Goal: Task Accomplishment & Management: Manage account settings

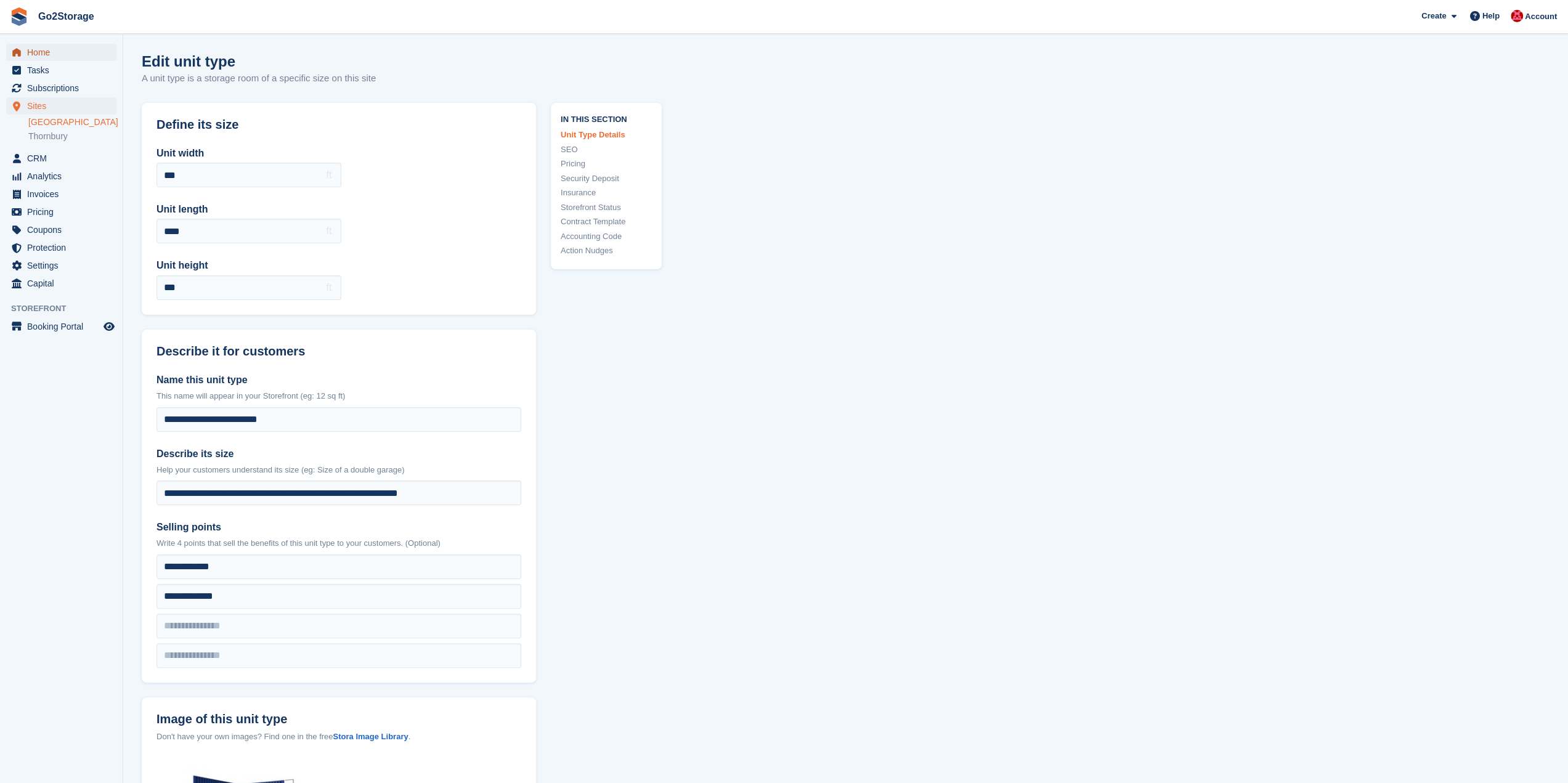
click at [54, 56] on span "Home" at bounding box center [64, 52] width 74 height 17
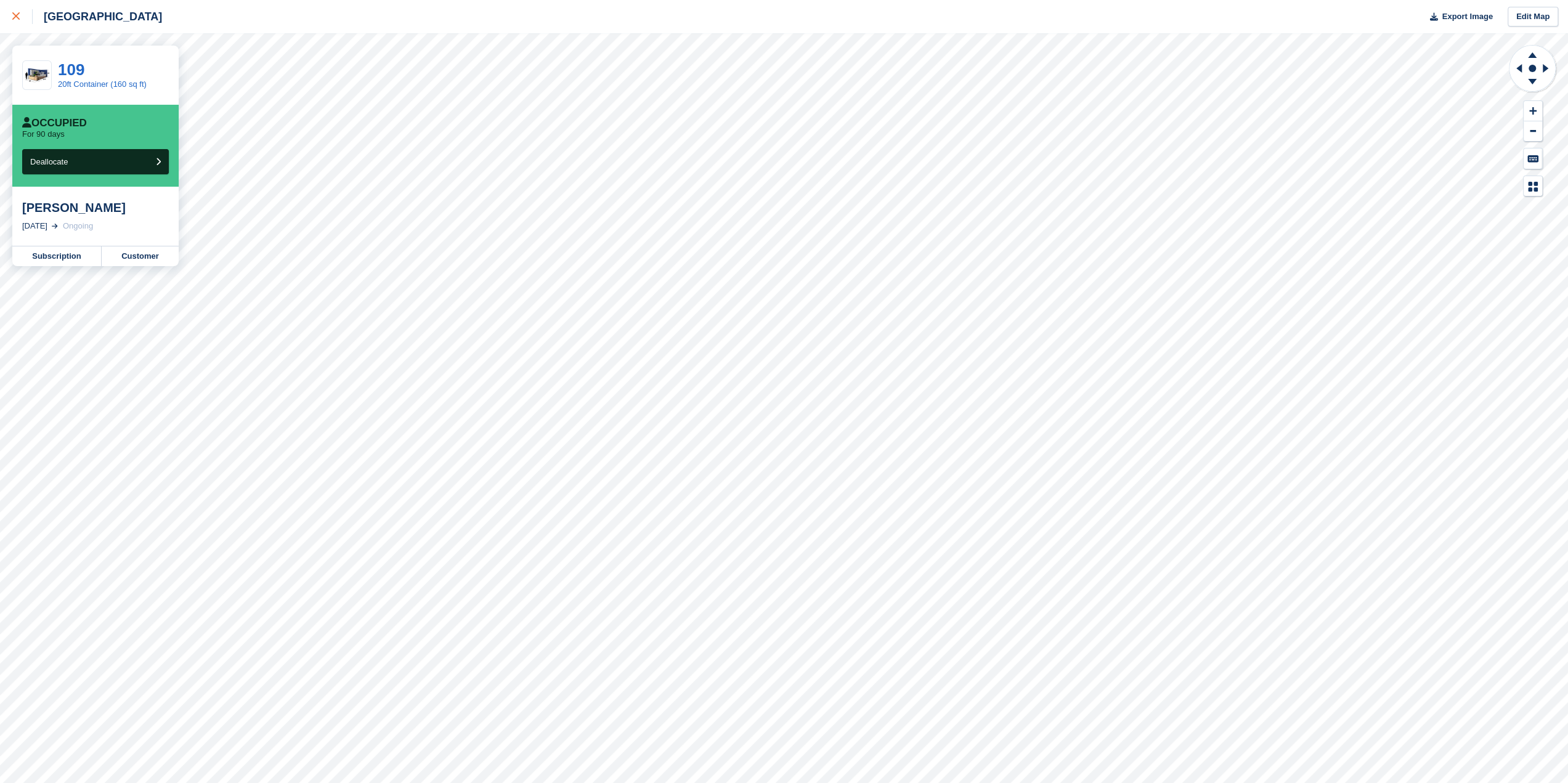
click at [16, 20] on div at bounding box center [23, 16] width 20 height 14
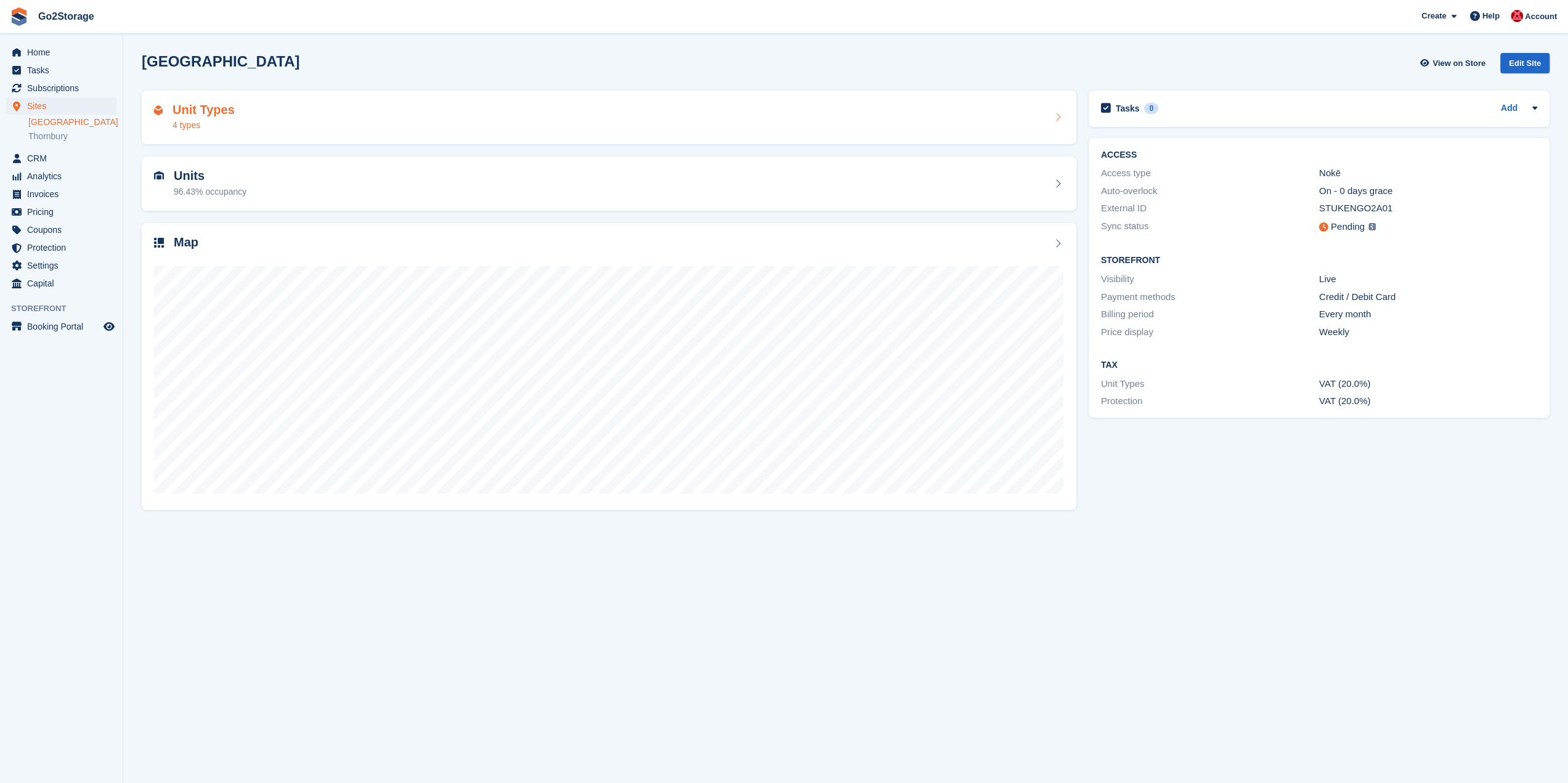
click at [436, 103] on div "Unit Types 4 types" at bounding box center [608, 118] width 910 height 30
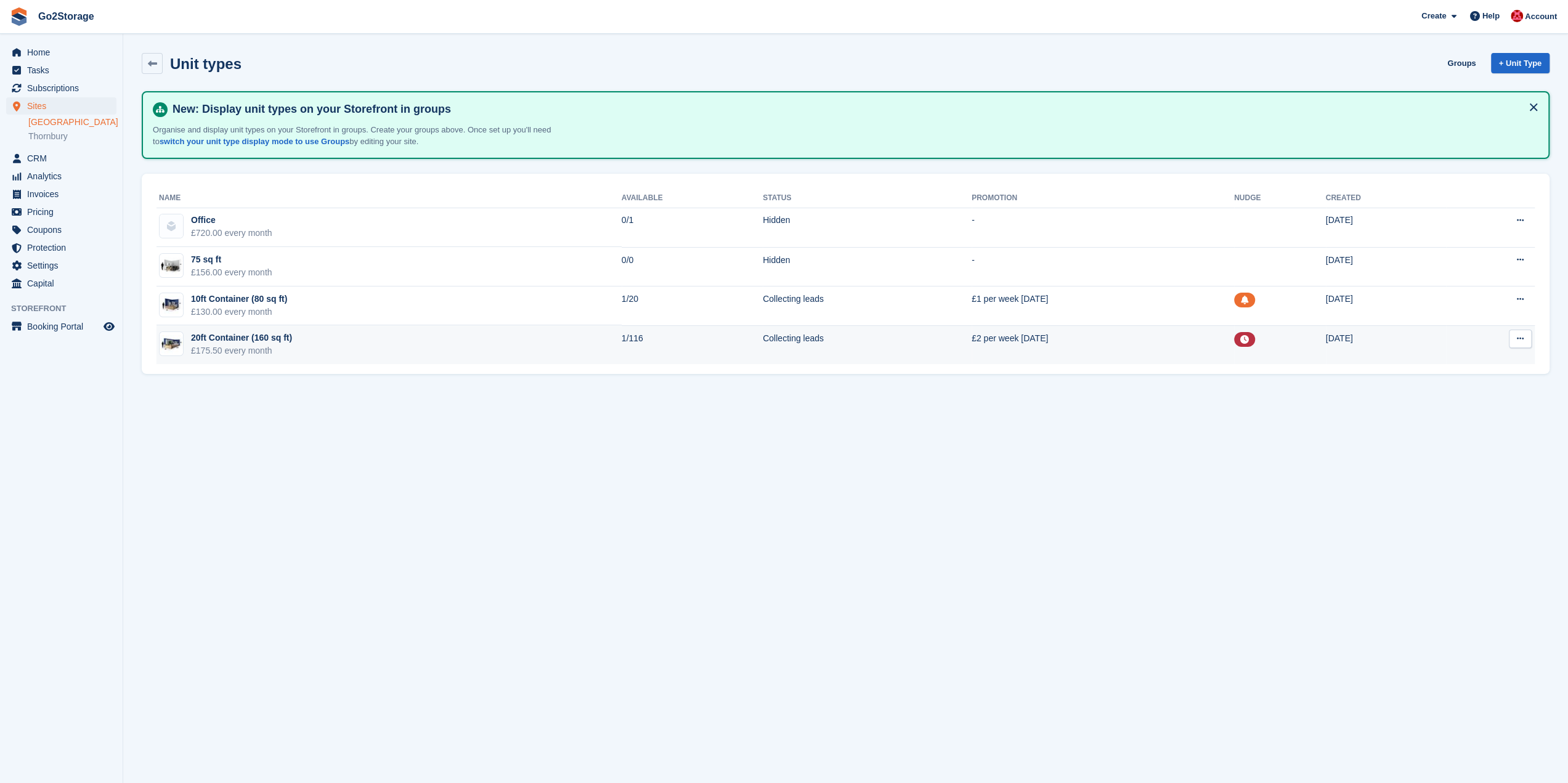
click at [1524, 337] on icon at bounding box center [1520, 339] width 6 height 8
click at [1464, 362] on p "Edit unit type" at bounding box center [1473, 363] width 107 height 16
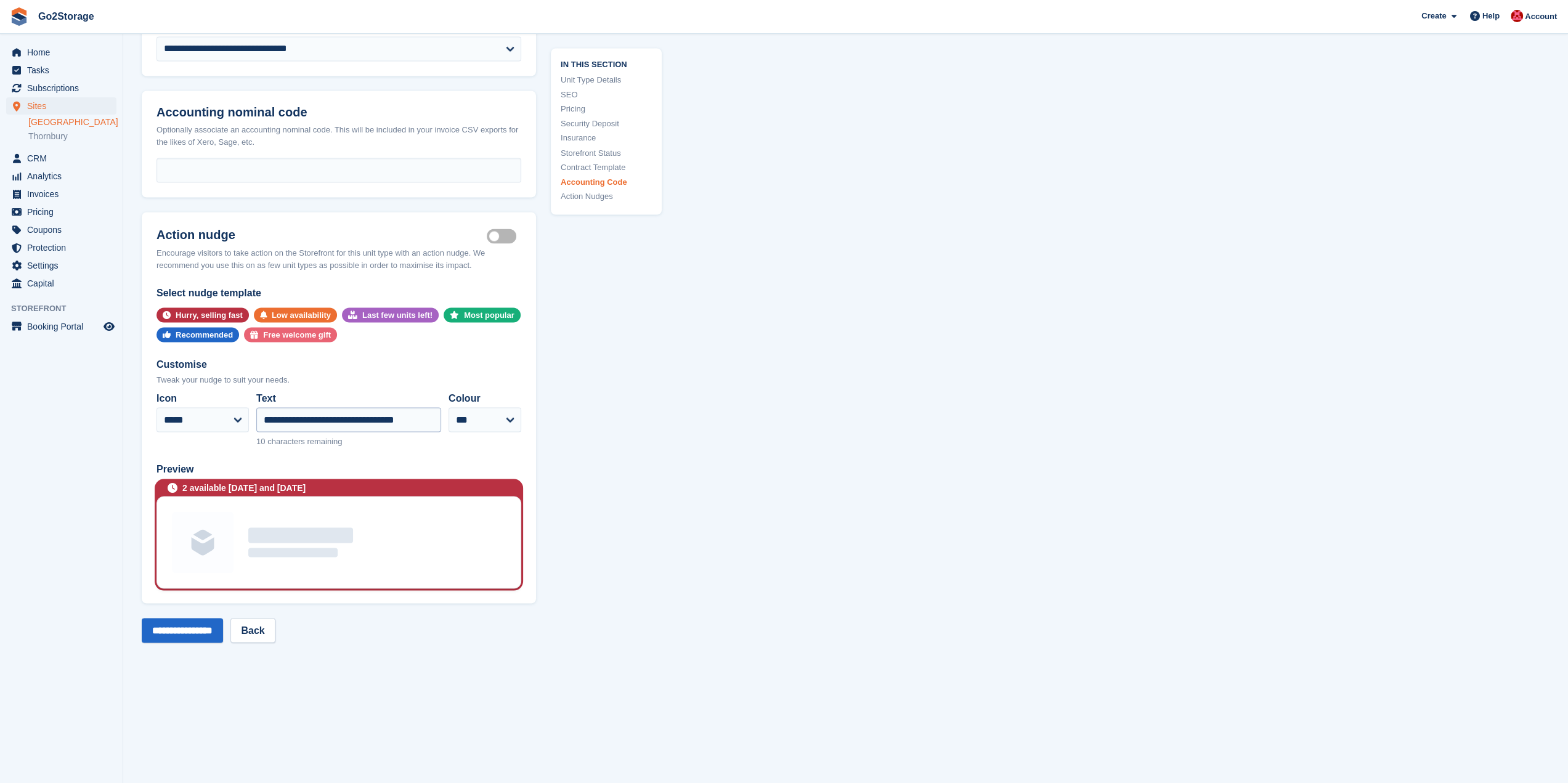
scroll to position [2219, 0]
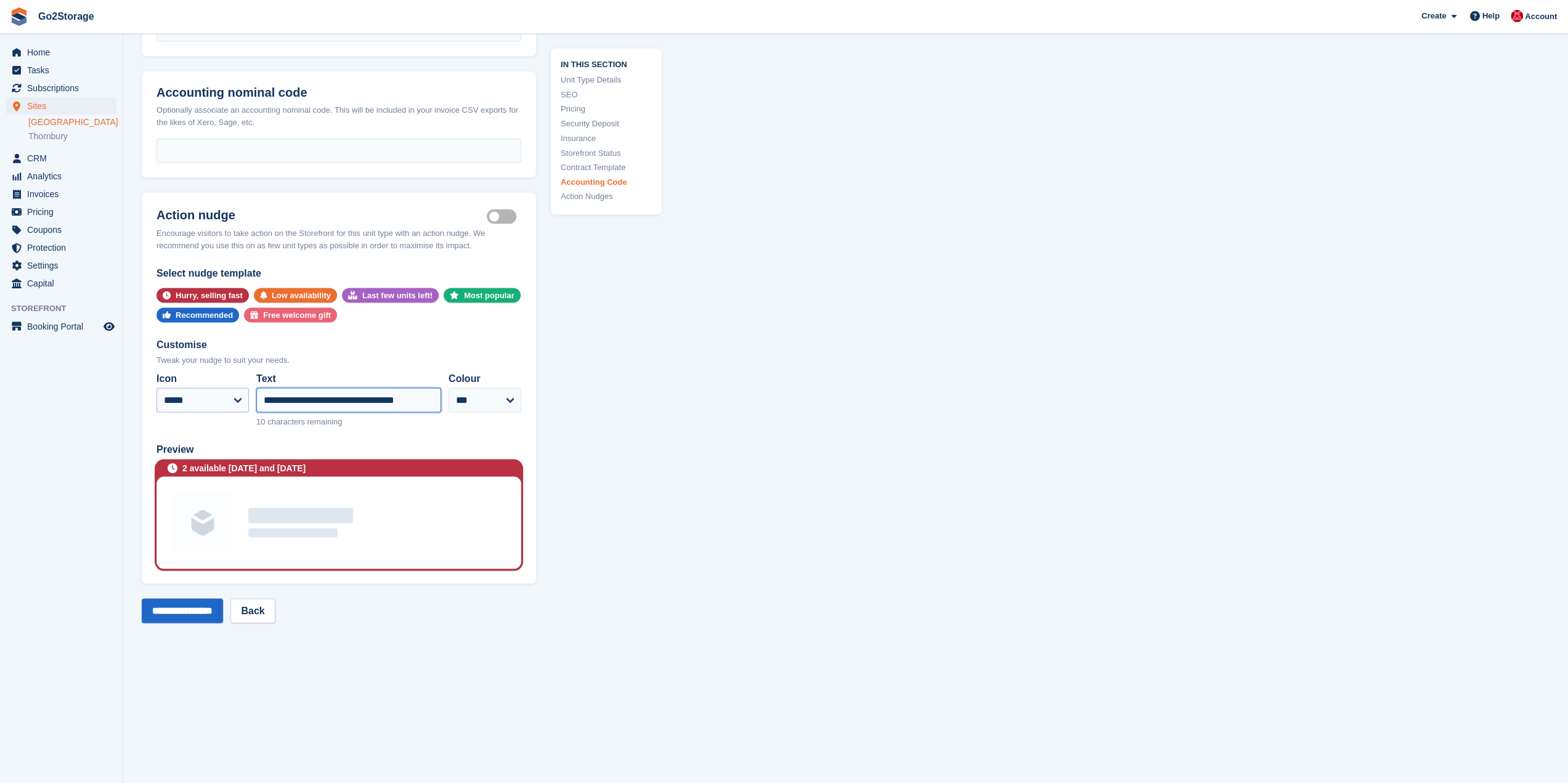
drag, startPoint x: 427, startPoint y: 368, endPoint x: 219, endPoint y: 378, distance: 208.2
click at [219, 378] on div "**********" at bounding box center [339, 399] width 365 height 67
type input "**********"
click at [207, 598] on input "**********" at bounding box center [183, 610] width 81 height 24
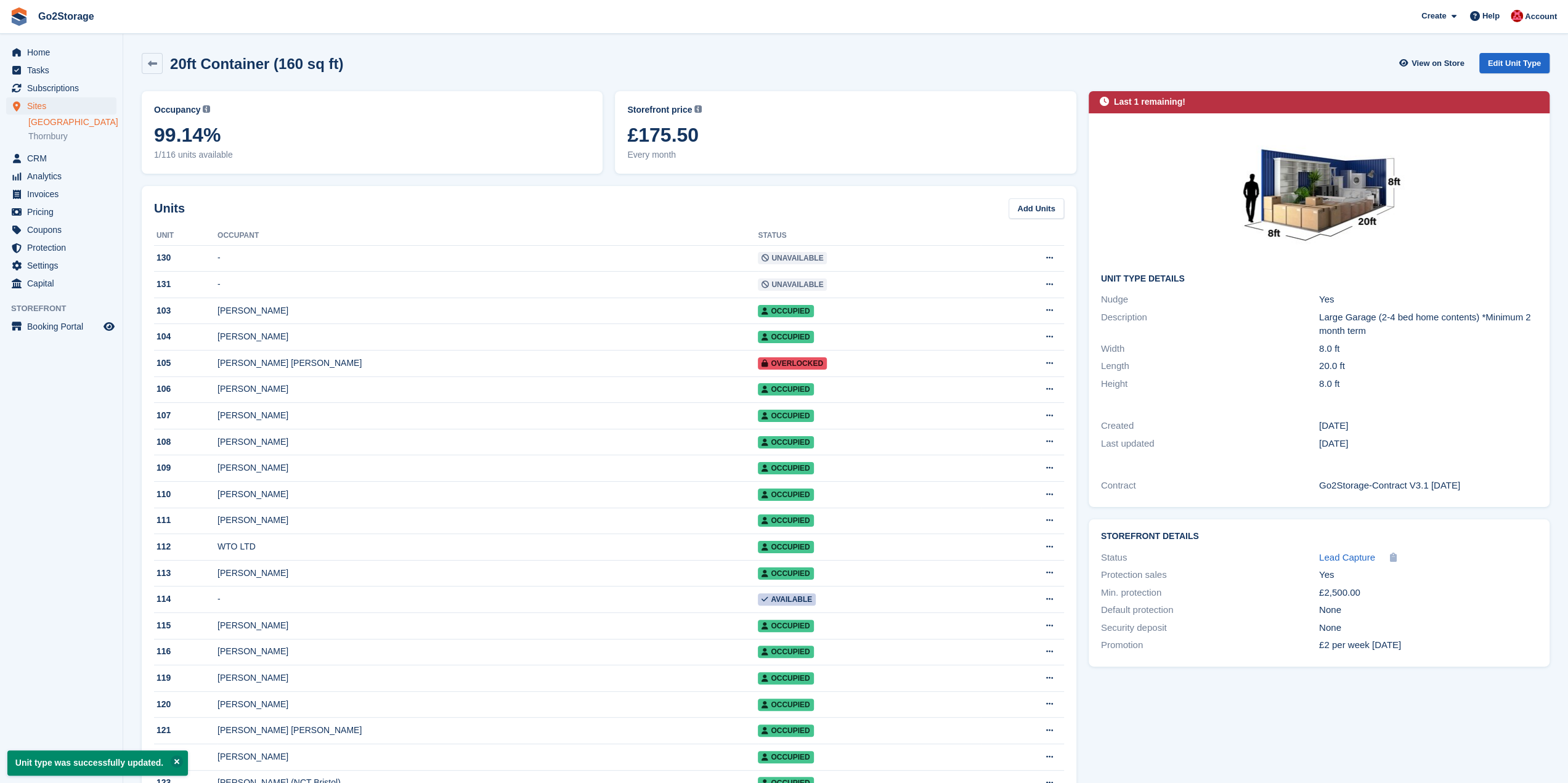
click at [48, 125] on link "[GEOGRAPHIC_DATA]" at bounding box center [72, 122] width 88 height 12
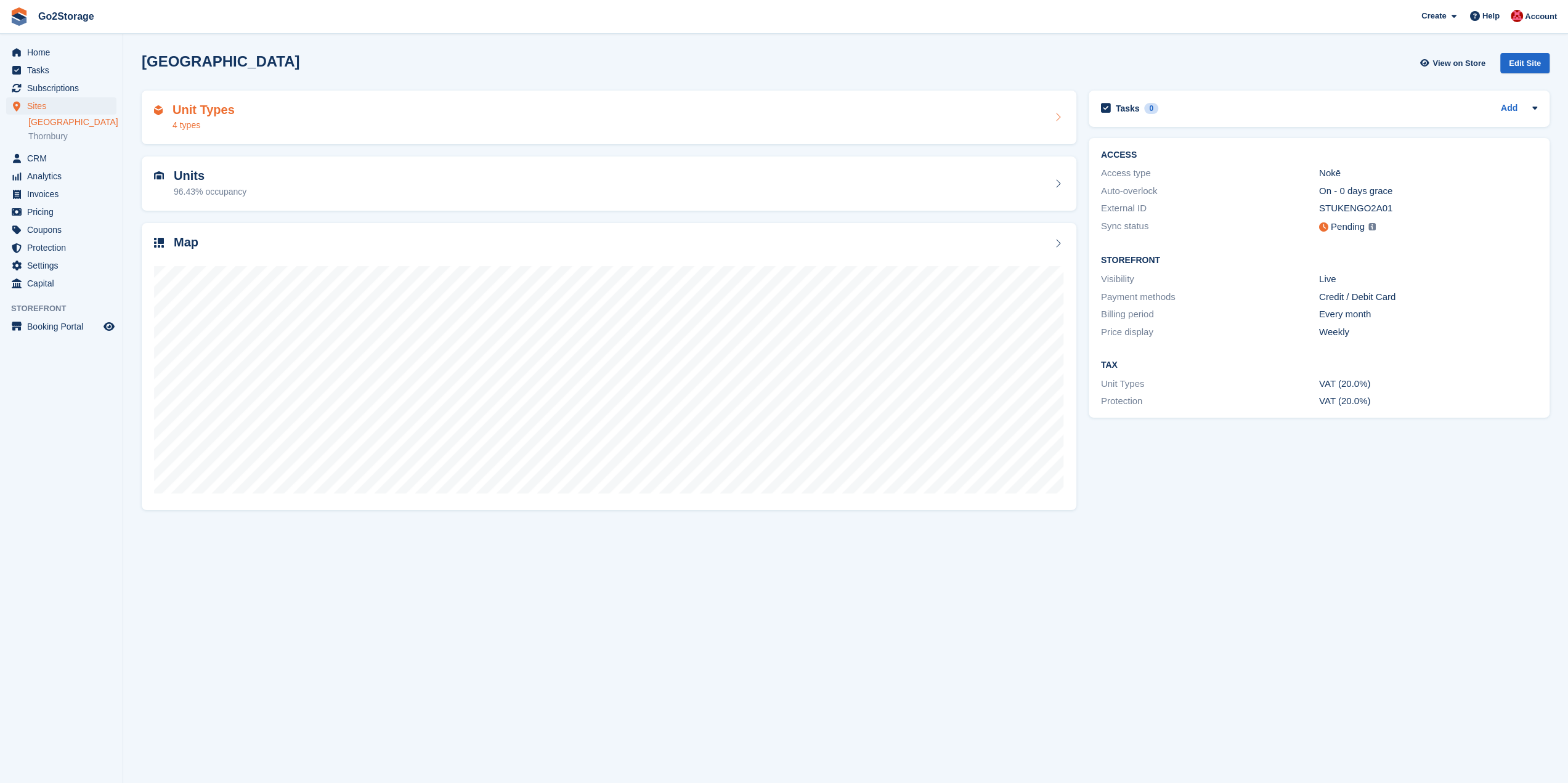
click at [833, 128] on div "Unit Types 4 types" at bounding box center [608, 118] width 910 height 30
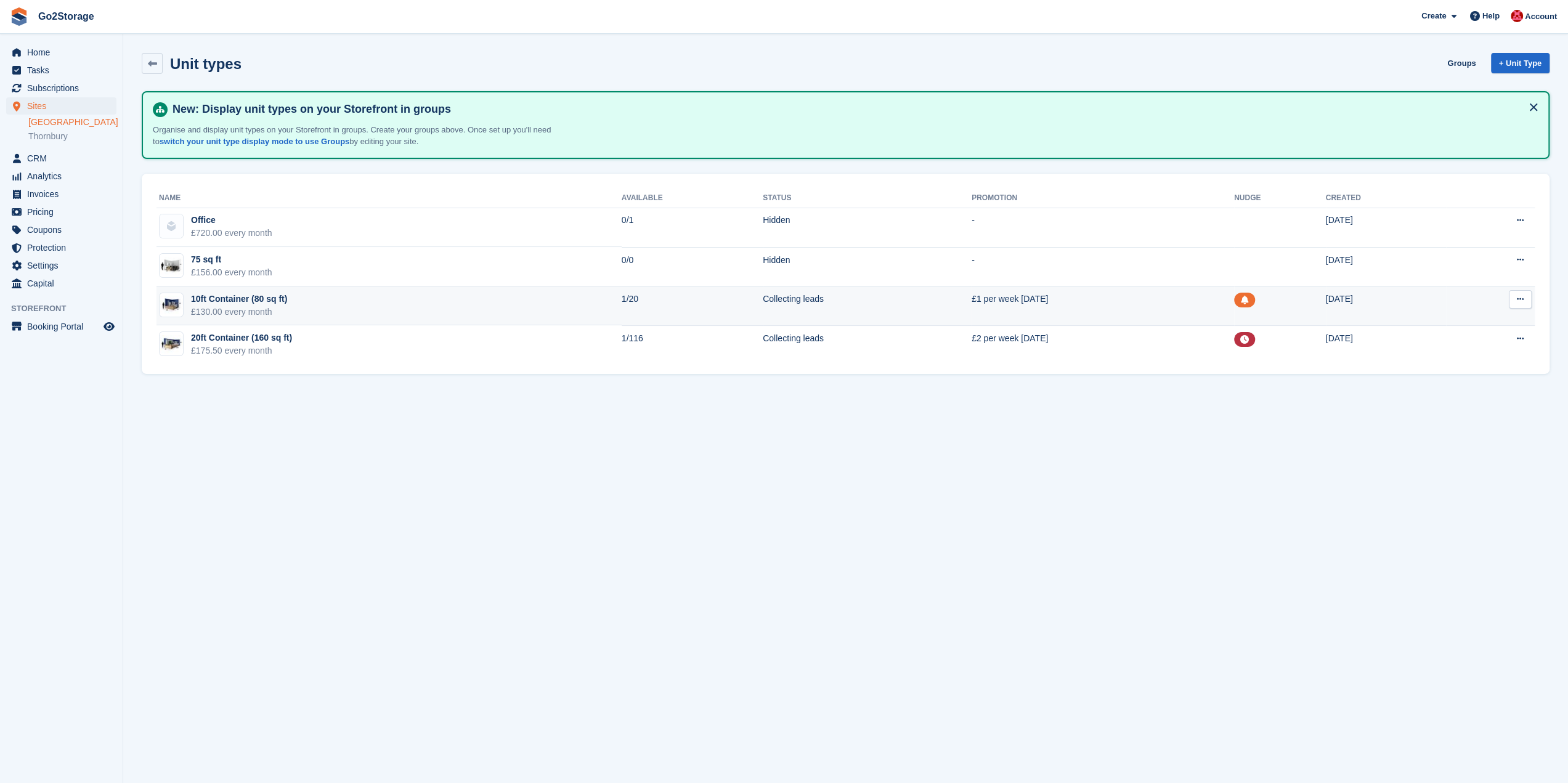
click at [1522, 305] on button at bounding box center [1520, 300] width 23 height 18
click at [1452, 321] on p "Edit unit type" at bounding box center [1473, 324] width 107 height 16
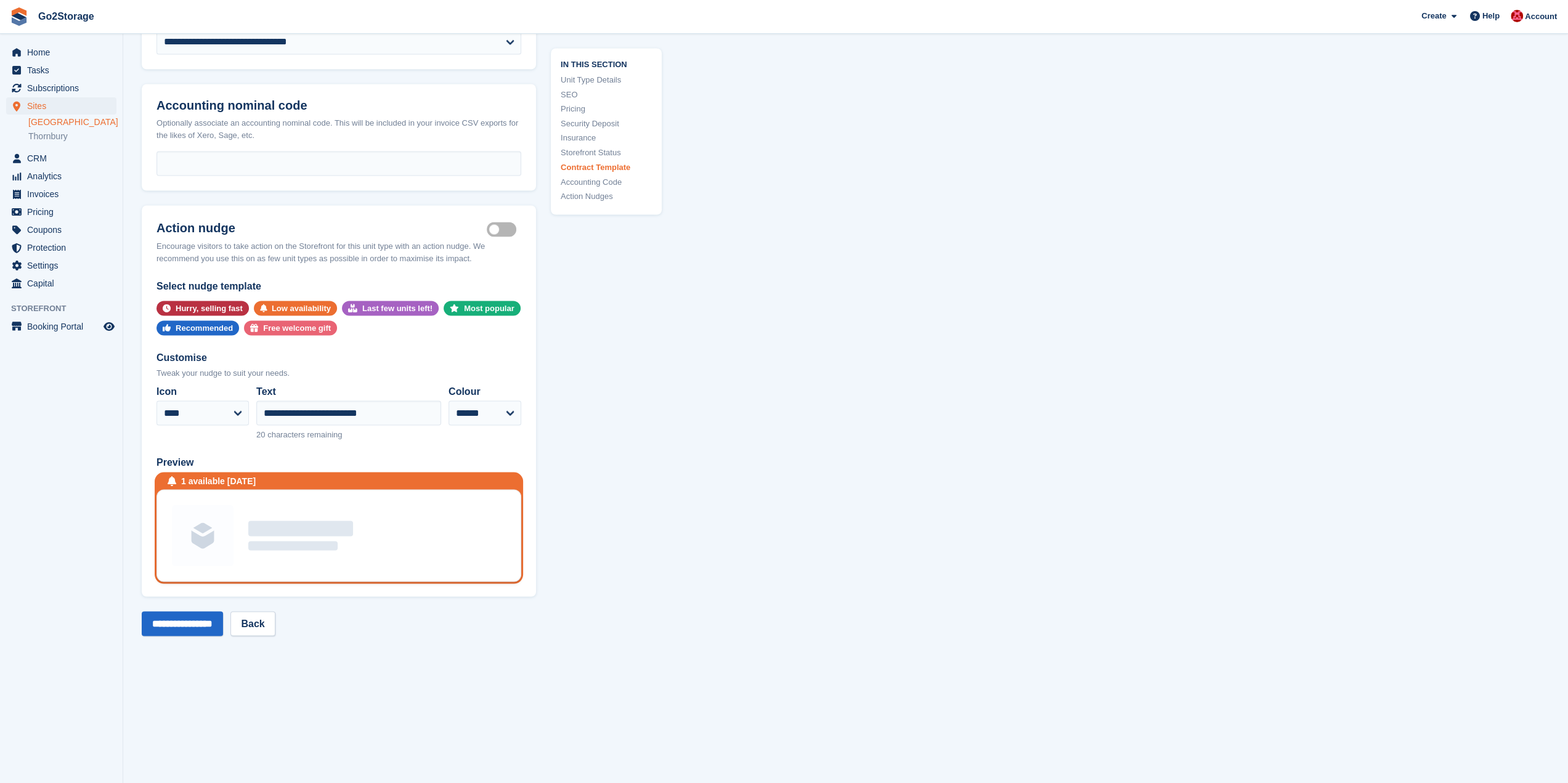
scroll to position [2142, 0]
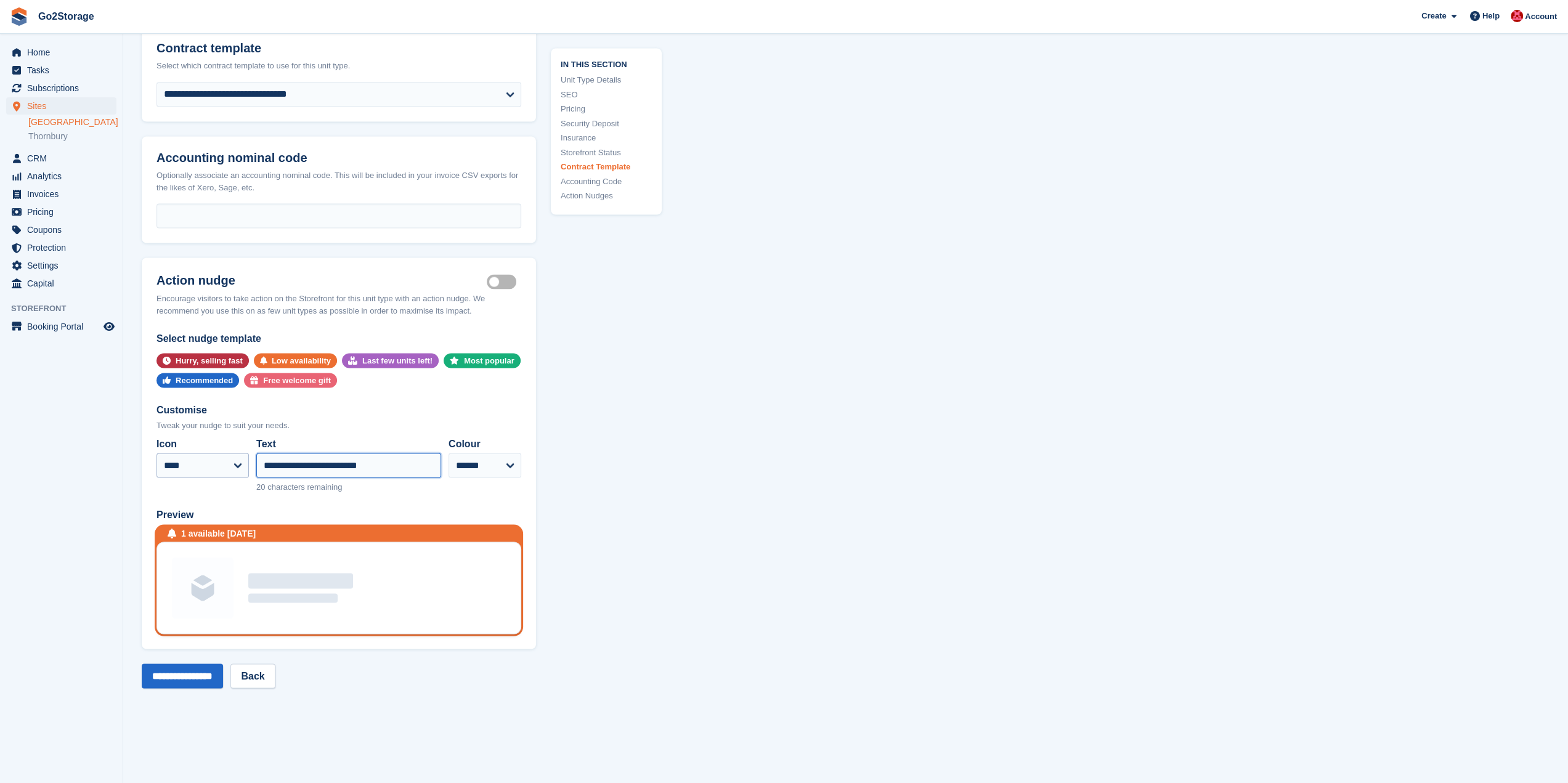
drag, startPoint x: 398, startPoint y: 451, endPoint x: 171, endPoint y: 447, distance: 227.0
click at [171, 447] on div "**********" at bounding box center [339, 465] width 365 height 67
type input "**********"
click at [195, 664] on input "**********" at bounding box center [183, 675] width 81 height 24
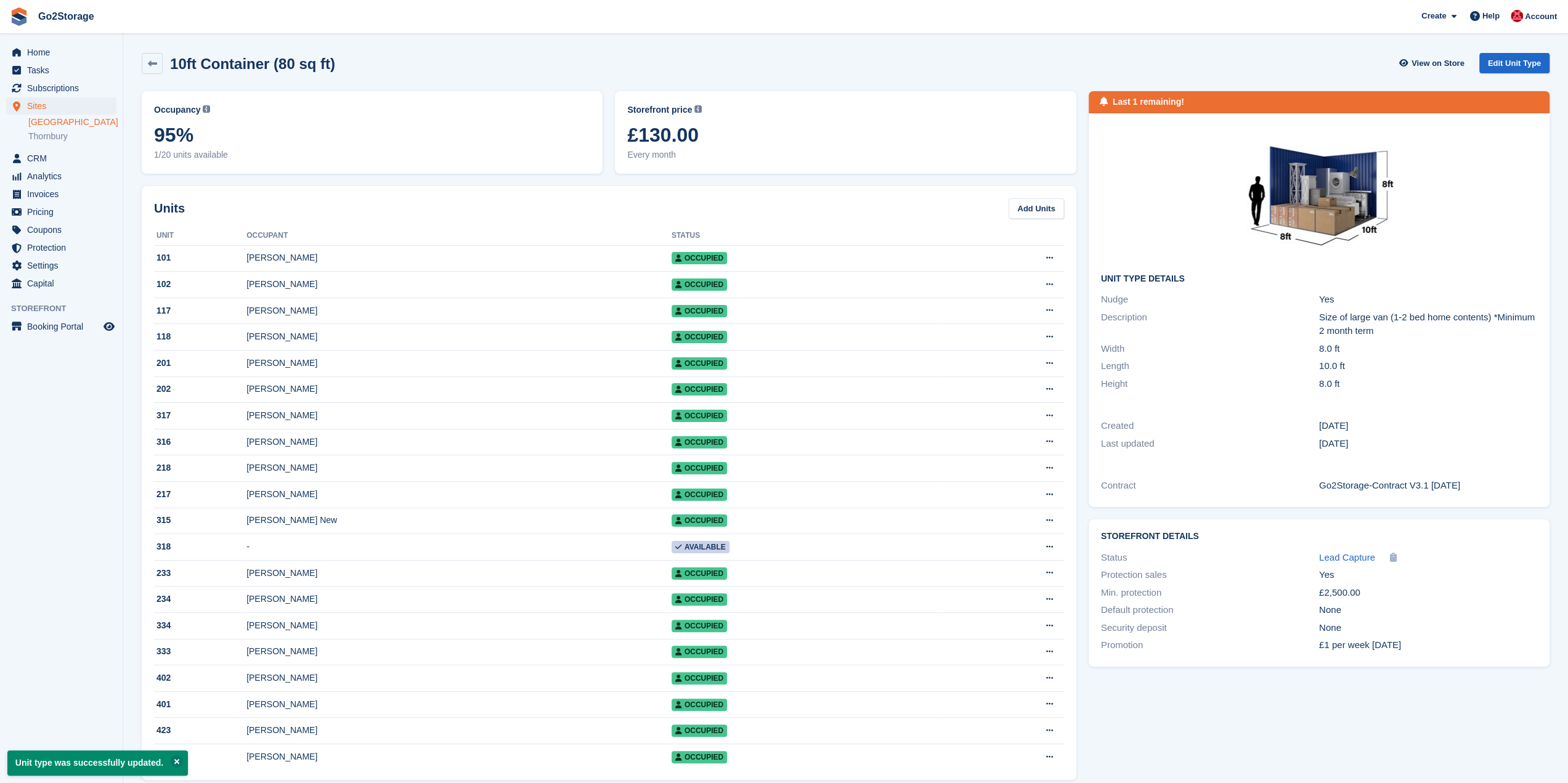
click at [44, 125] on link "[GEOGRAPHIC_DATA]" at bounding box center [72, 122] width 88 height 12
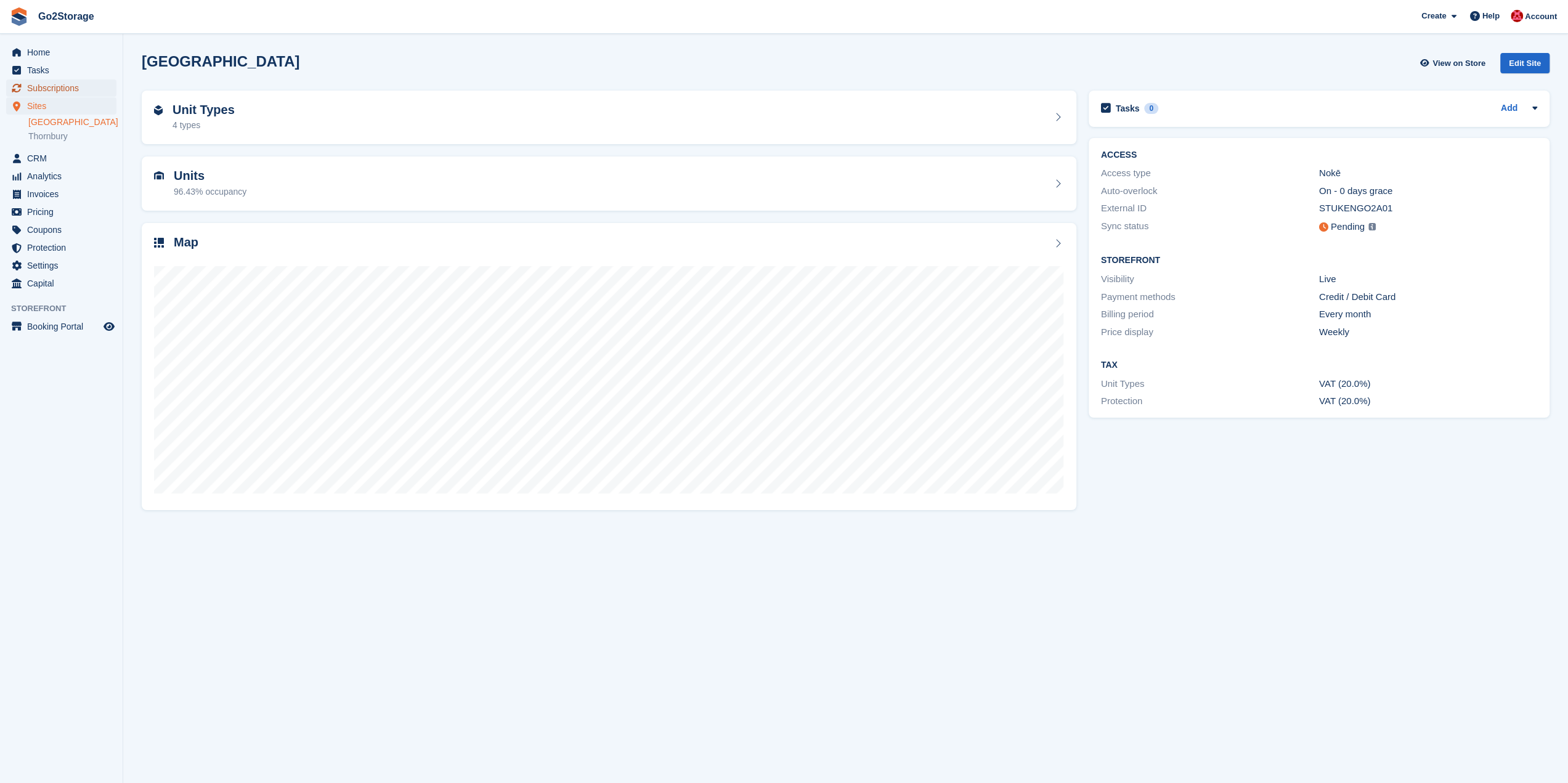
click at [50, 90] on span "Subscriptions" at bounding box center [64, 88] width 74 height 17
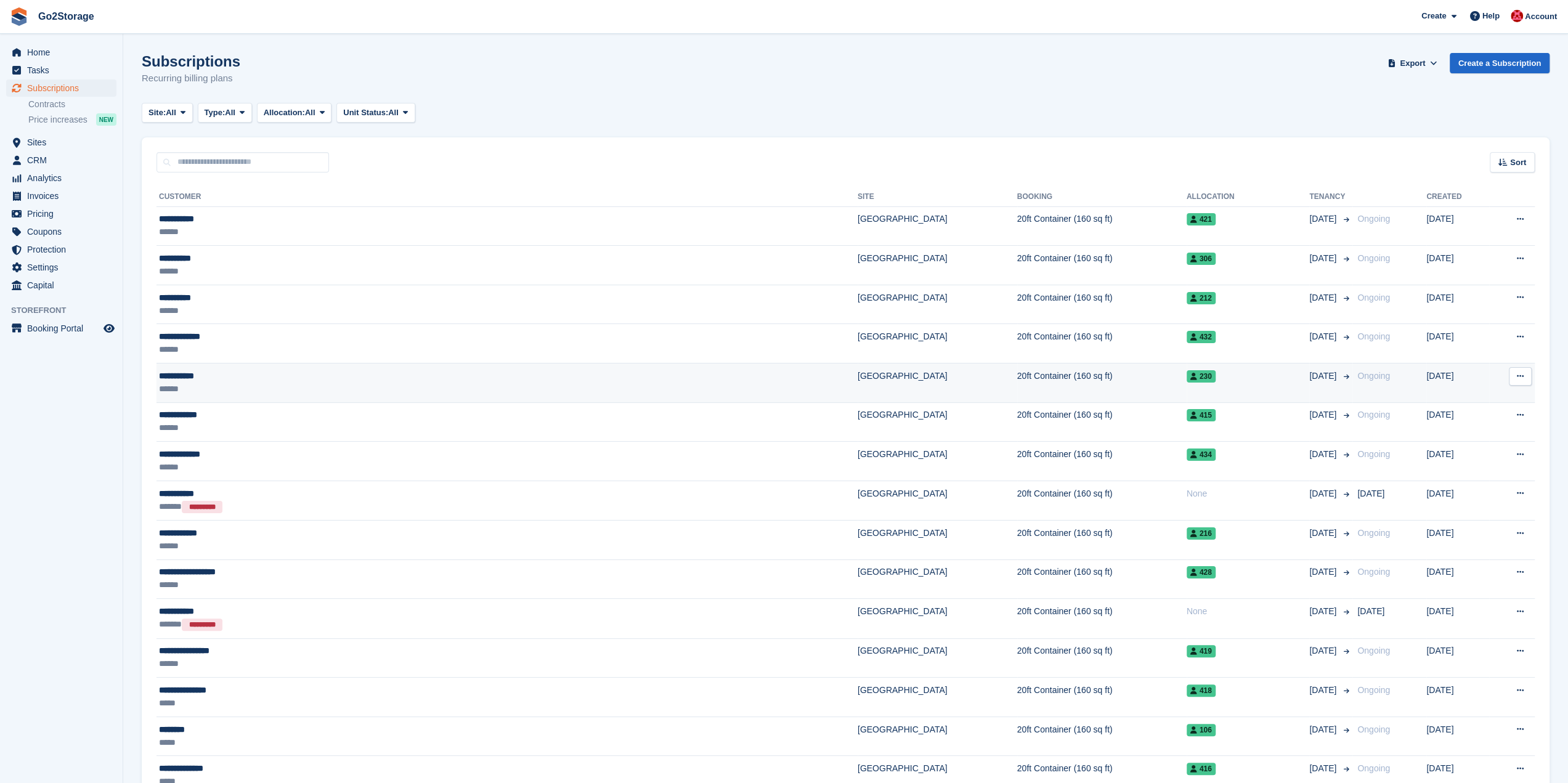
click at [234, 383] on div "******" at bounding box center [356, 389] width 393 height 13
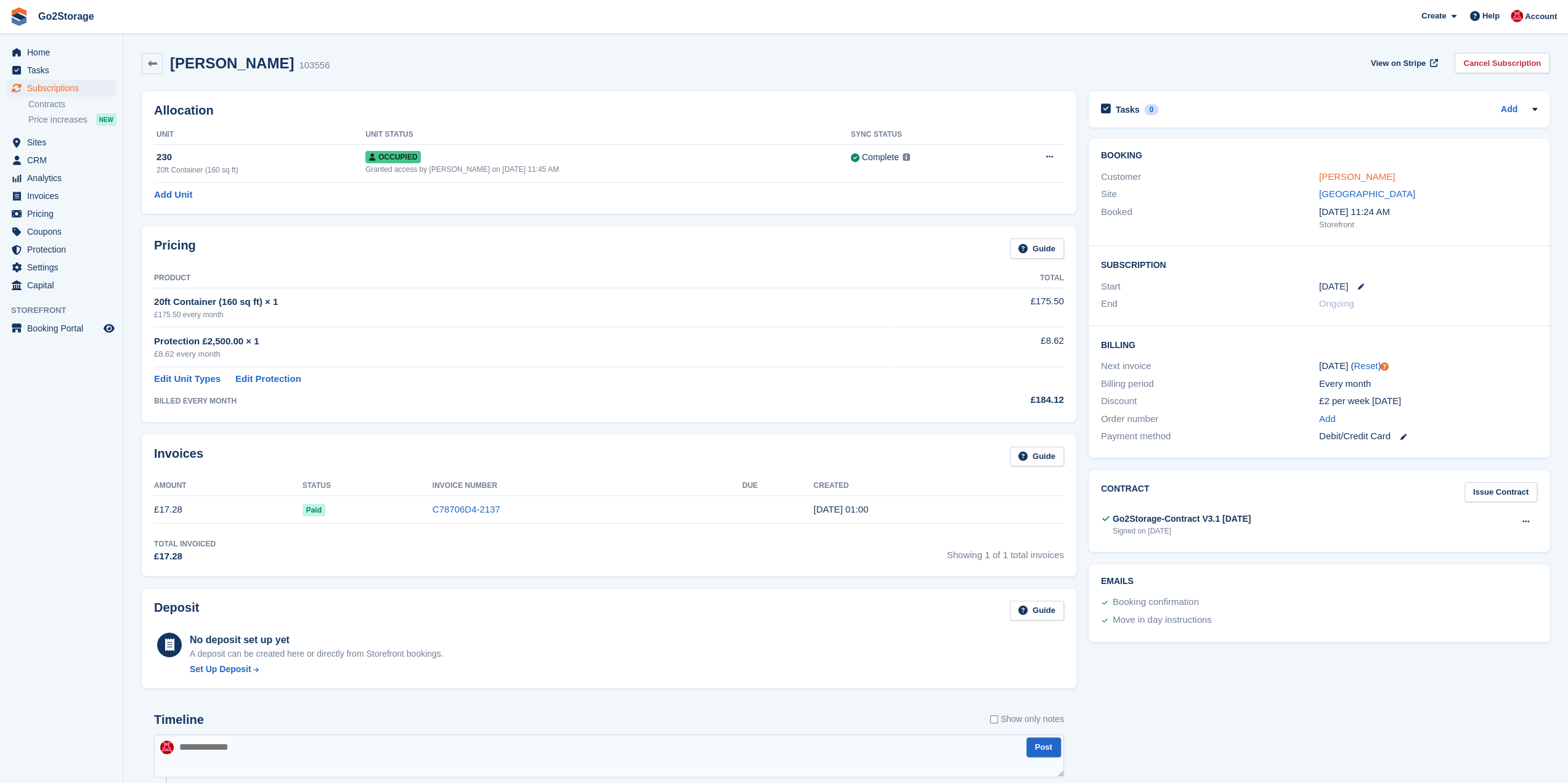
click at [1353, 174] on link "David brunt" at bounding box center [1357, 177] width 76 height 11
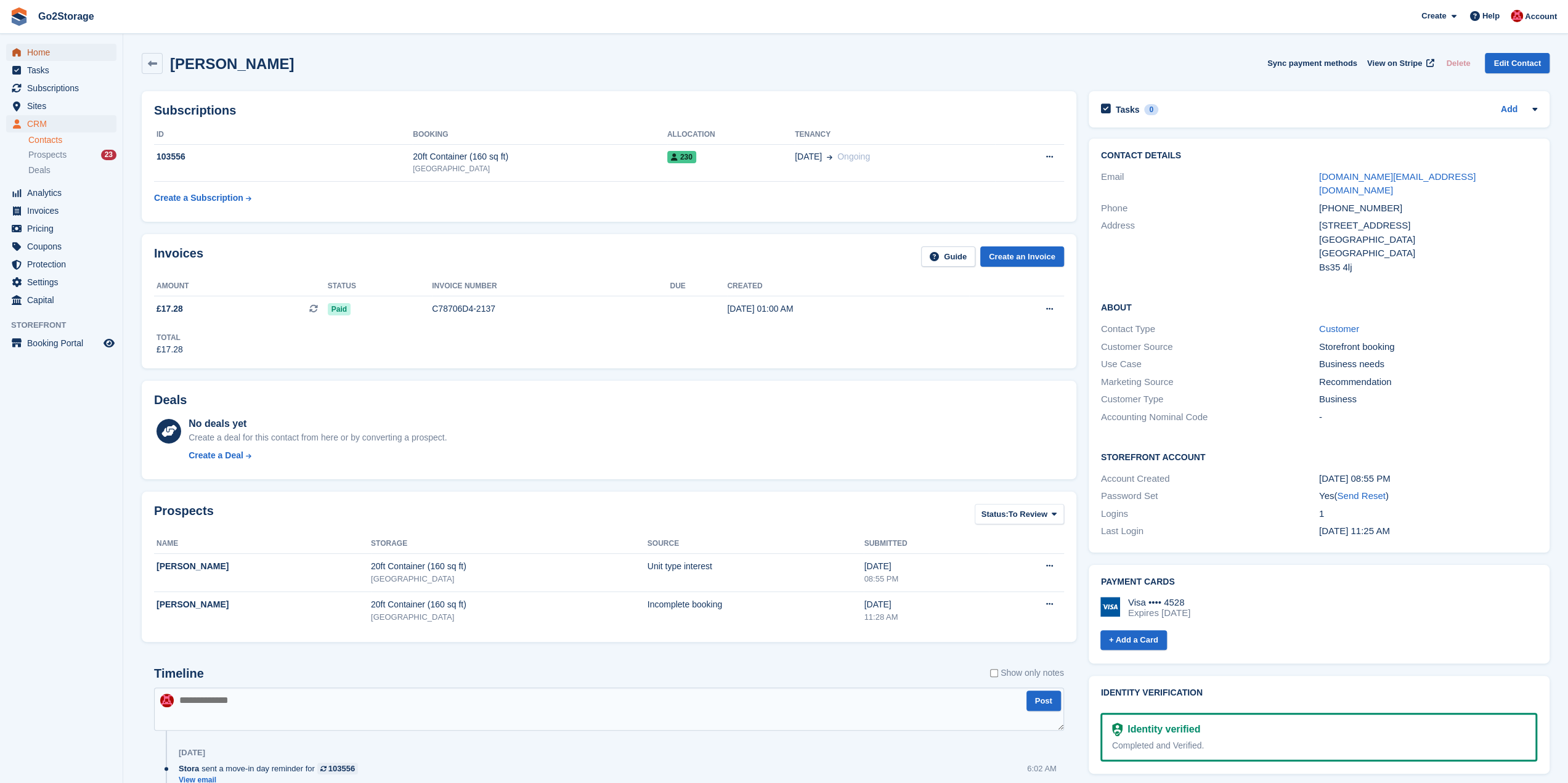
click at [52, 56] on span "Home" at bounding box center [64, 52] width 74 height 17
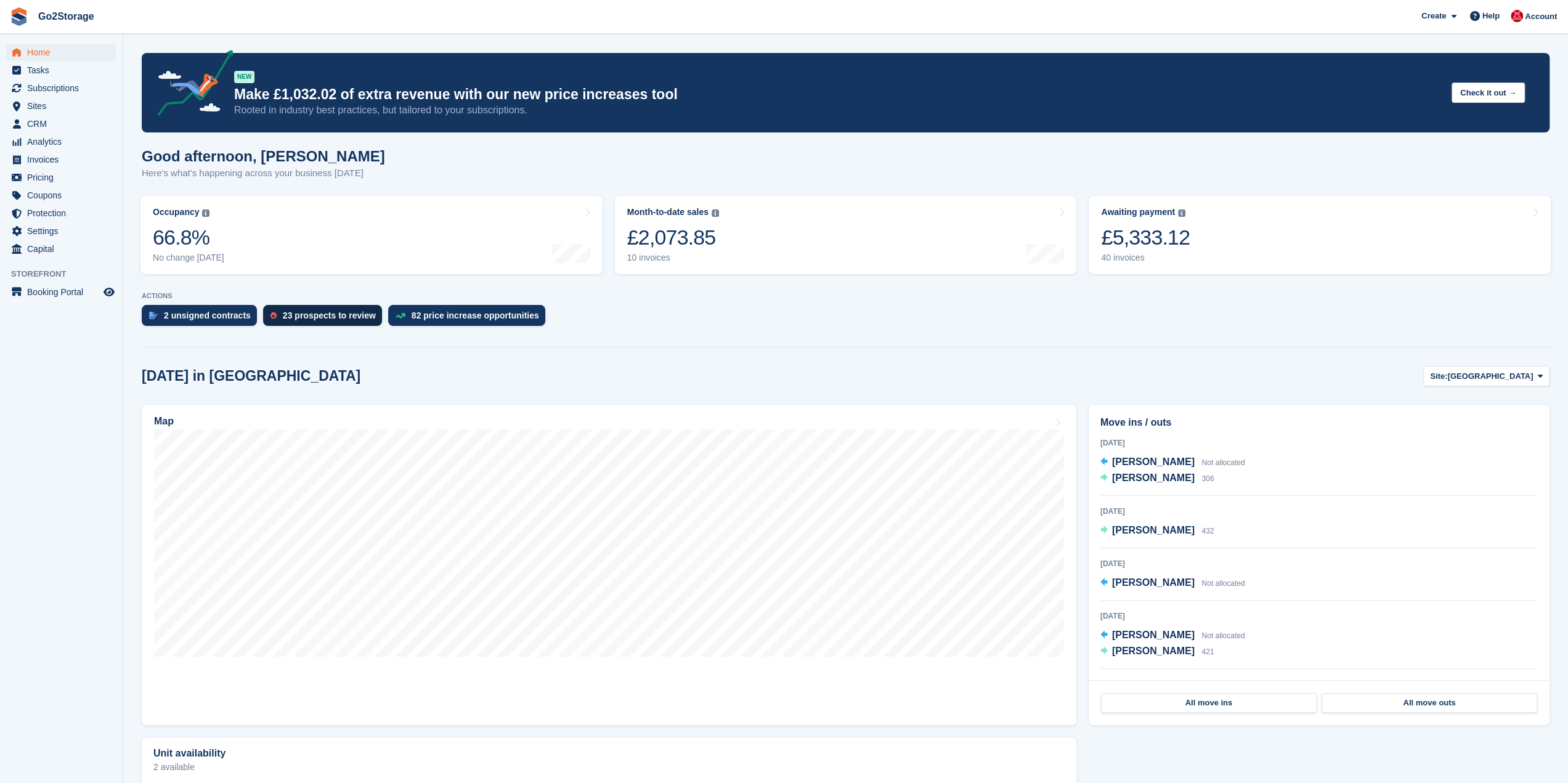
click at [326, 319] on div "23 prospects to review" at bounding box center [329, 315] width 93 height 10
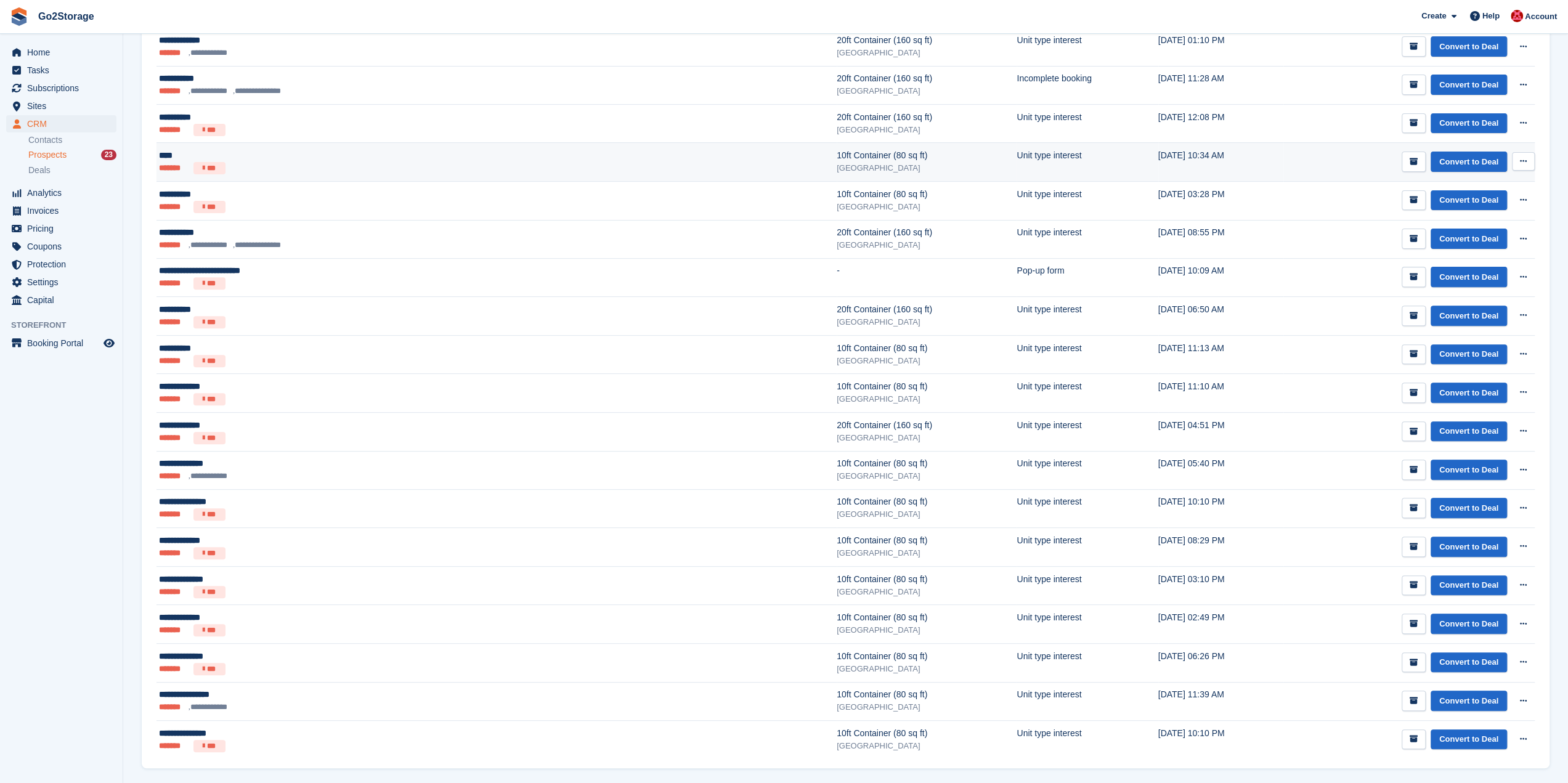
scroll to position [352, 0]
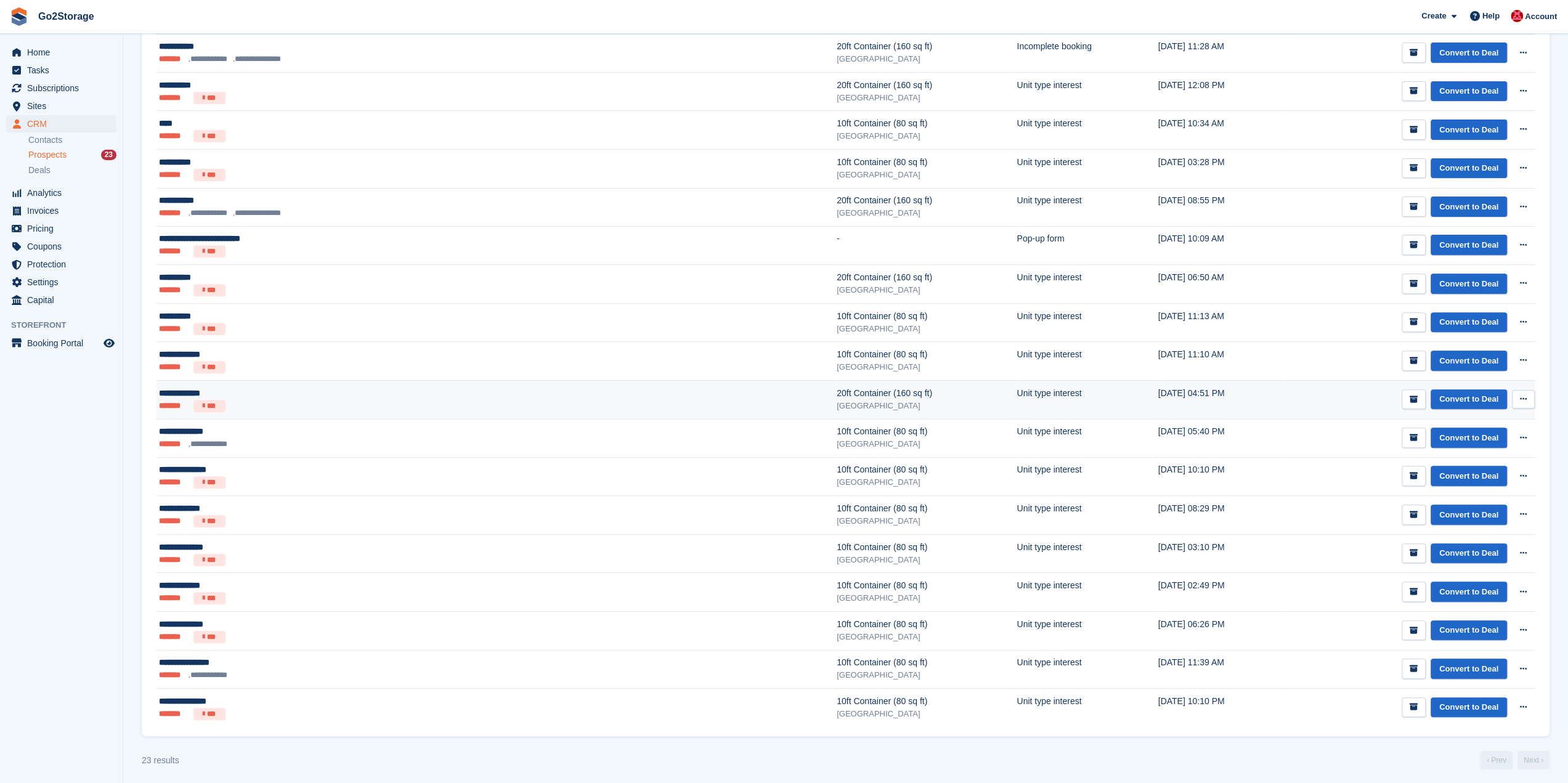
click at [837, 396] on div "20ft Container (160 sq ft)" at bounding box center [926, 393] width 180 height 13
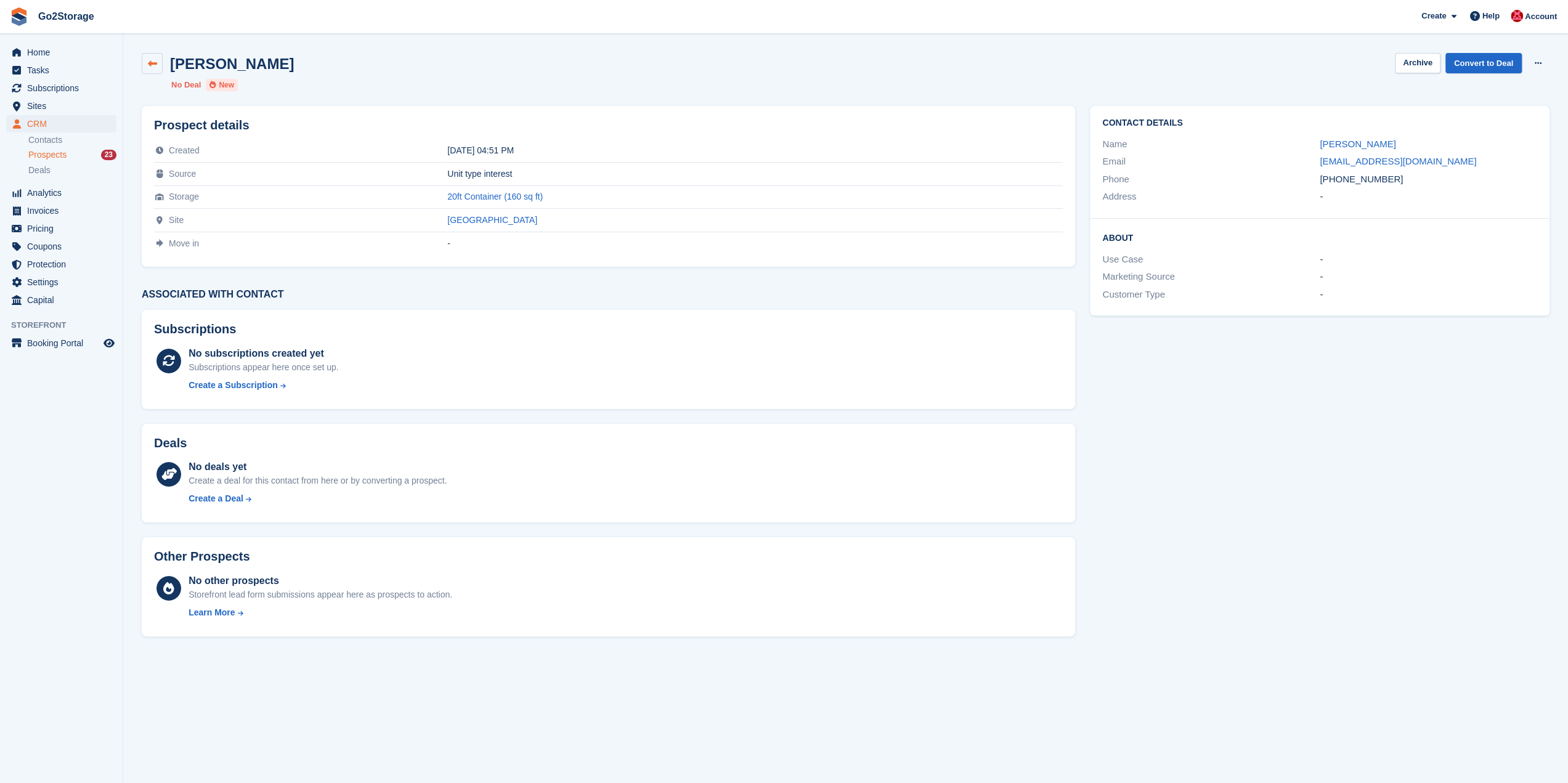
click at [158, 70] on link at bounding box center [152, 63] width 21 height 21
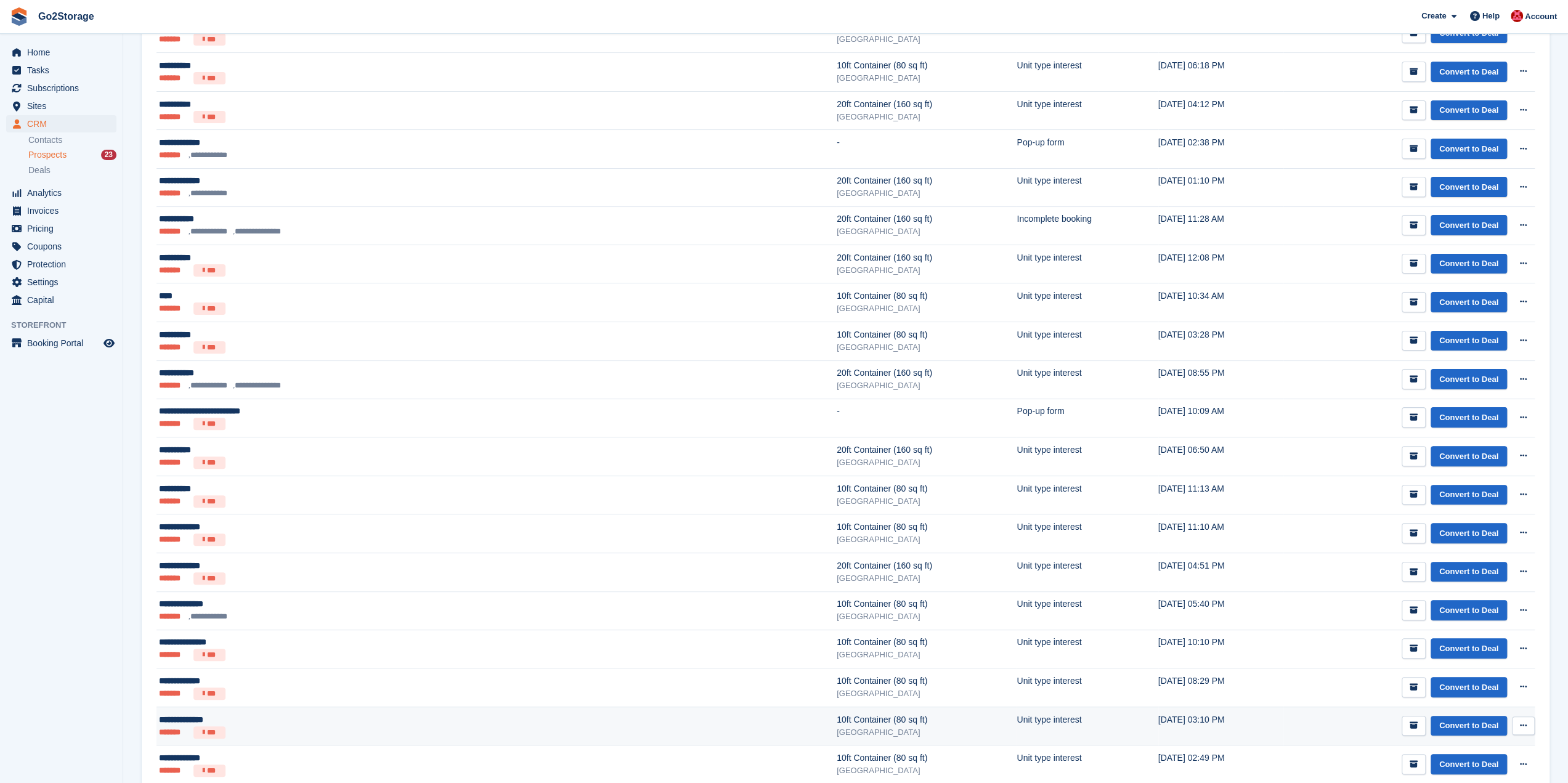
scroll to position [308, 0]
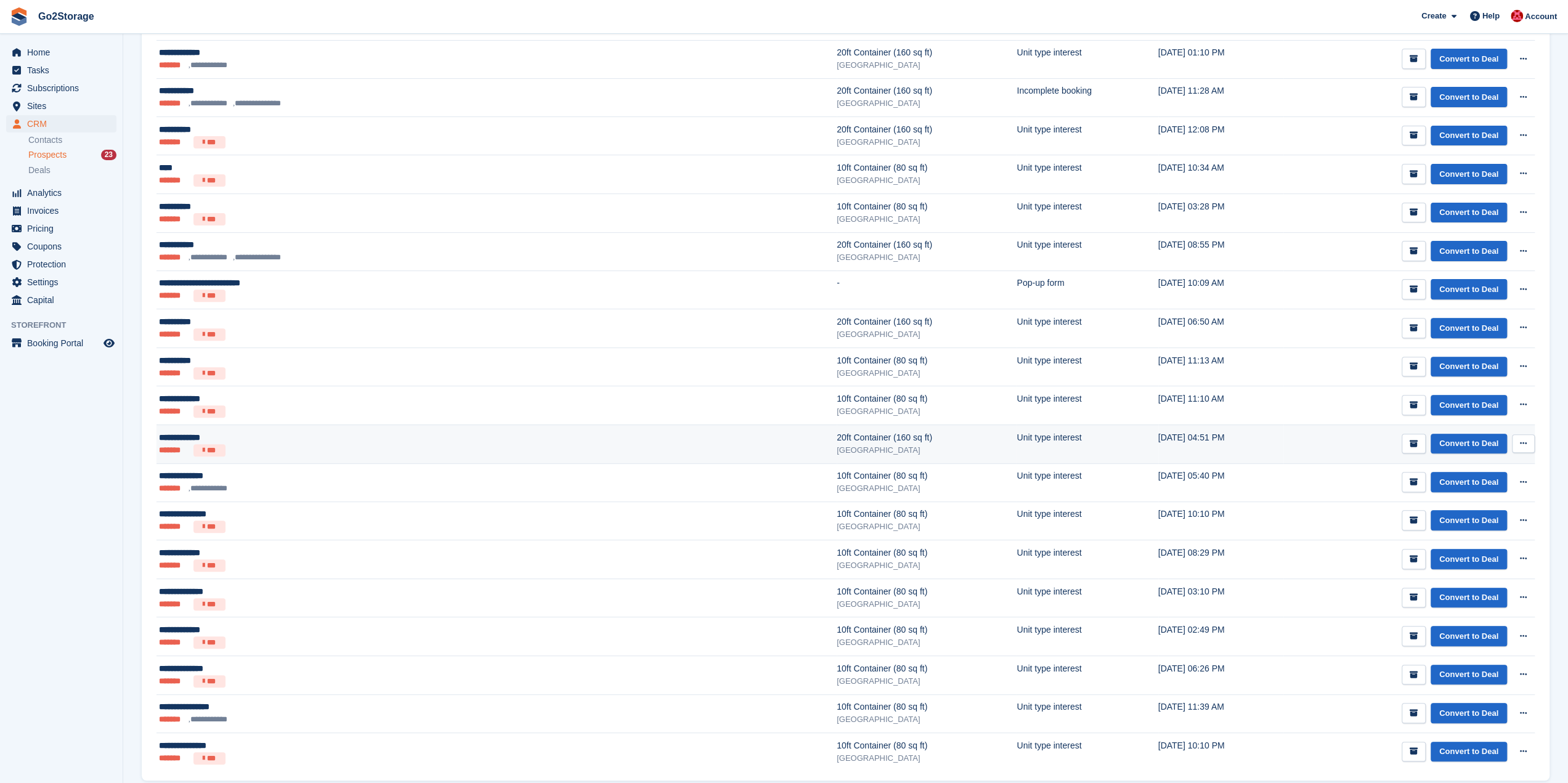
click at [1522, 441] on icon at bounding box center [1523, 443] width 6 height 8
click at [1411, 437] on button "submit" at bounding box center [1414, 444] width 24 height 20
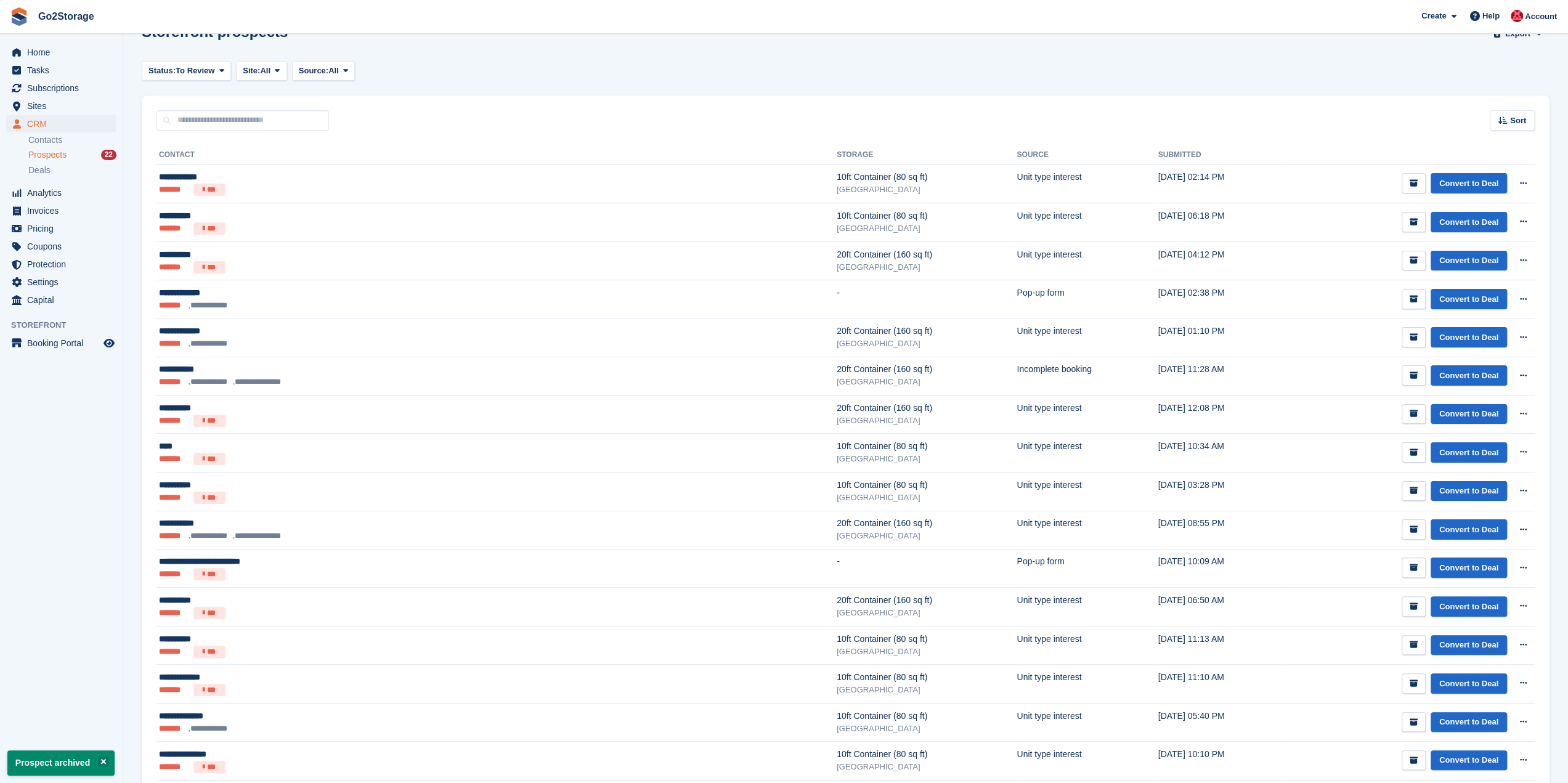
scroll to position [314, 0]
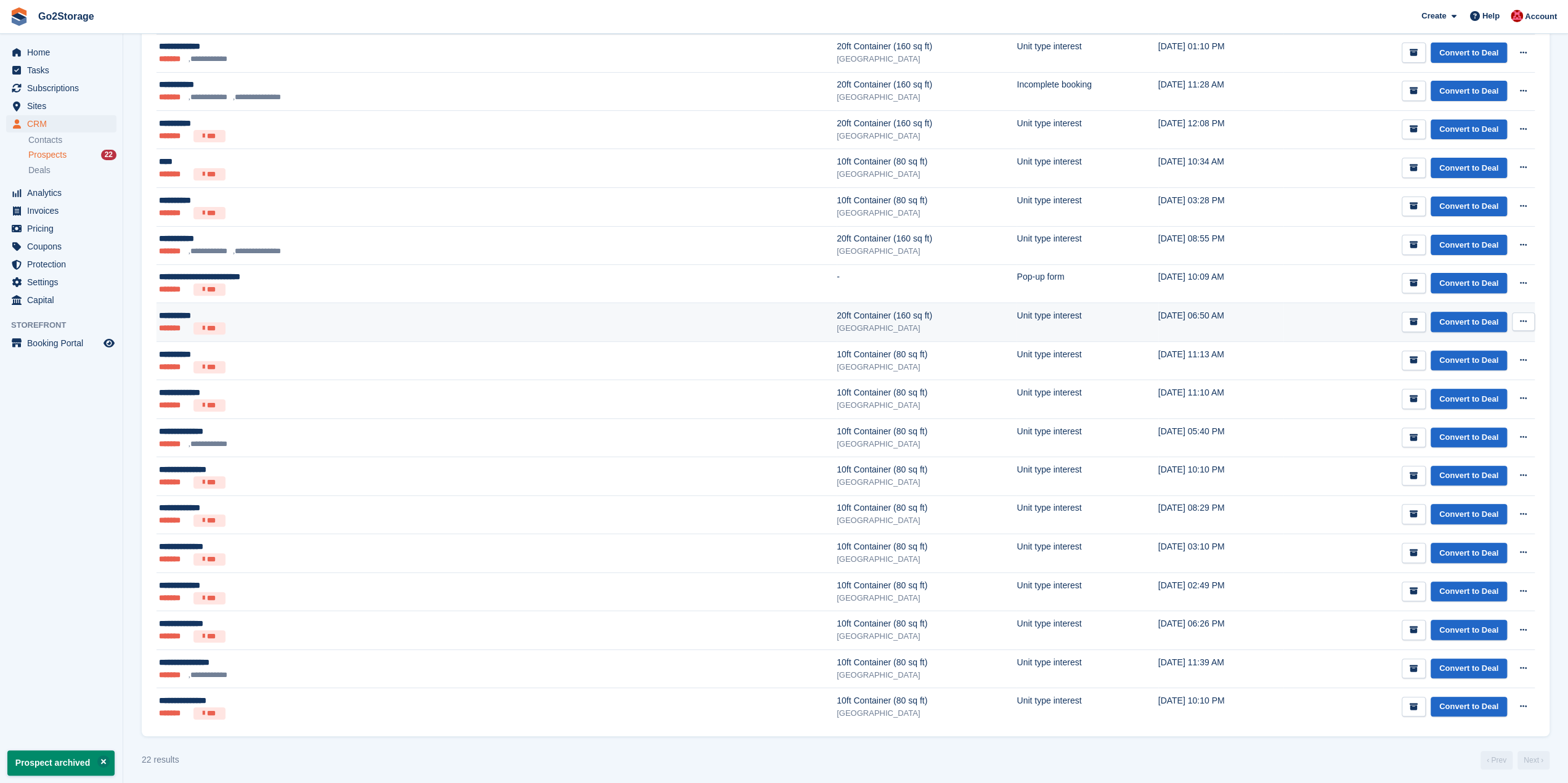
click at [416, 316] on div "**********" at bounding box center [339, 316] width 359 height 13
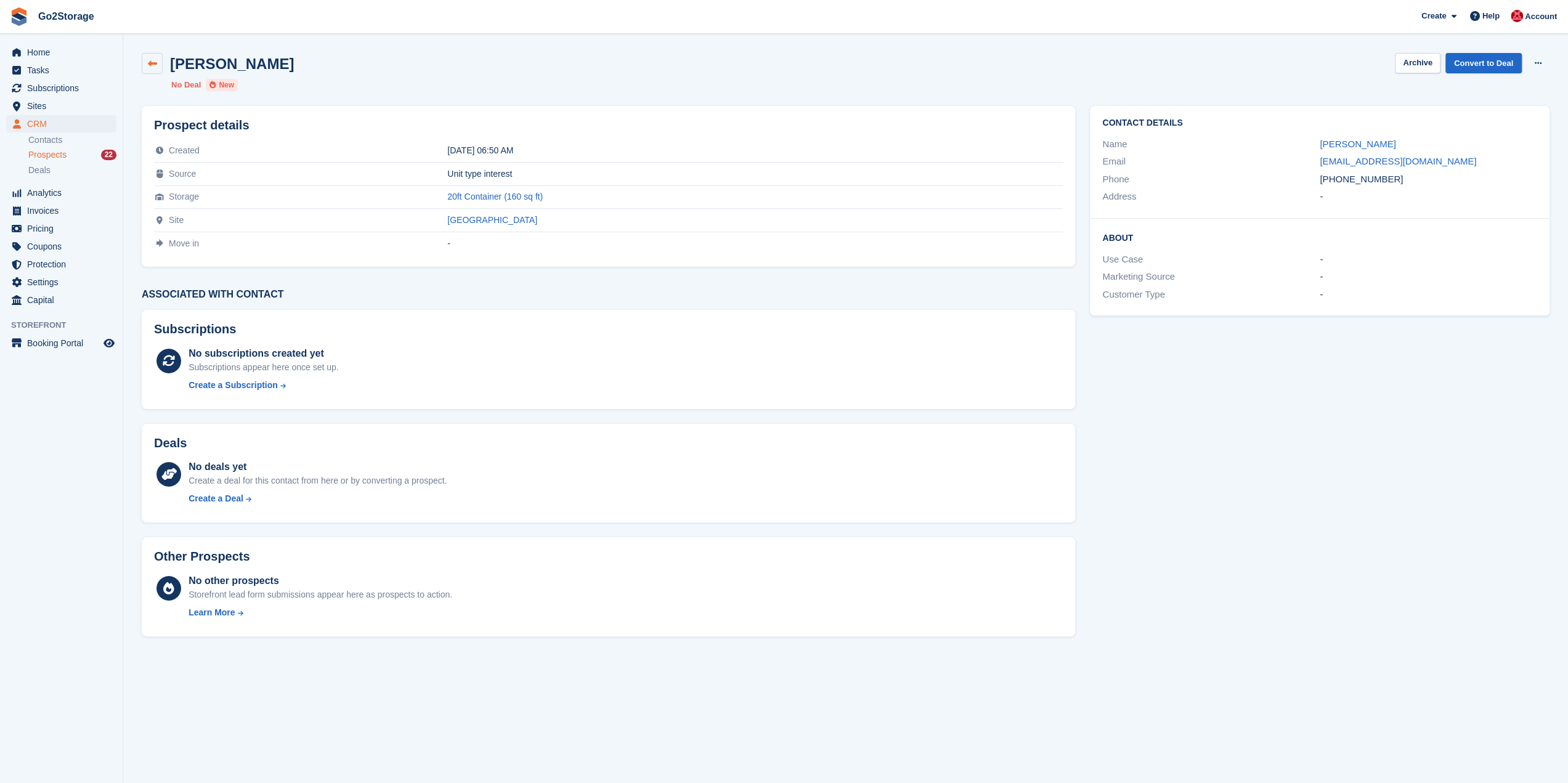
click at [147, 55] on link at bounding box center [152, 63] width 21 height 21
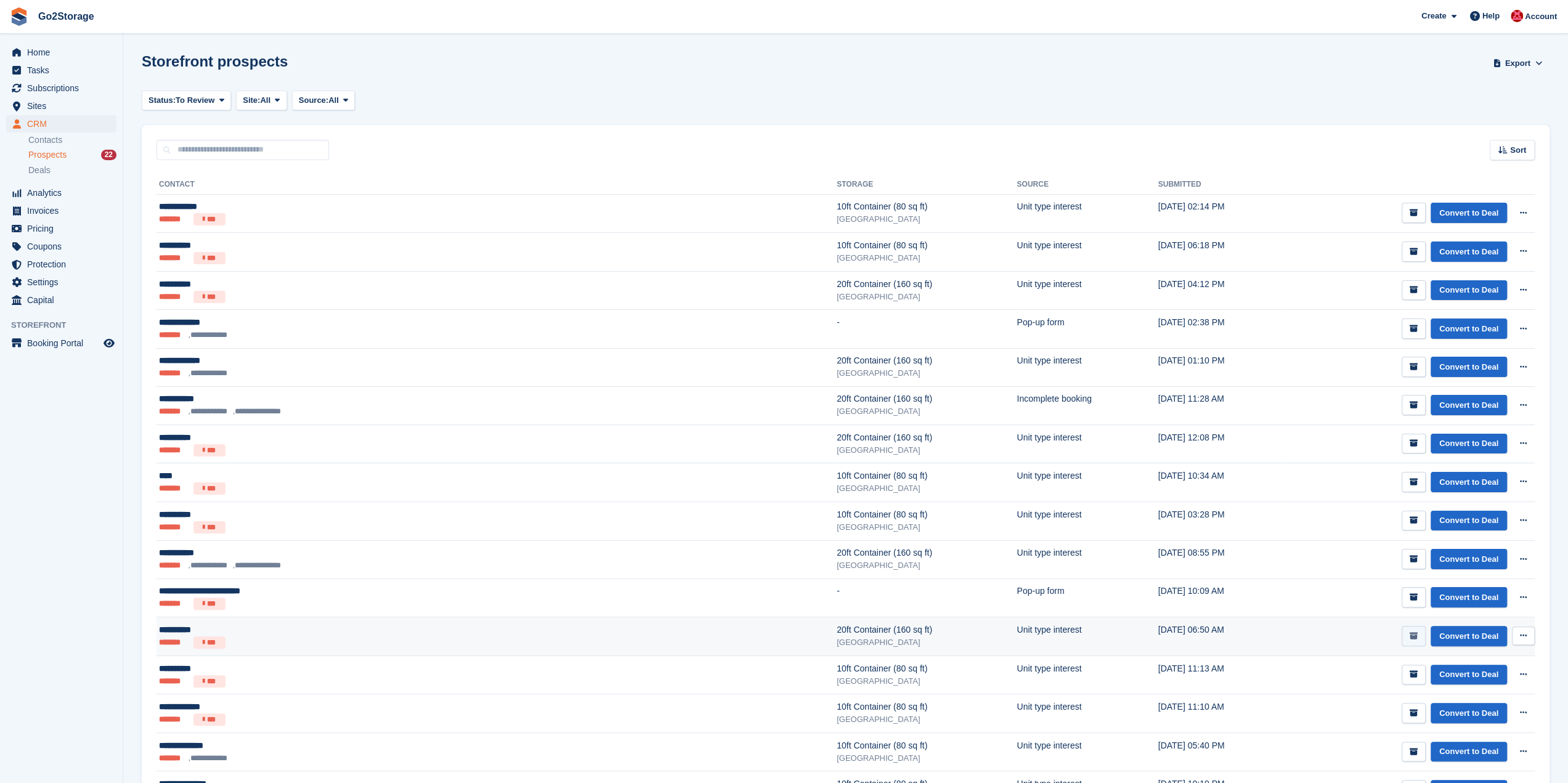
click at [1418, 634] on icon "submit" at bounding box center [1414, 635] width 8 height 8
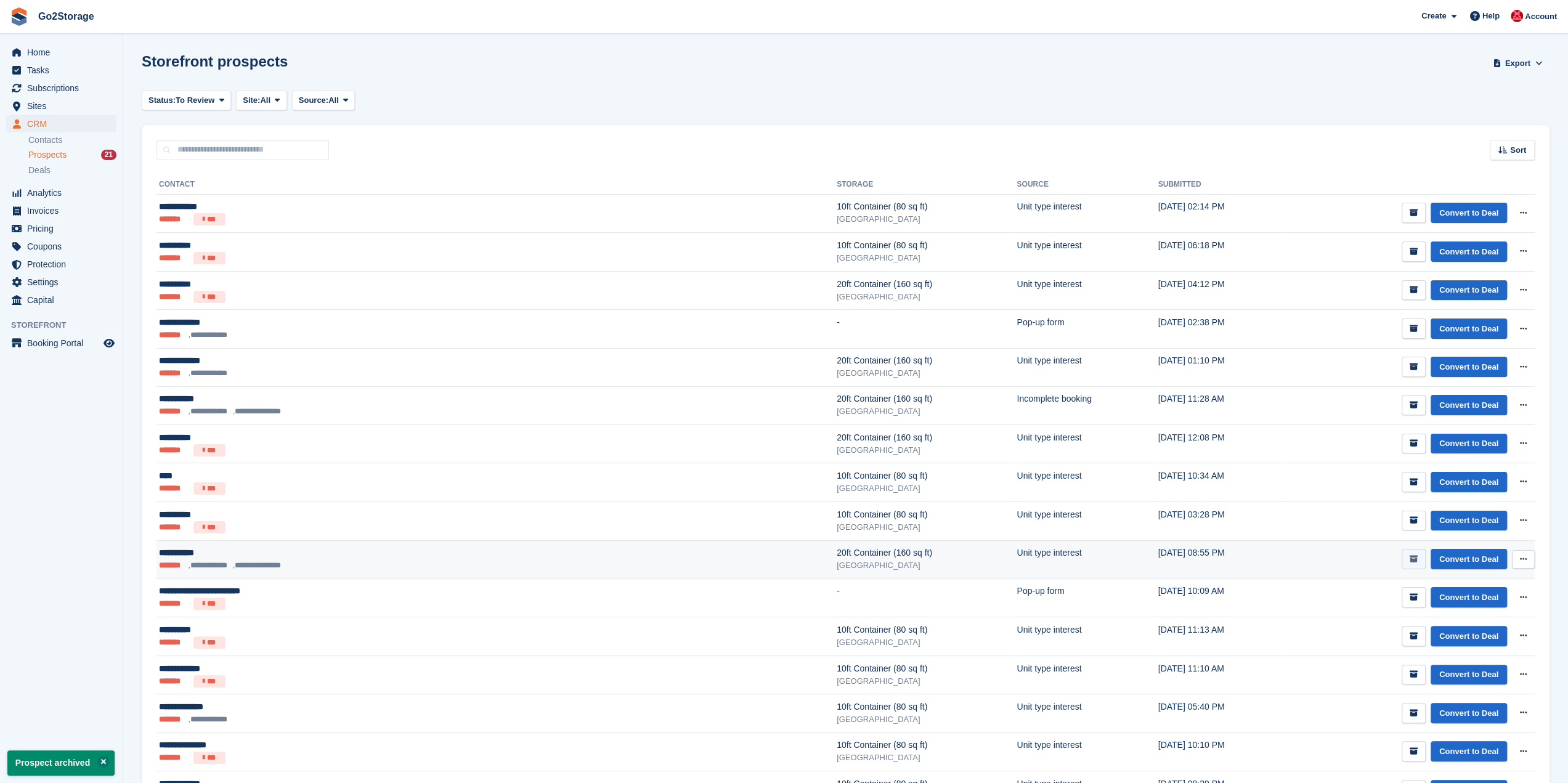
click at [1418, 559] on icon "submit" at bounding box center [1414, 559] width 8 height 8
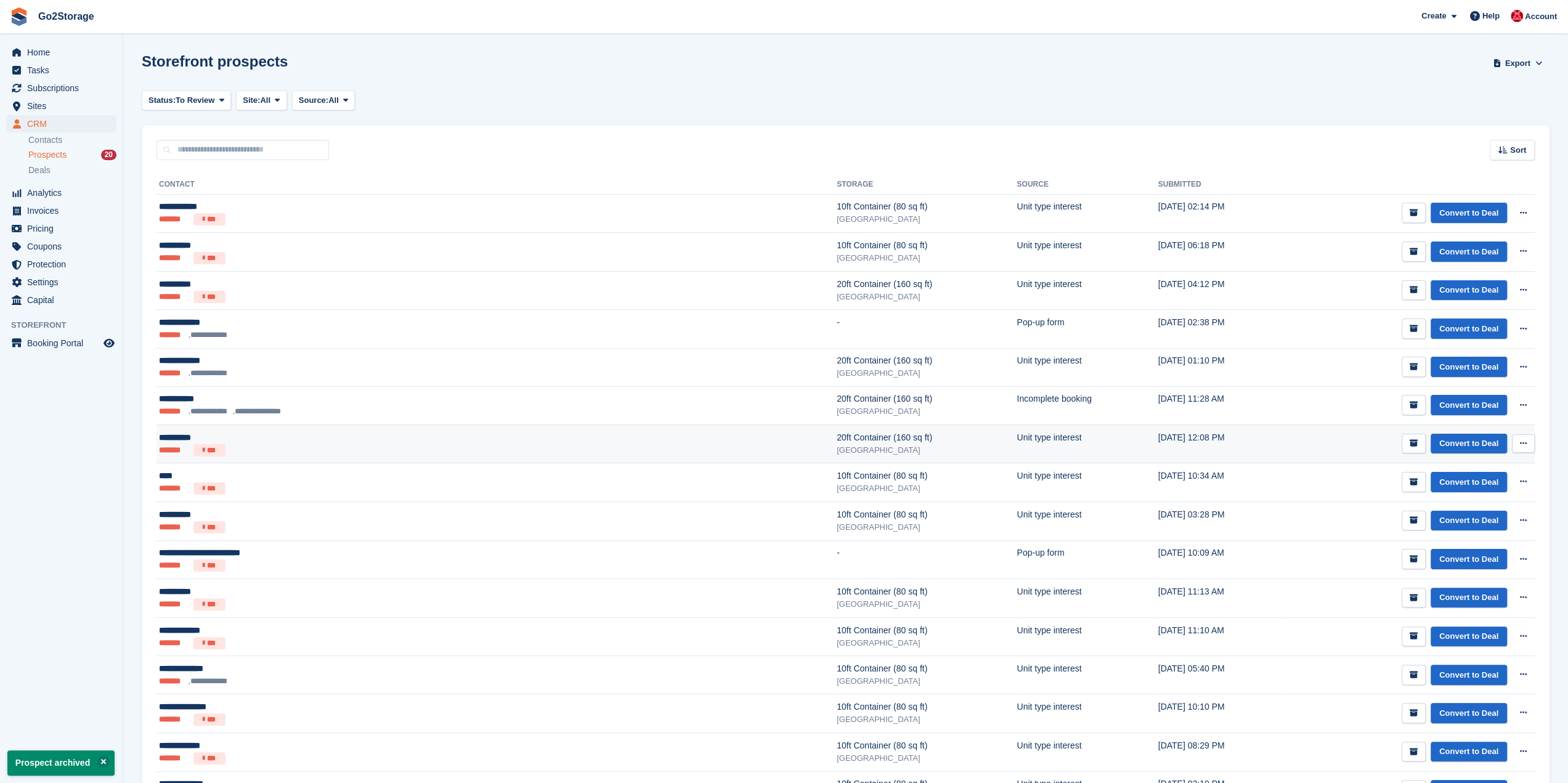
click at [473, 434] on div "**********" at bounding box center [339, 438] width 359 height 13
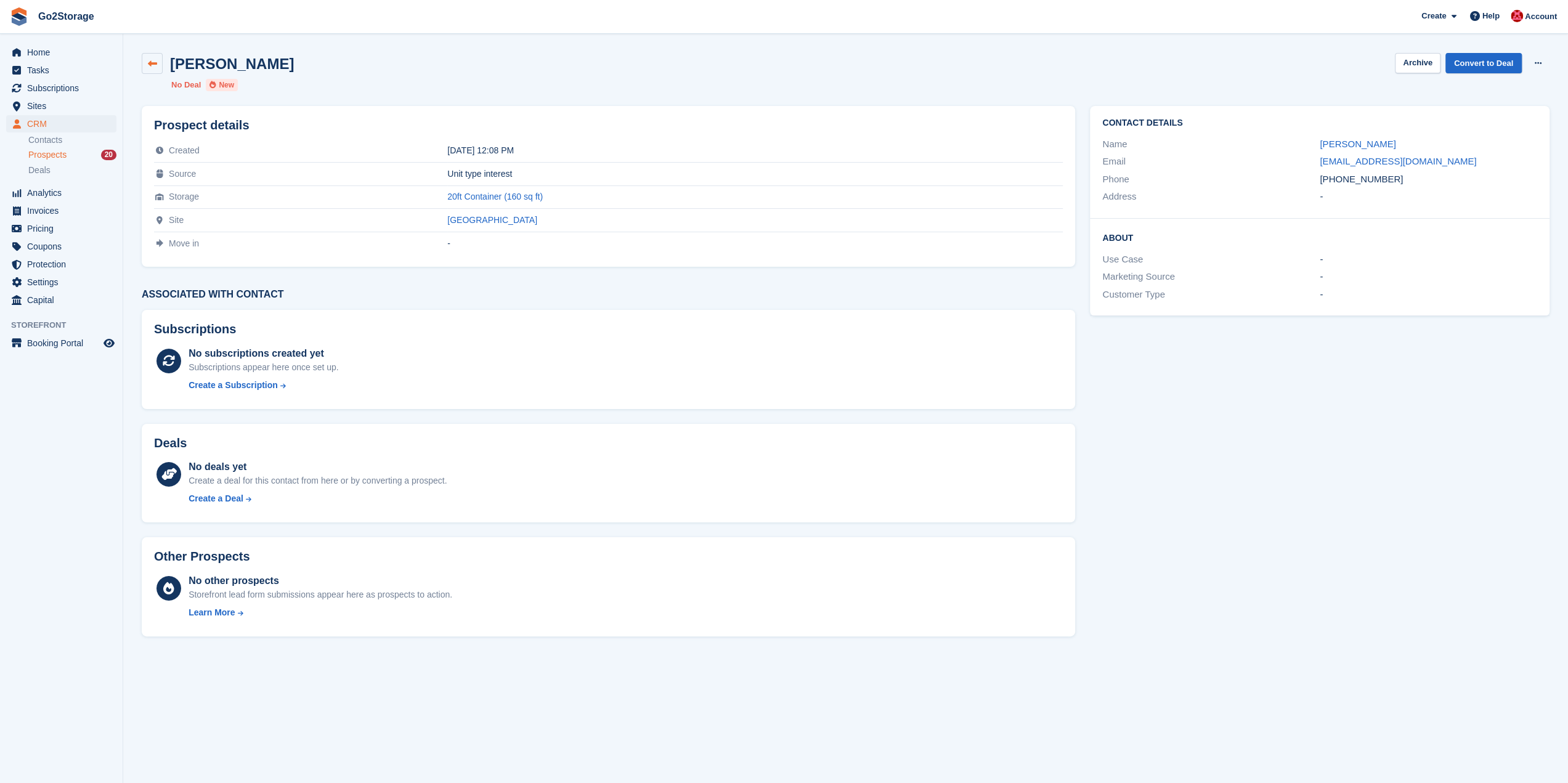
click at [162, 63] on link at bounding box center [152, 63] width 21 height 21
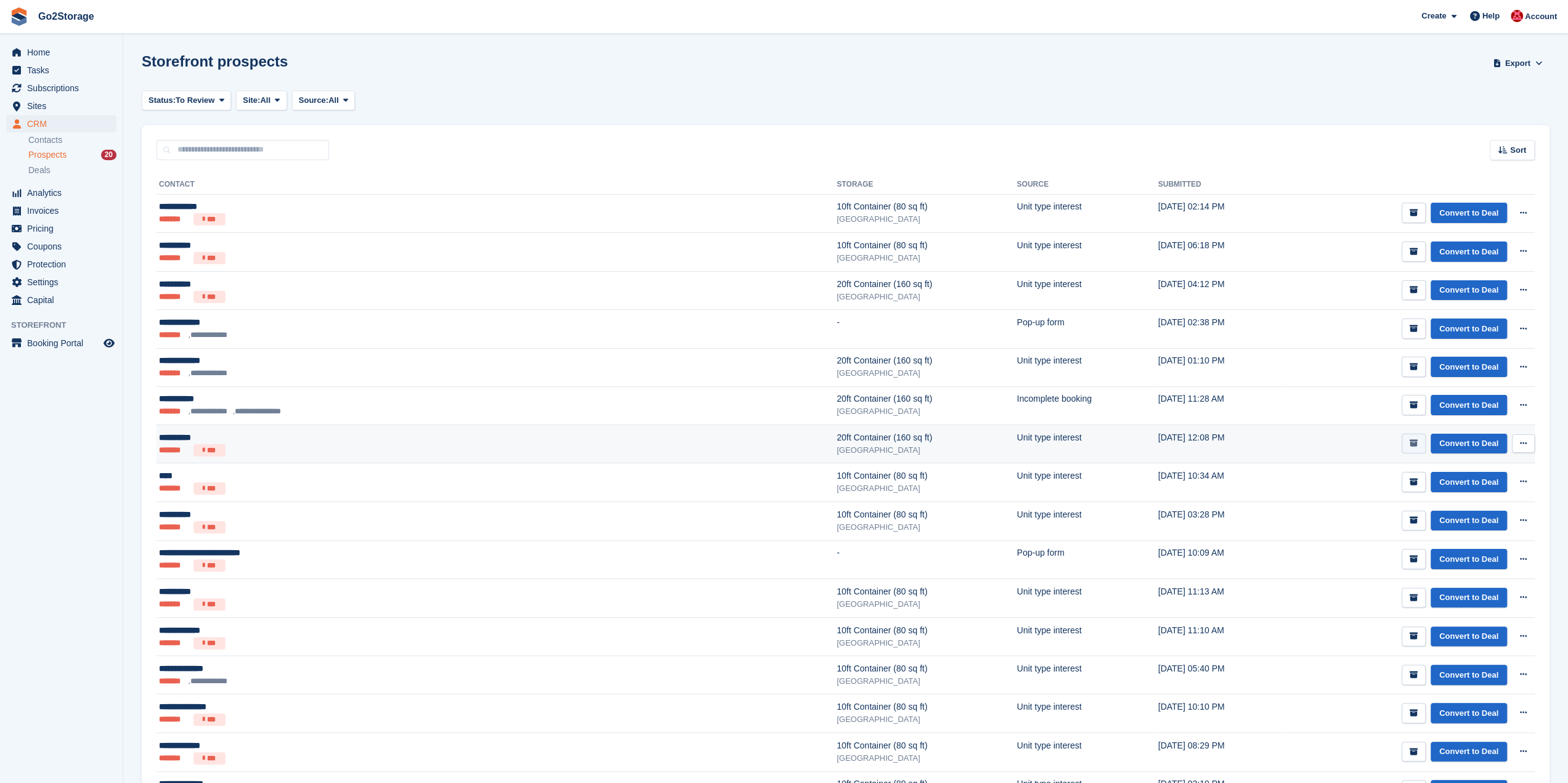
click at [1418, 442] on icon "submit" at bounding box center [1414, 443] width 8 height 8
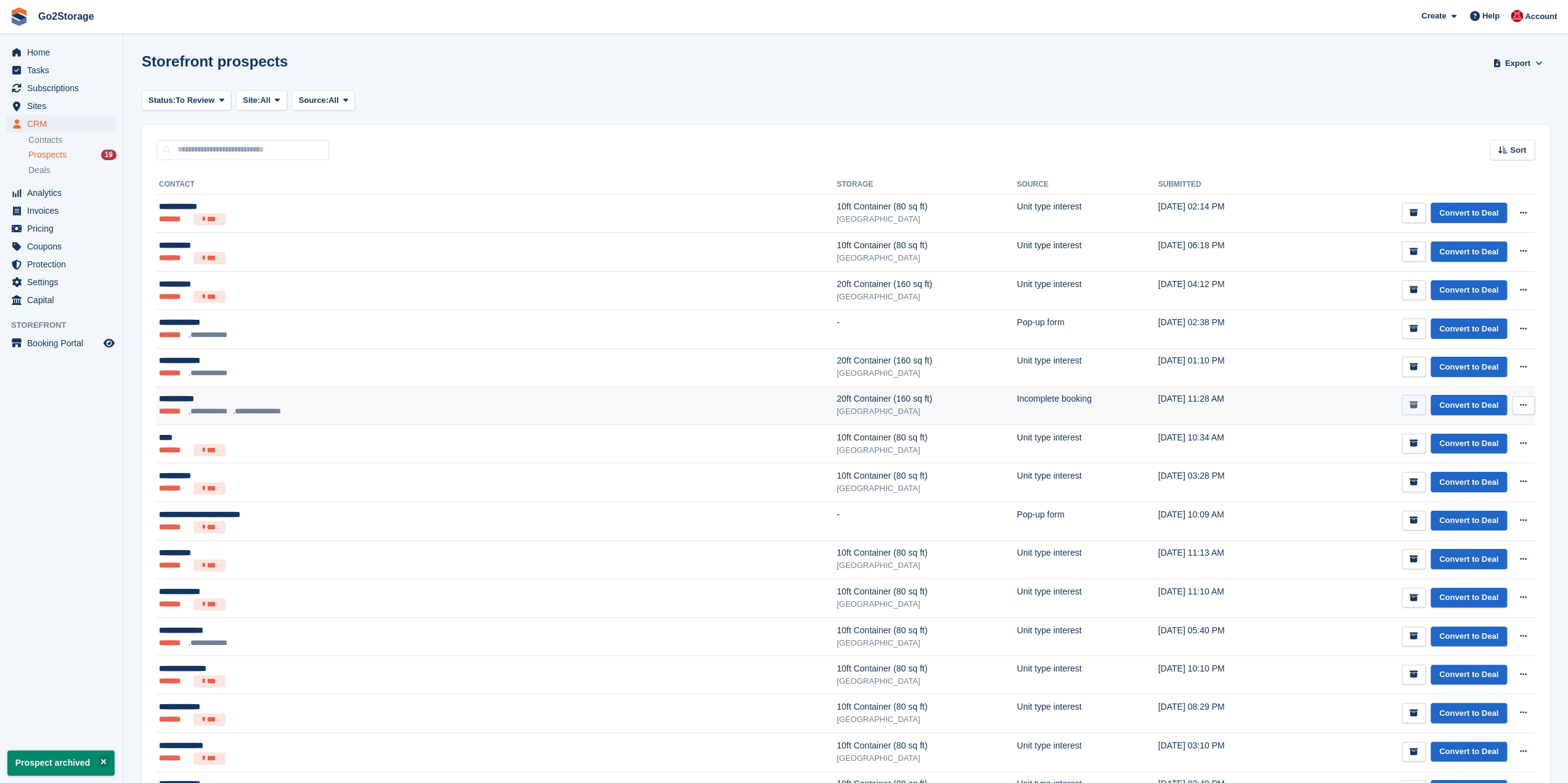
click at [1416, 401] on icon "submit" at bounding box center [1414, 405] width 8 height 8
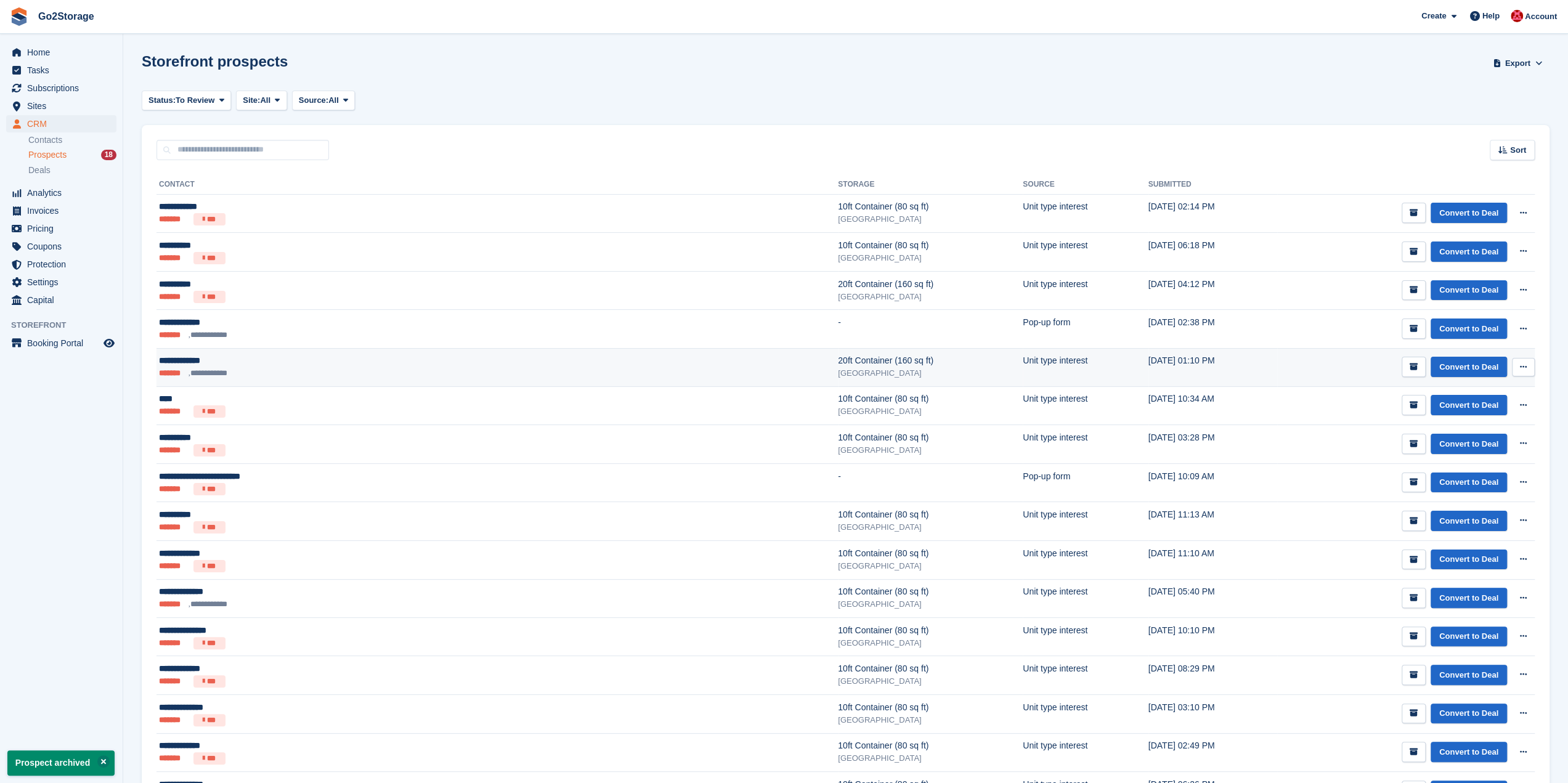
click at [373, 368] on ul "**********" at bounding box center [334, 374] width 349 height 13
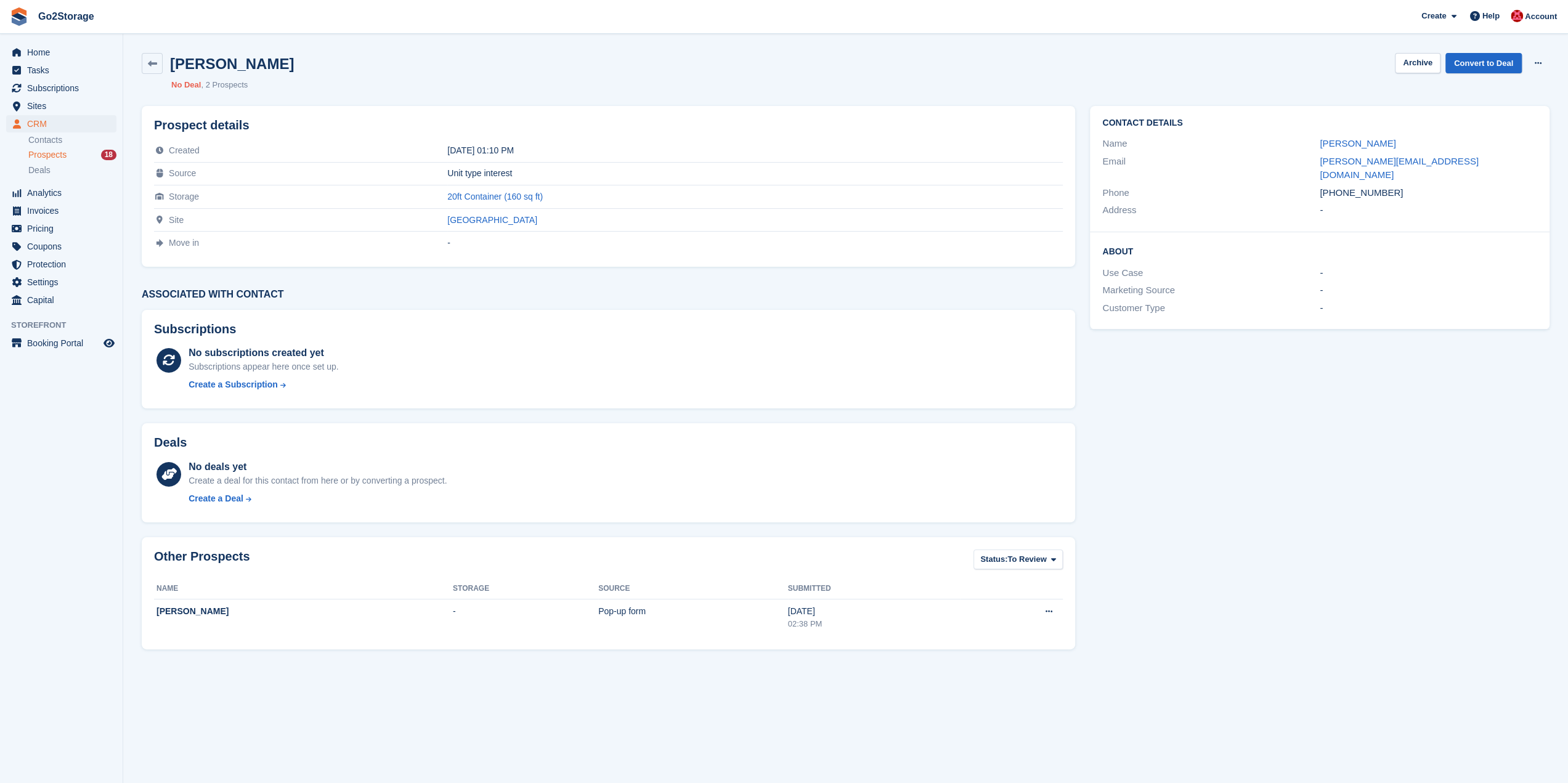
drag, startPoint x: 1409, startPoint y: 176, endPoint x: 1320, endPoint y: 177, distance: 89.0
click at [1320, 186] on div "[PHONE_NUMBER]" at bounding box center [1429, 194] width 217 height 14
copy div "[PHONE_NUMBER]"
click at [156, 67] on icon at bounding box center [152, 63] width 9 height 9
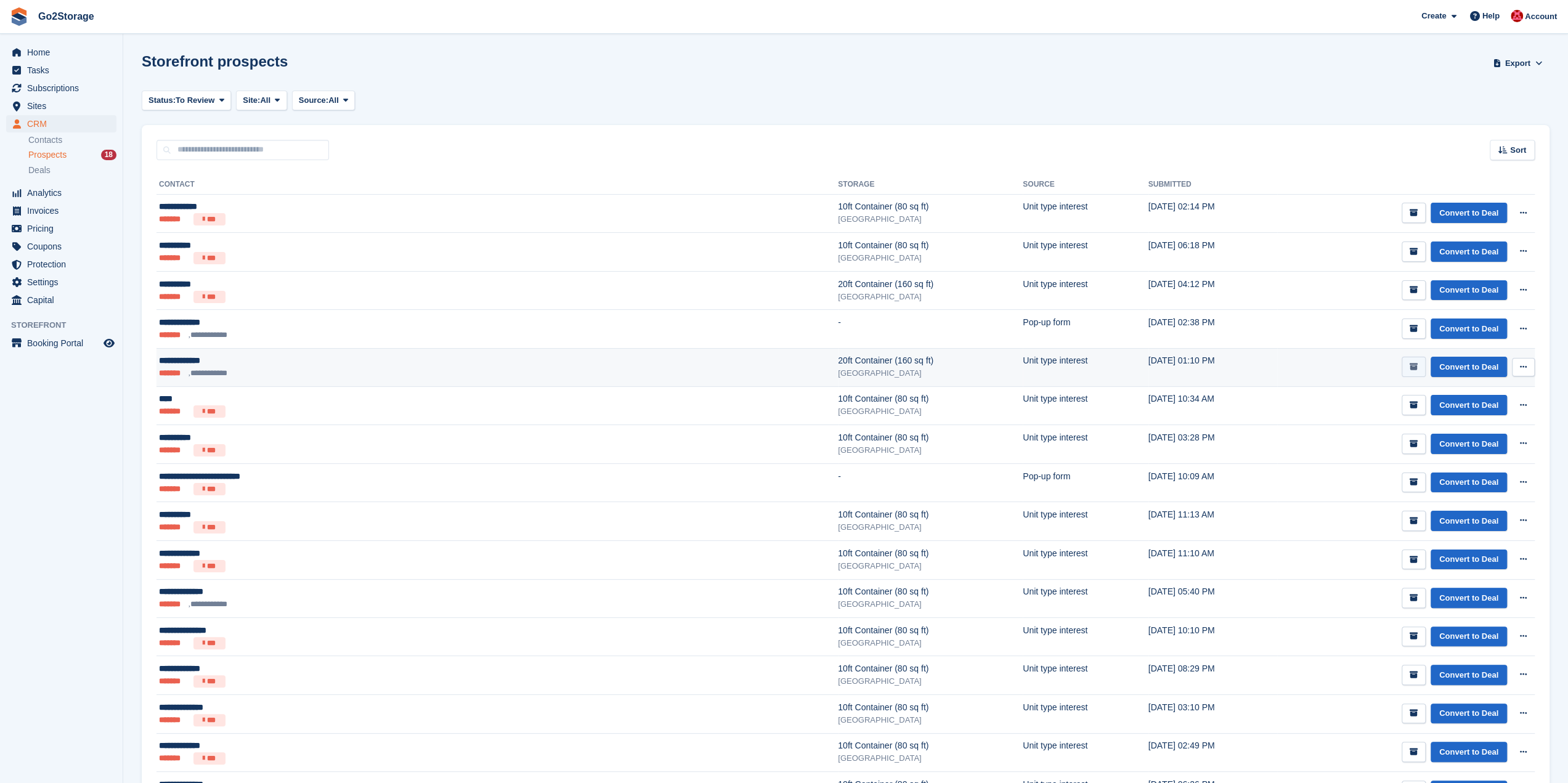
click at [1412, 363] on icon "submit" at bounding box center [1414, 367] width 8 height 8
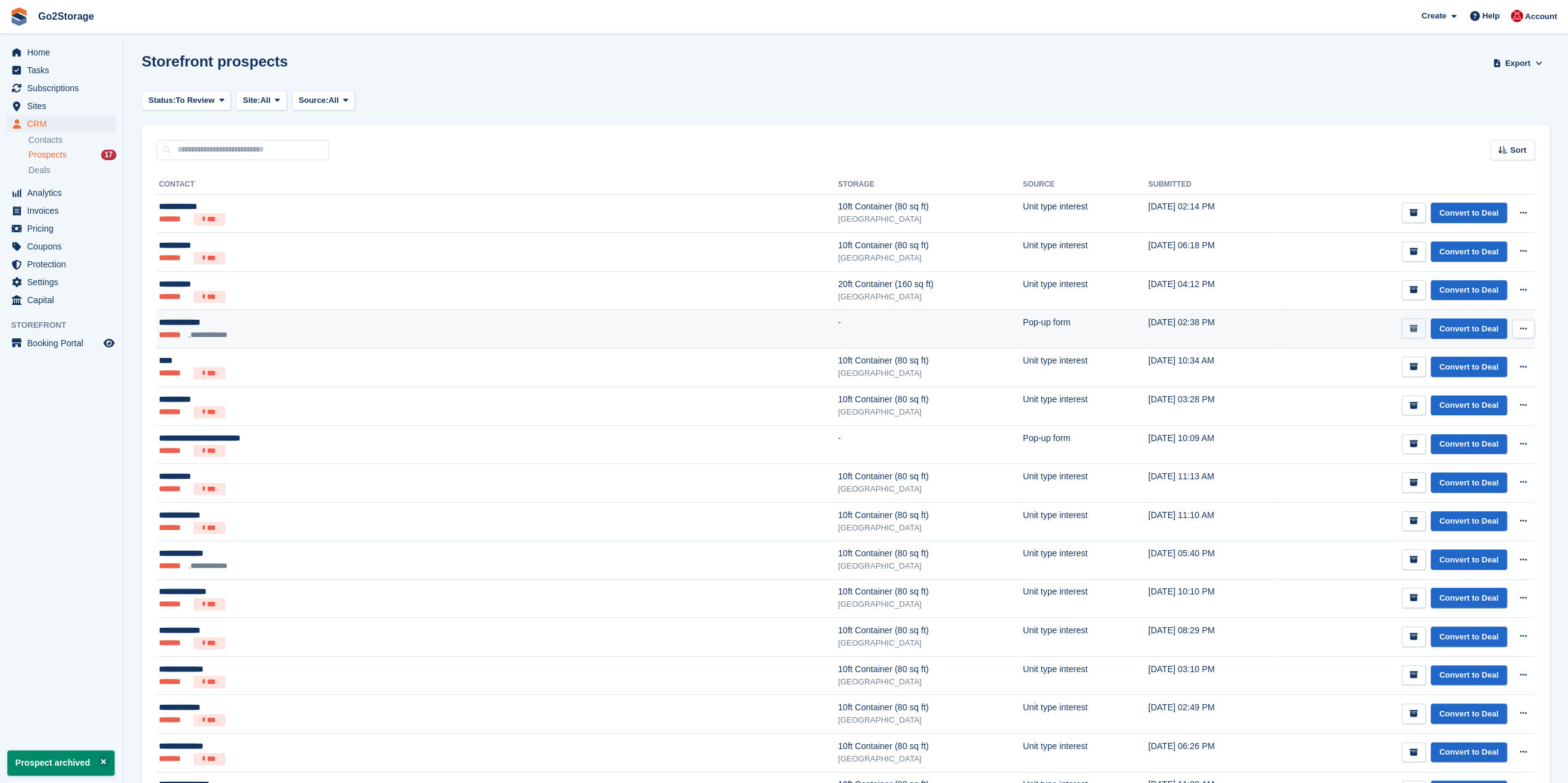
click at [1415, 329] on icon "submit" at bounding box center [1414, 329] width 8 height 8
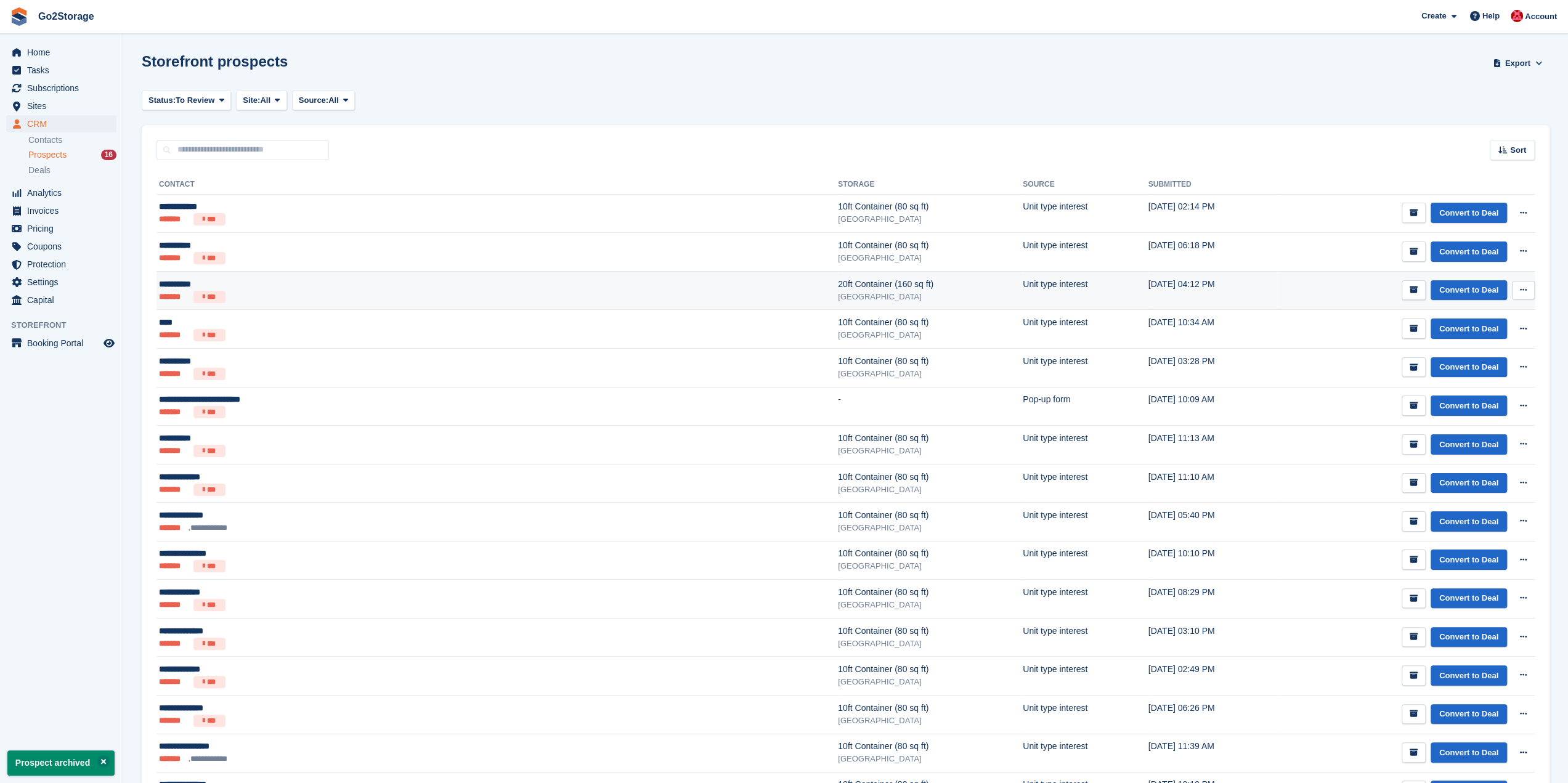
click at [1277, 291] on td "Convert to Deal View contact Edit contact Delete prospect" at bounding box center [1406, 291] width 258 height 39
click at [228, 284] on div "**********" at bounding box center [334, 284] width 349 height 13
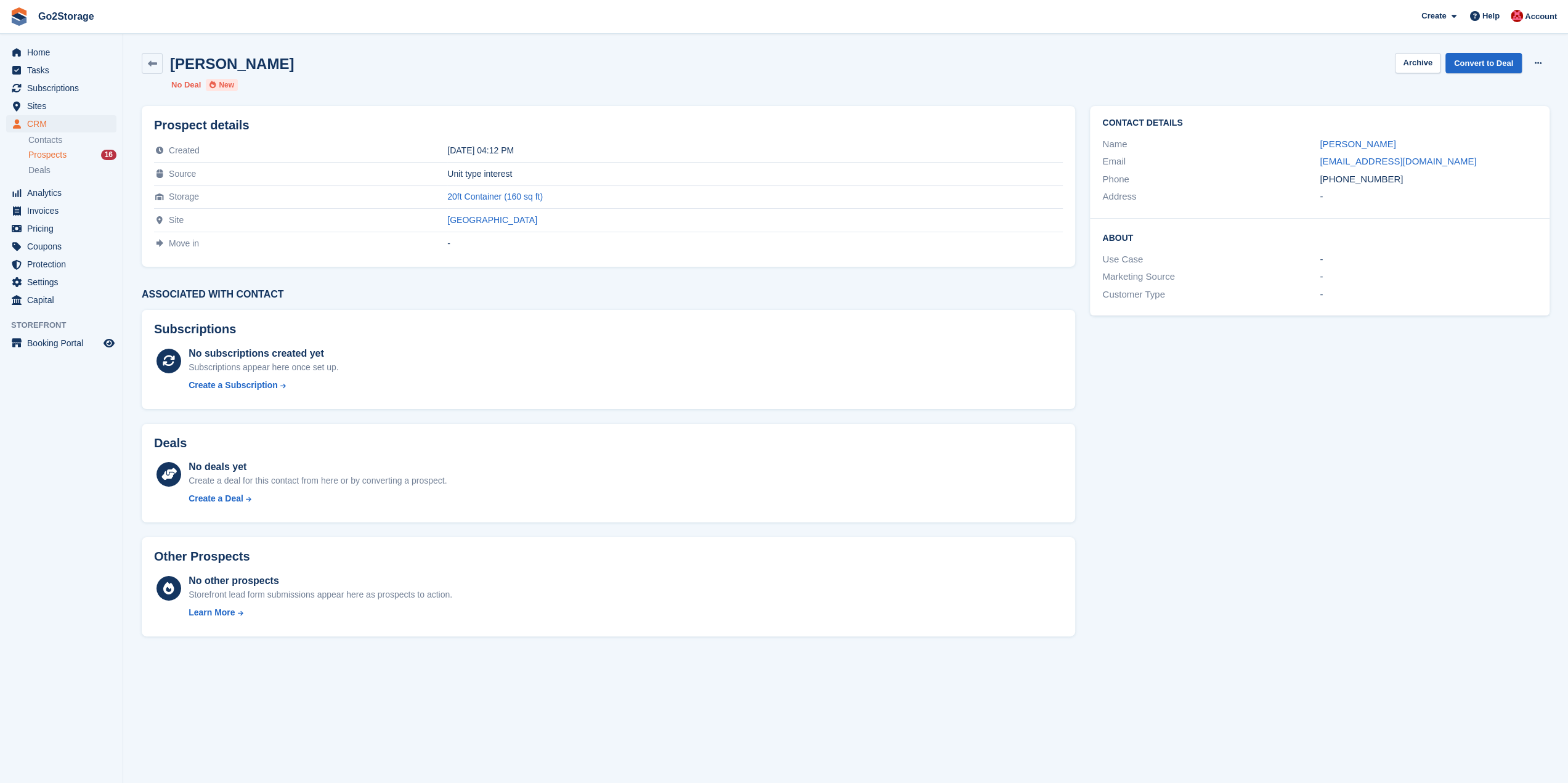
drag, startPoint x: 1348, startPoint y: 183, endPoint x: 1315, endPoint y: 182, distance: 33.0
click at [1315, 182] on div "Phone +447766722334" at bounding box center [1320, 180] width 435 height 18
copy div "+447766722334"
click at [1418, 64] on button "Archive" at bounding box center [1418, 63] width 45 height 20
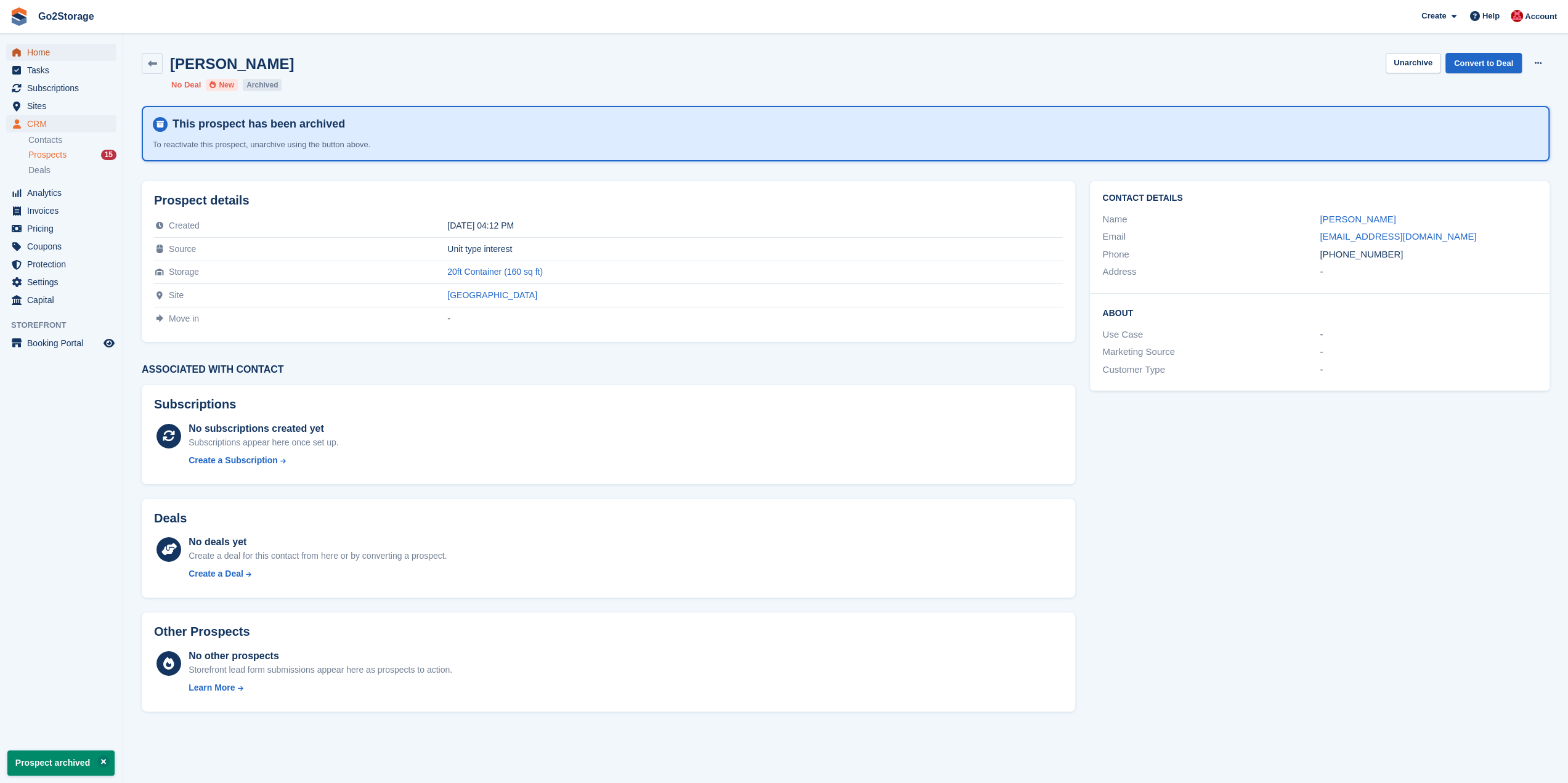
click at [62, 53] on span "Home" at bounding box center [64, 52] width 74 height 17
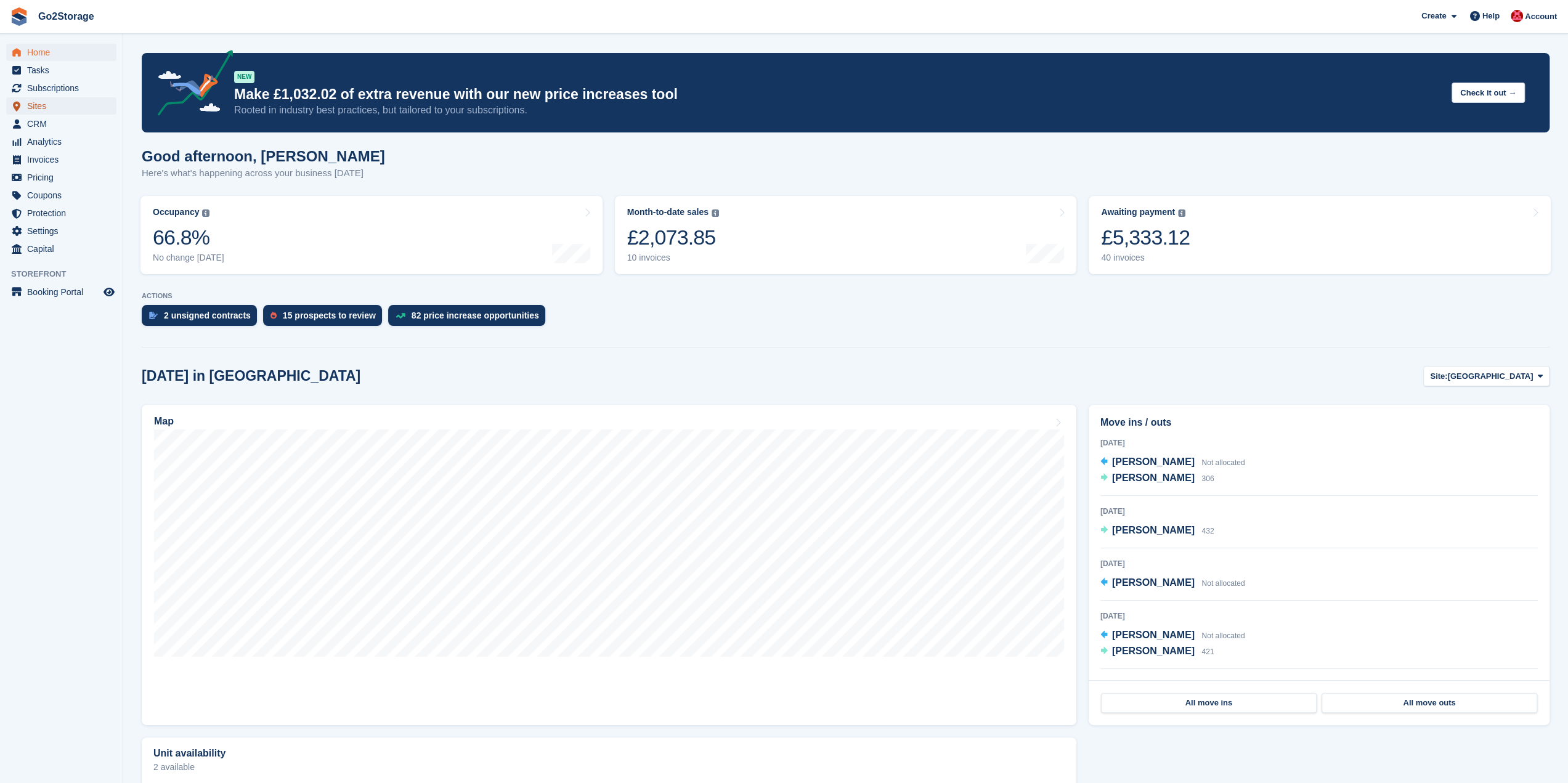
click at [38, 107] on span "Sites" at bounding box center [64, 106] width 74 height 17
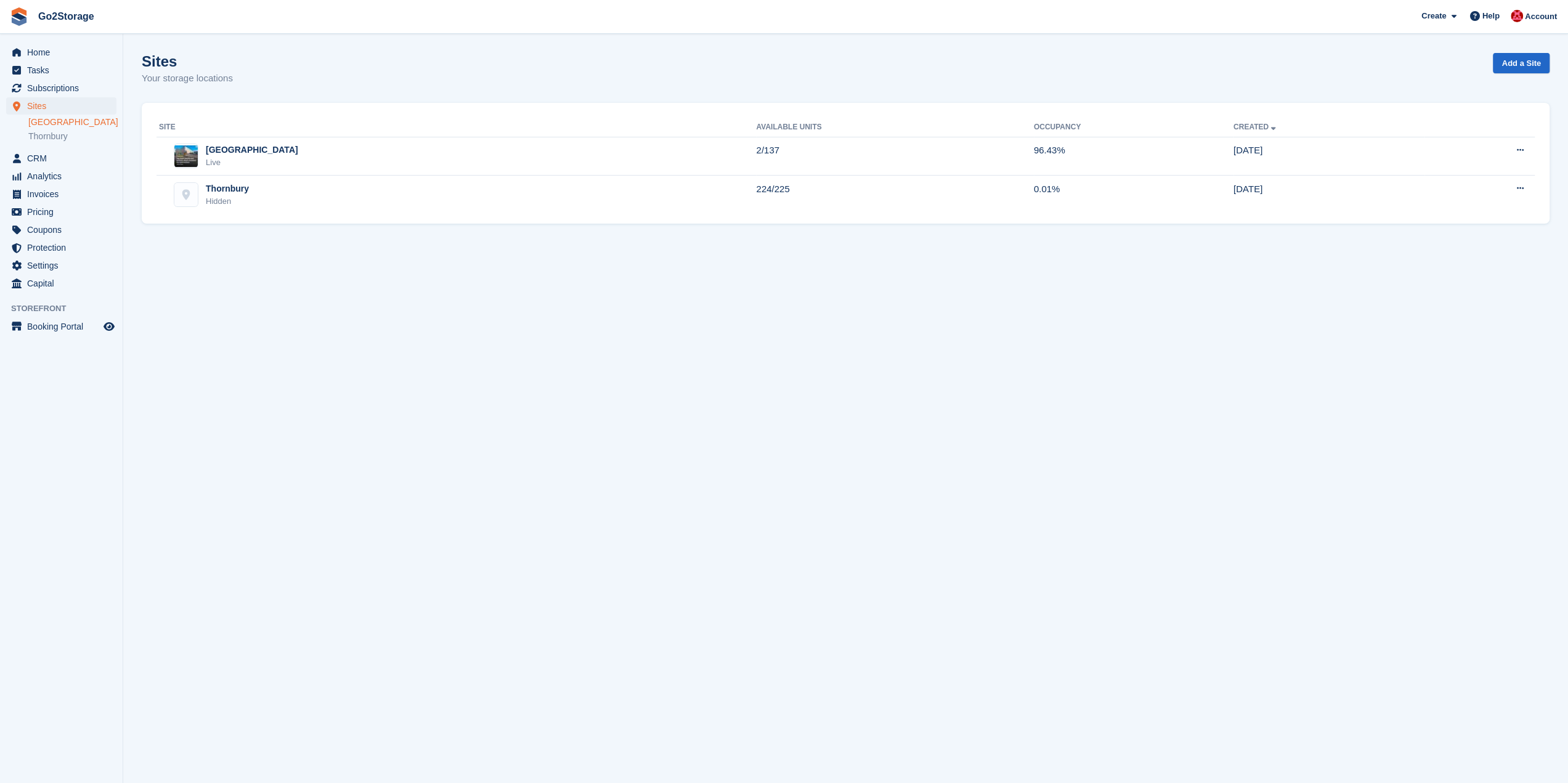
click at [45, 122] on link "[GEOGRAPHIC_DATA]" at bounding box center [72, 122] width 88 height 12
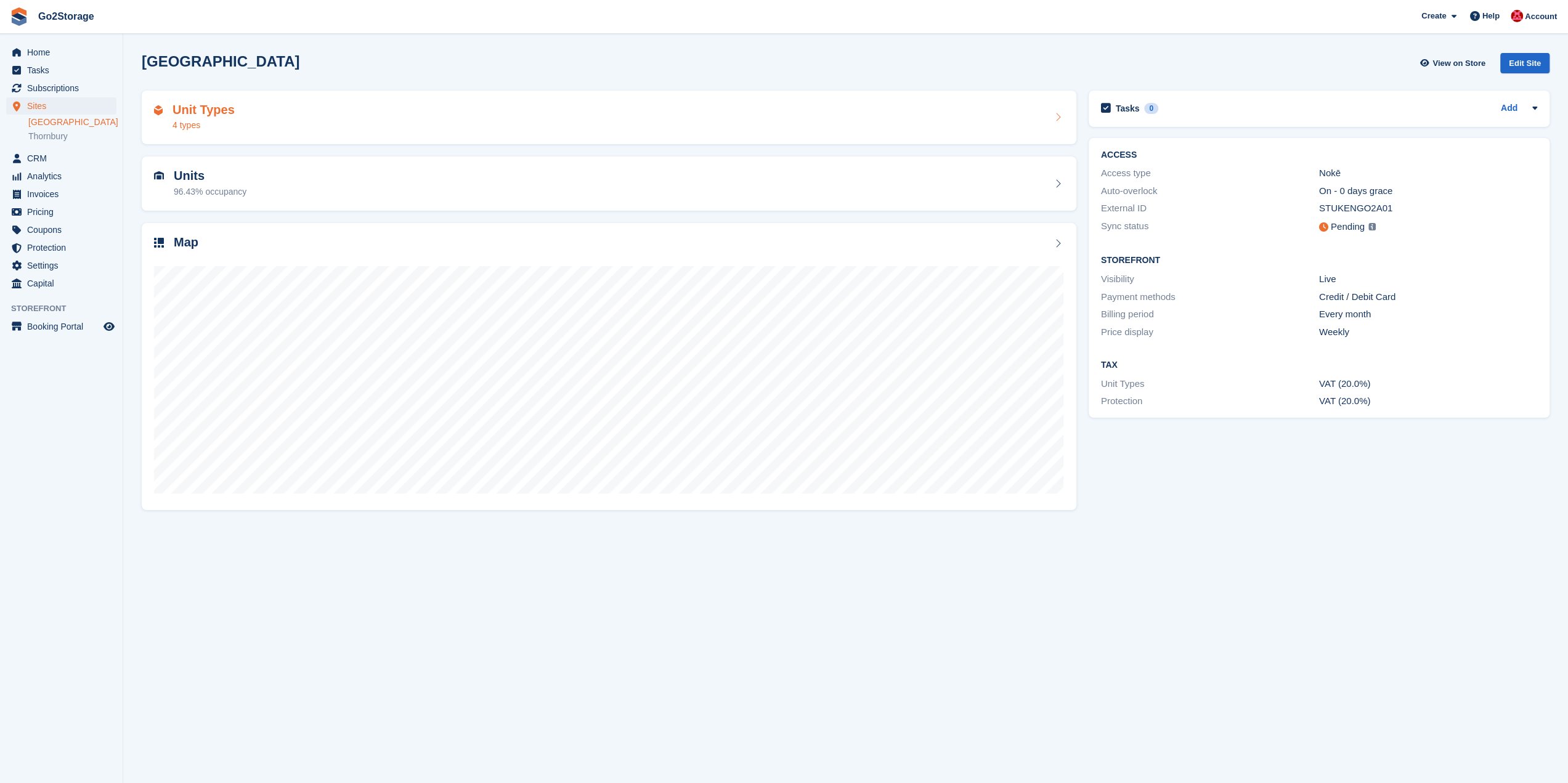
click at [423, 113] on div "Unit Types 4 types" at bounding box center [608, 118] width 910 height 30
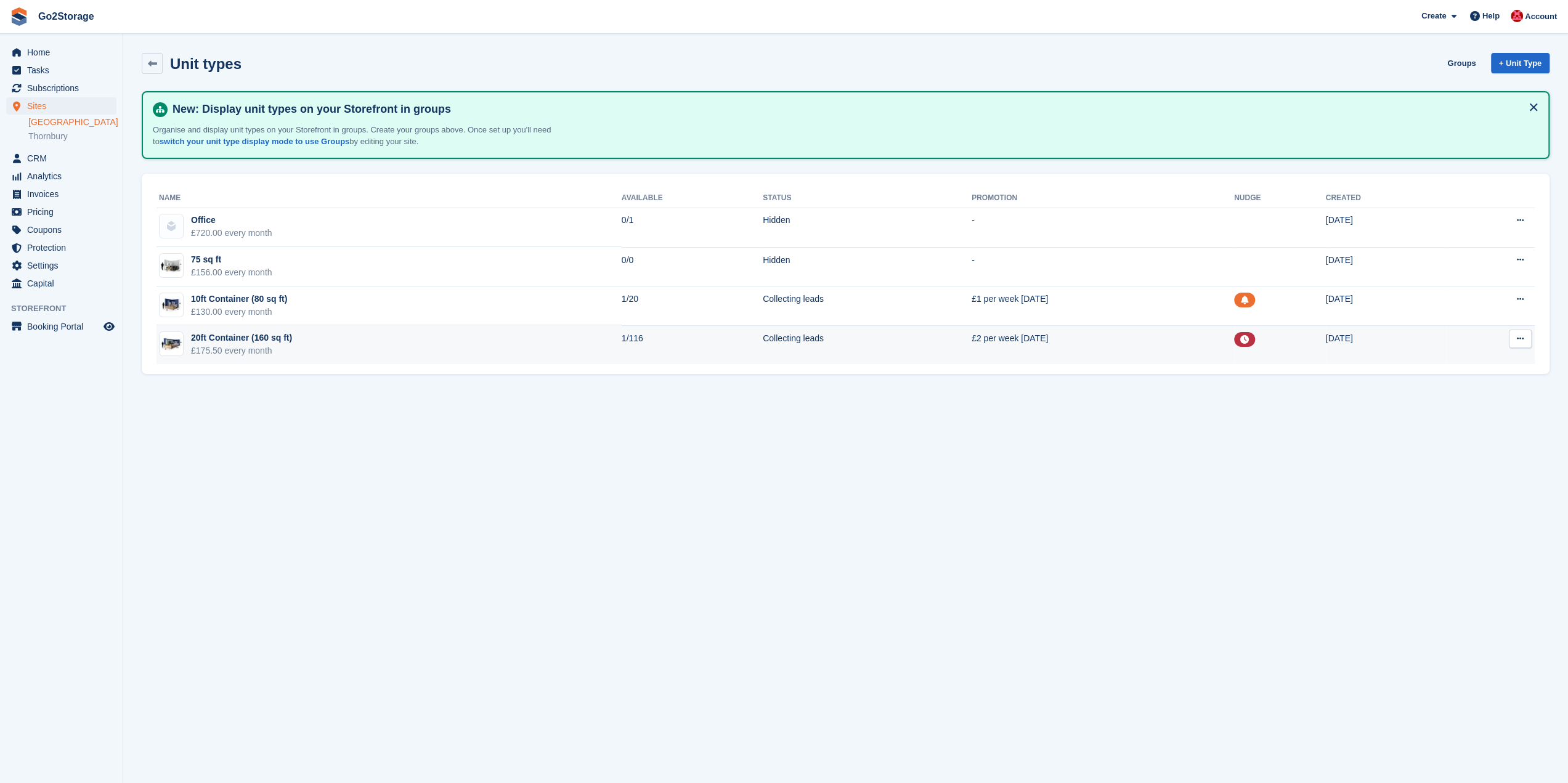
click at [1523, 337] on icon at bounding box center [1520, 339] width 6 height 8
click at [1463, 362] on p "Edit unit type" at bounding box center [1473, 363] width 107 height 16
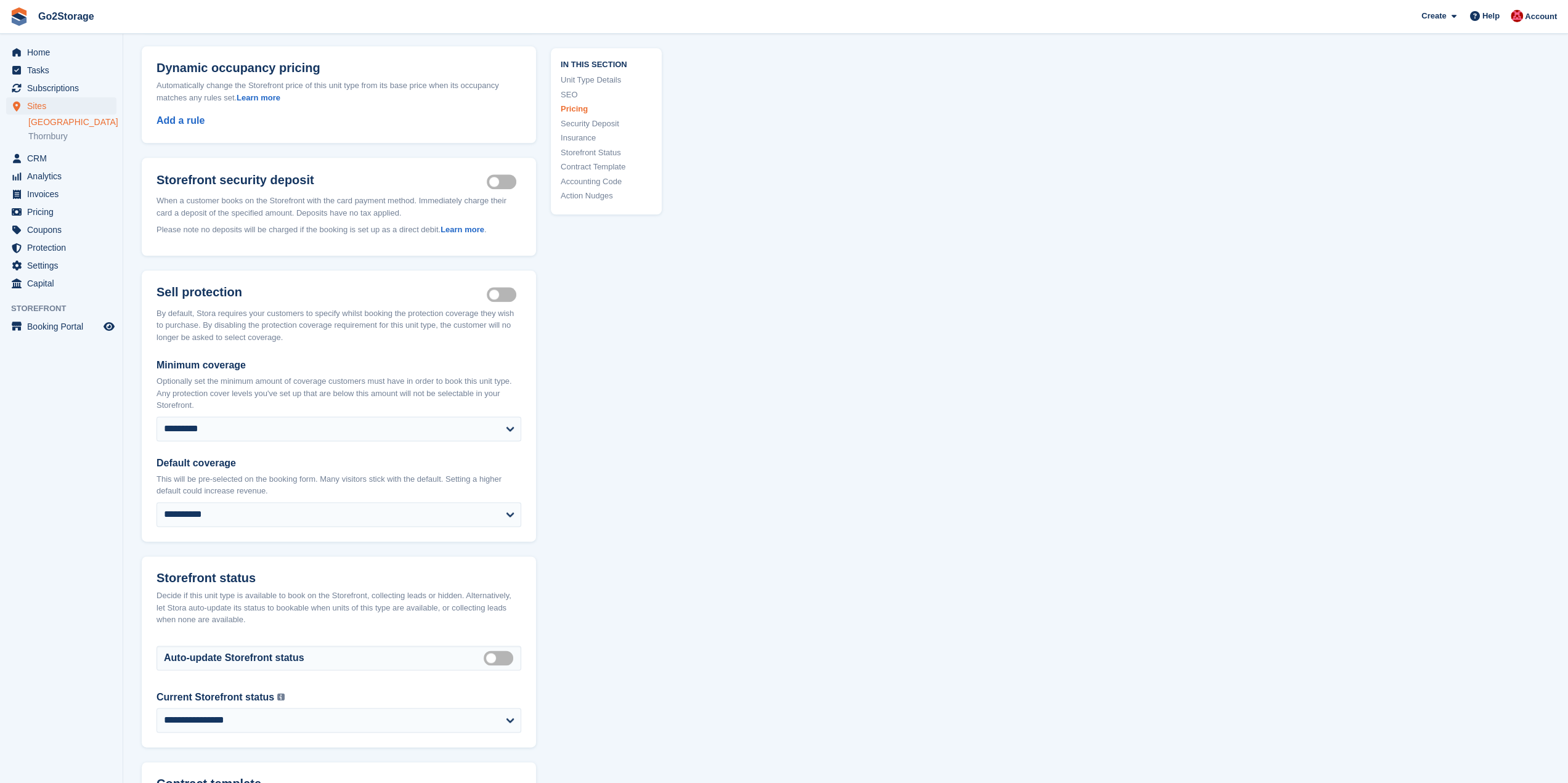
scroll to position [1602, 0]
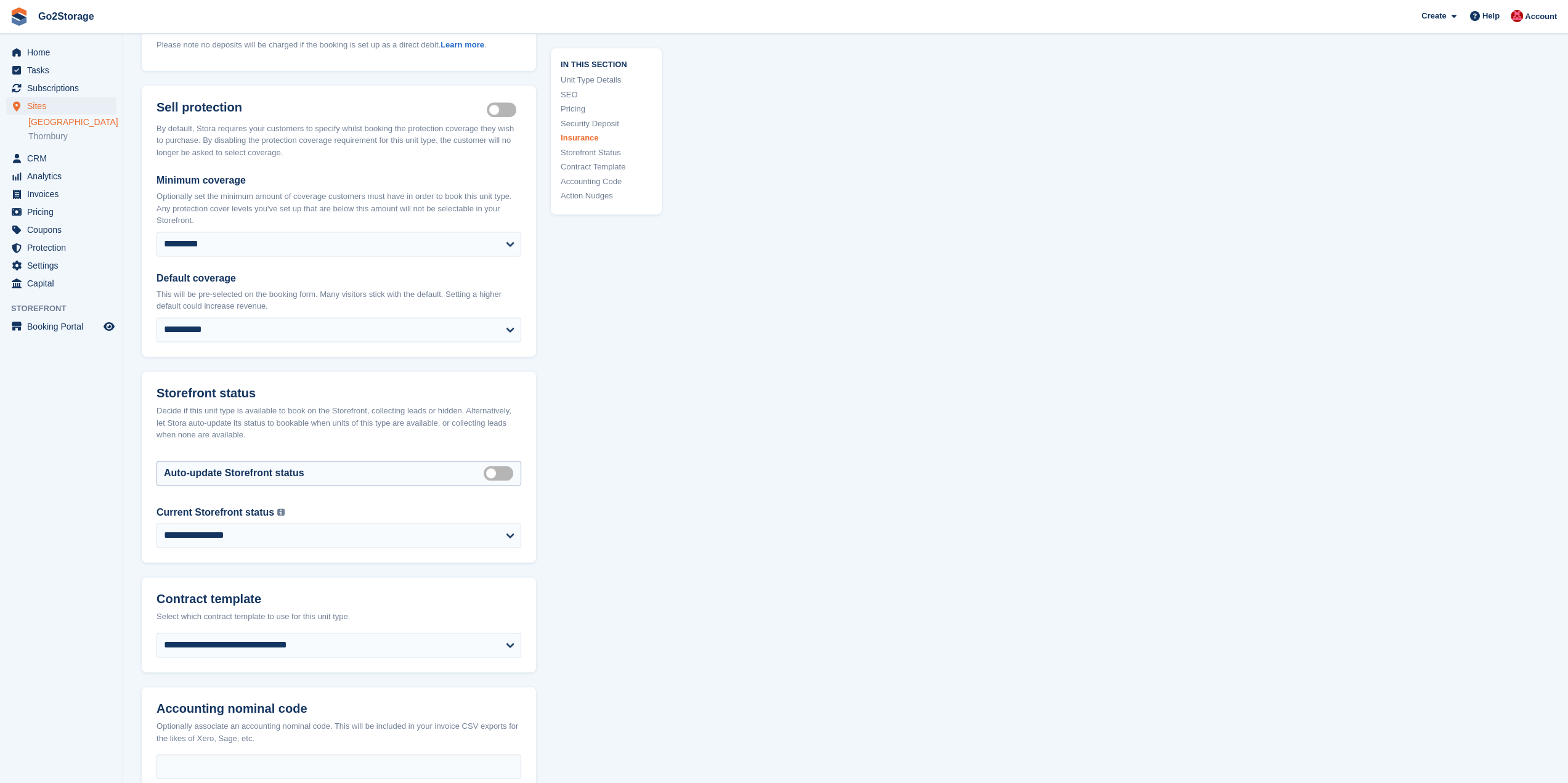
click at [501, 472] on label "Auto manage storefront status" at bounding box center [501, 473] width 34 height 2
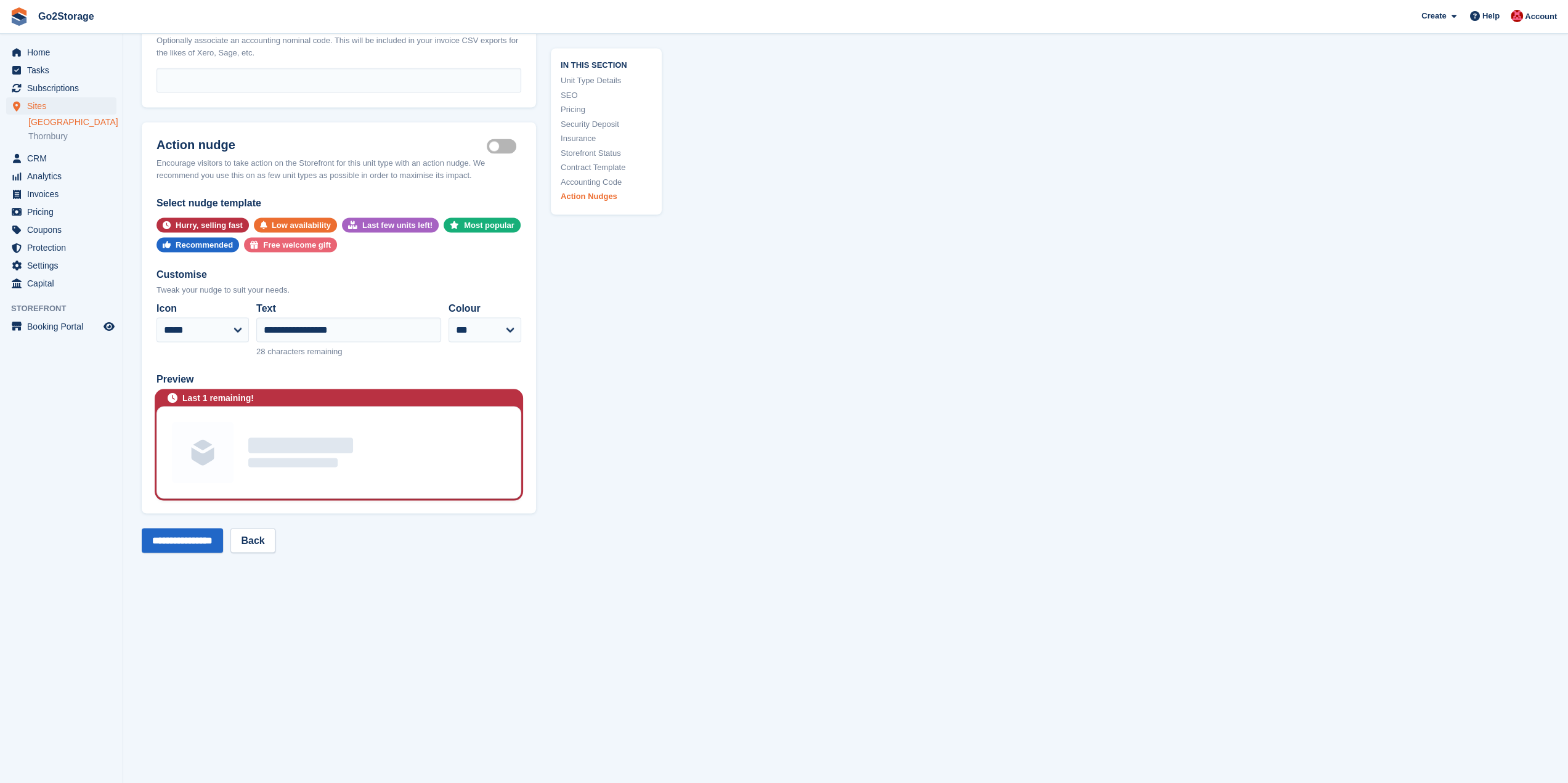
scroll to position [2465, 0]
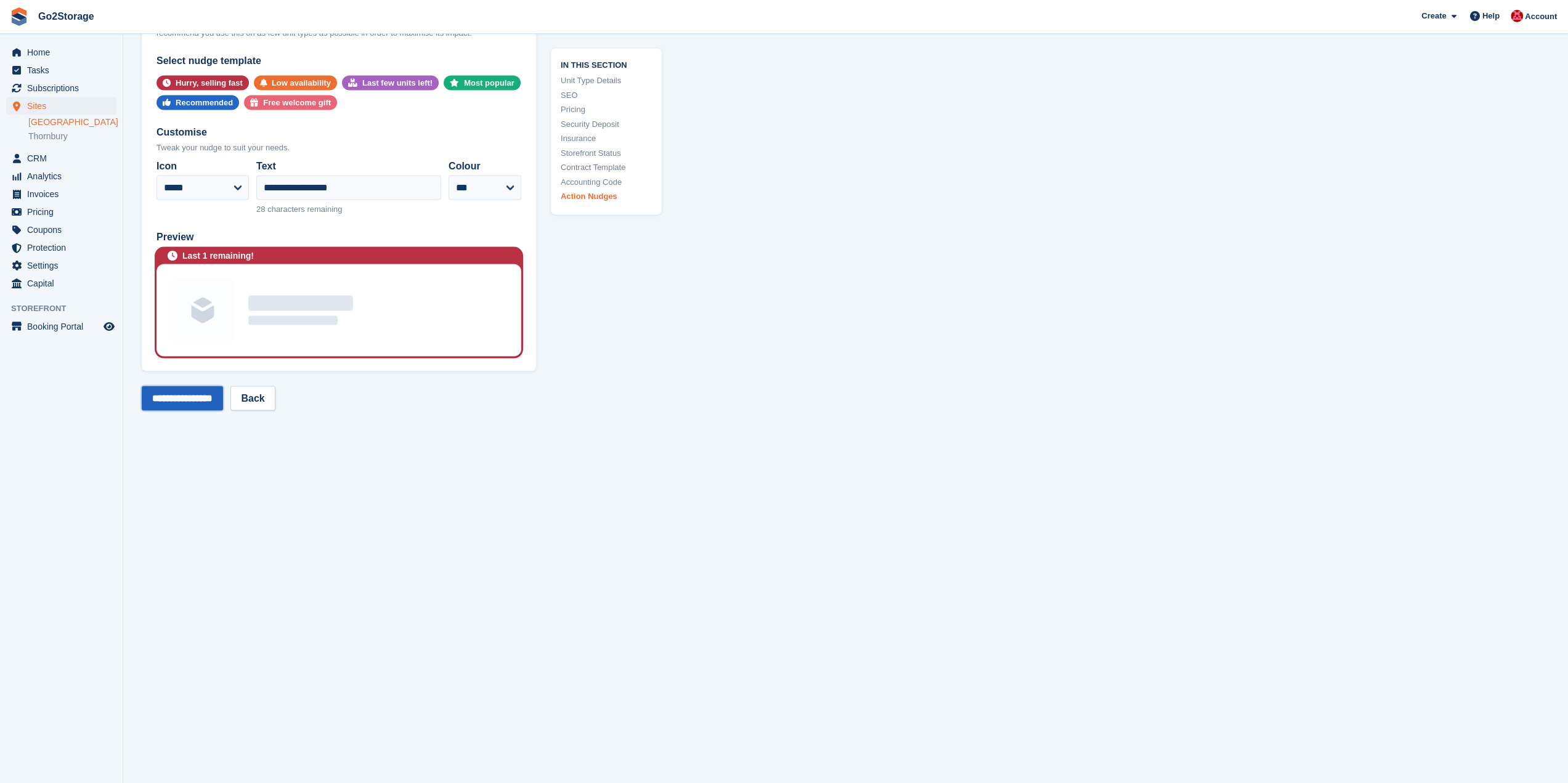
click at [196, 387] on input "**********" at bounding box center [183, 398] width 81 height 24
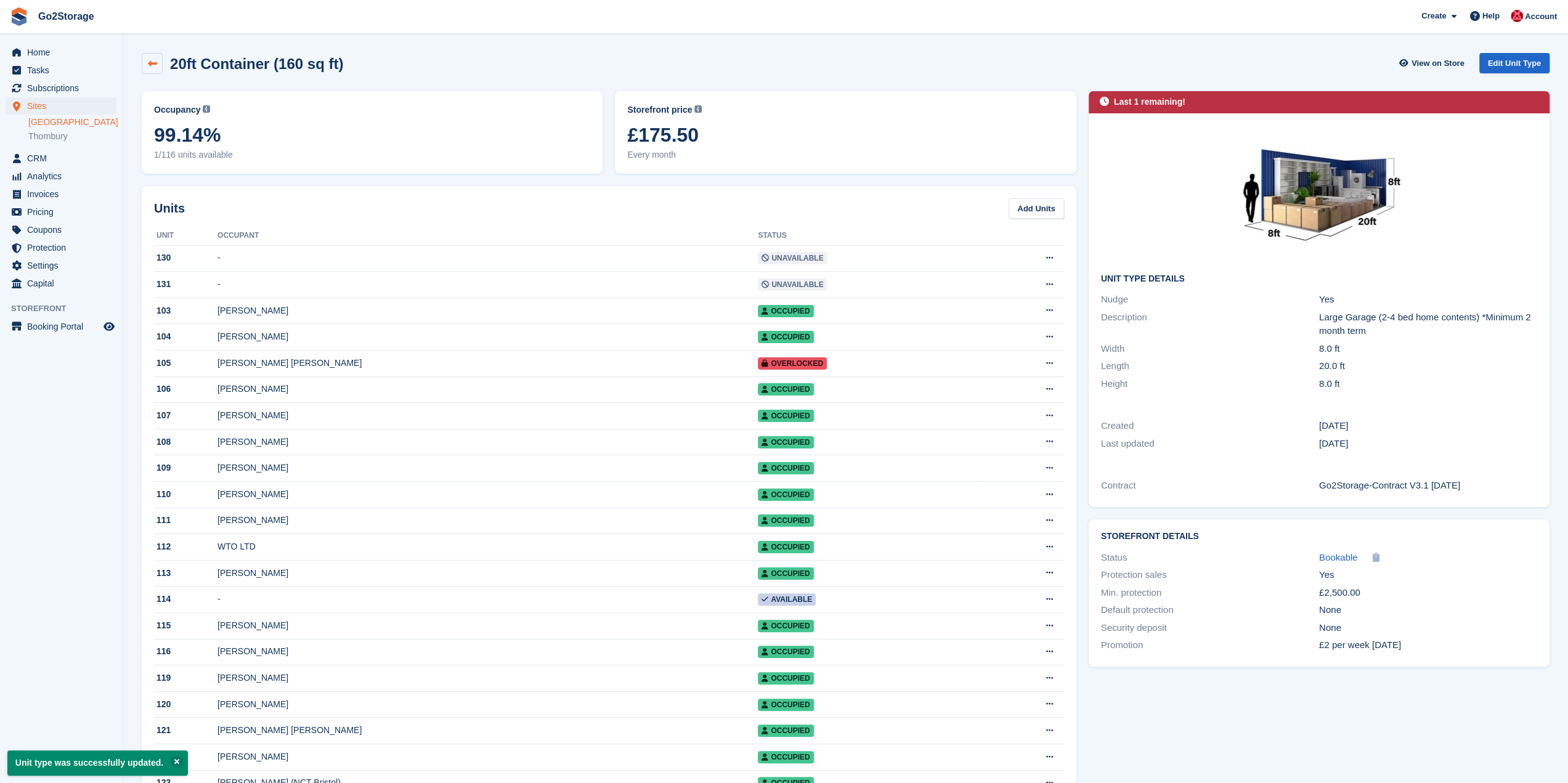
click at [151, 70] on link at bounding box center [152, 63] width 21 height 21
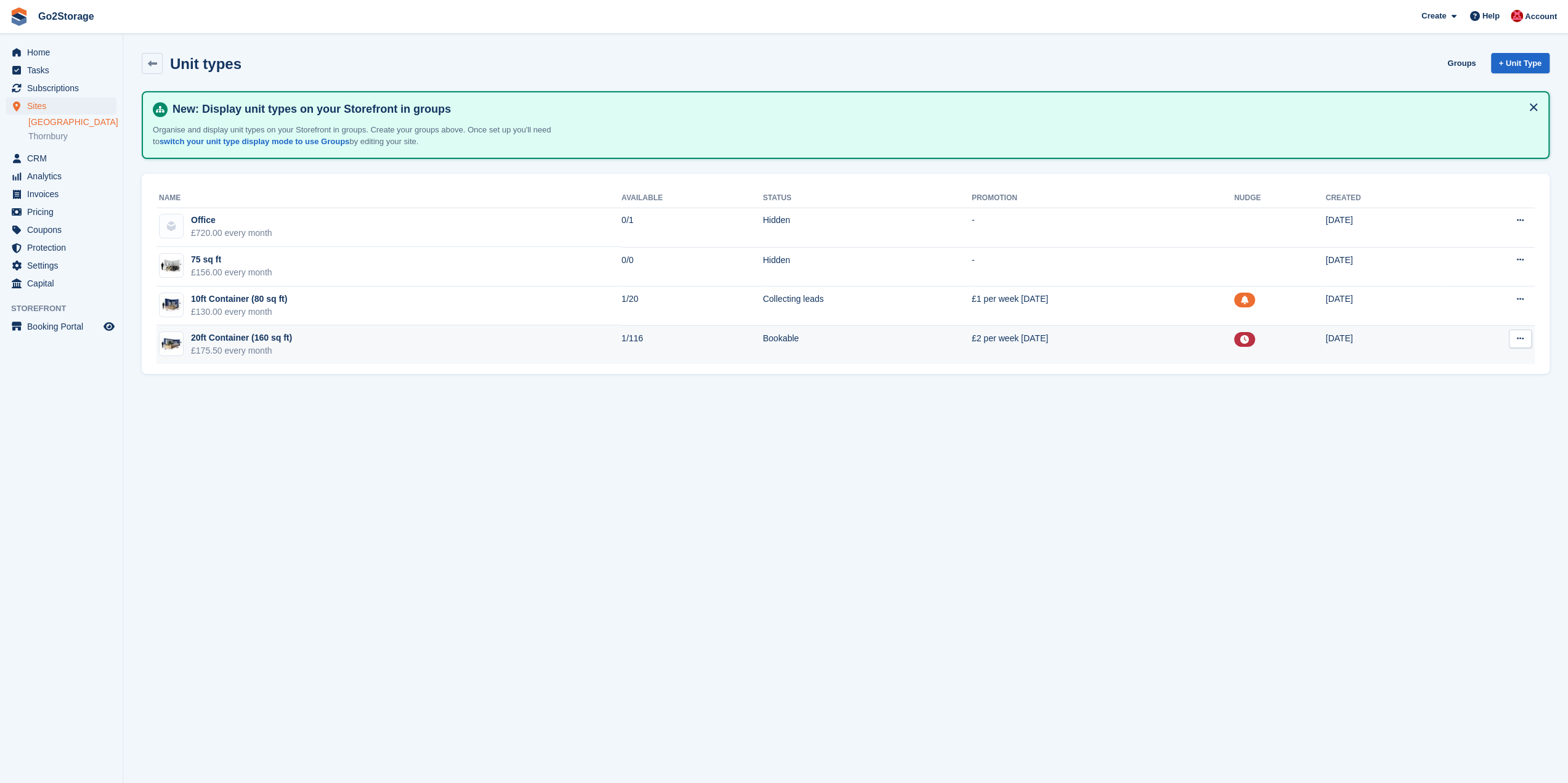
click at [1522, 340] on icon at bounding box center [1520, 339] width 6 height 8
click at [1472, 362] on p "Edit unit type" at bounding box center [1473, 363] width 107 height 16
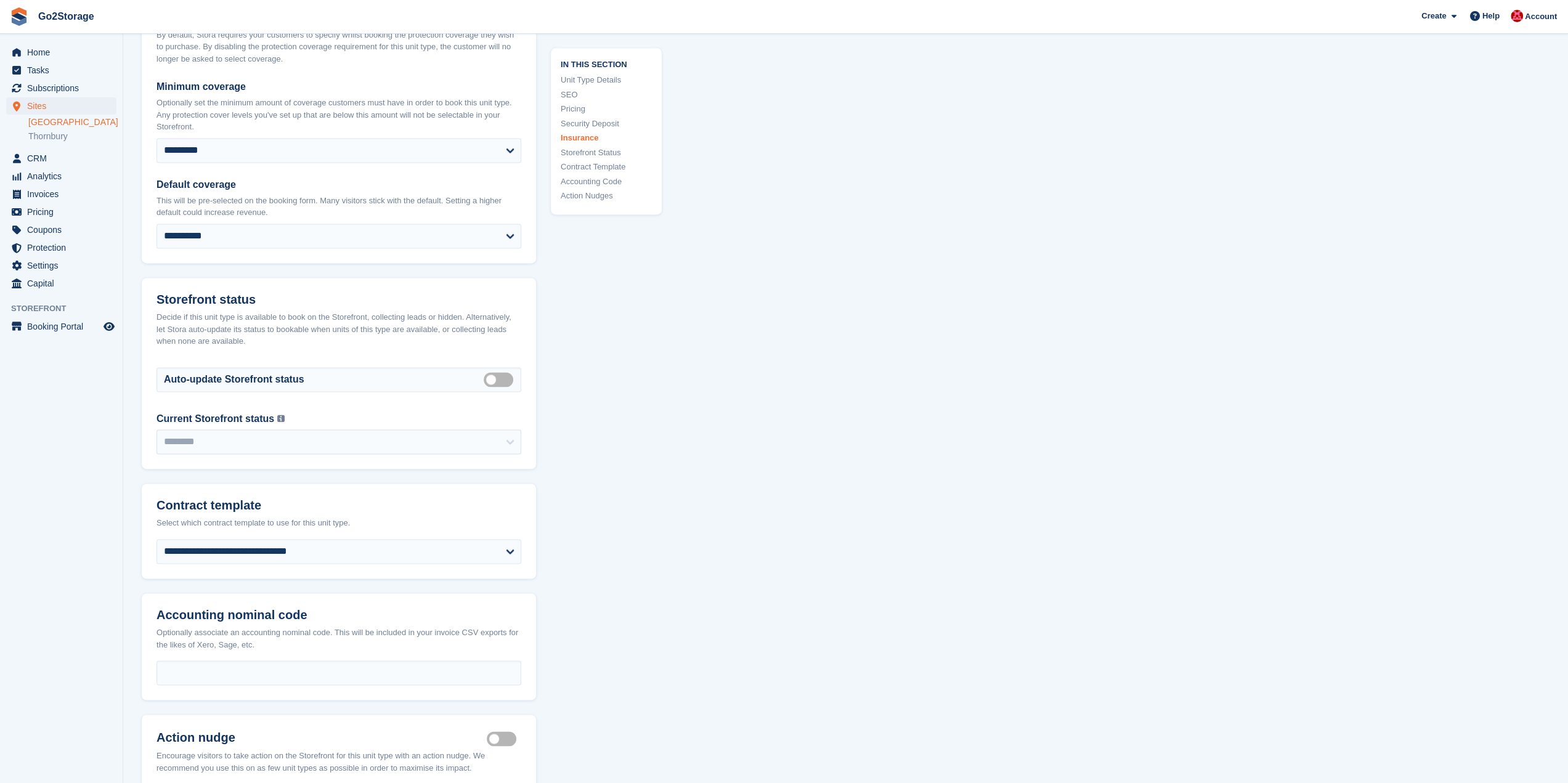
scroll to position [1910, 0]
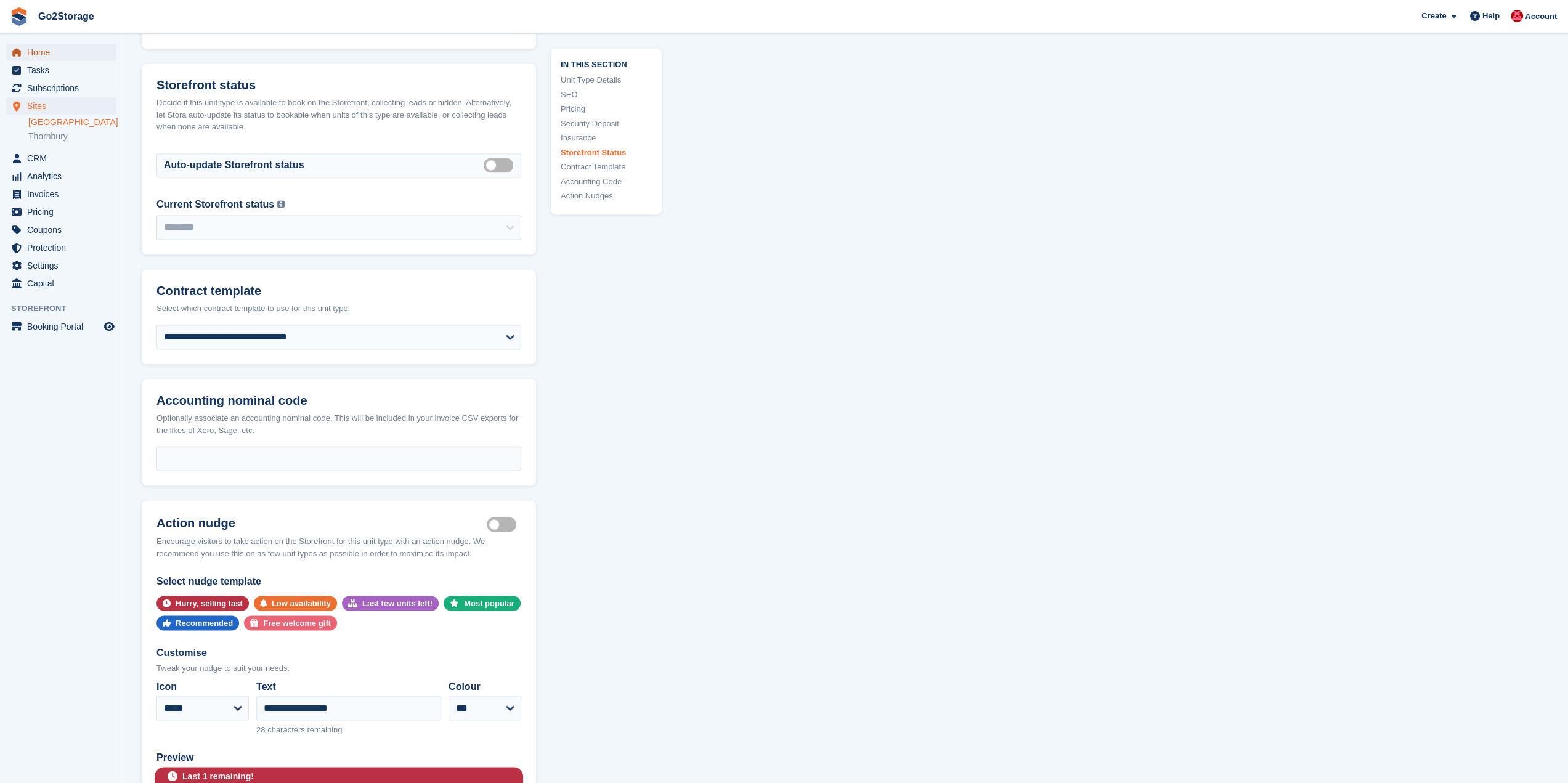
click at [42, 47] on span "Home" at bounding box center [64, 52] width 74 height 17
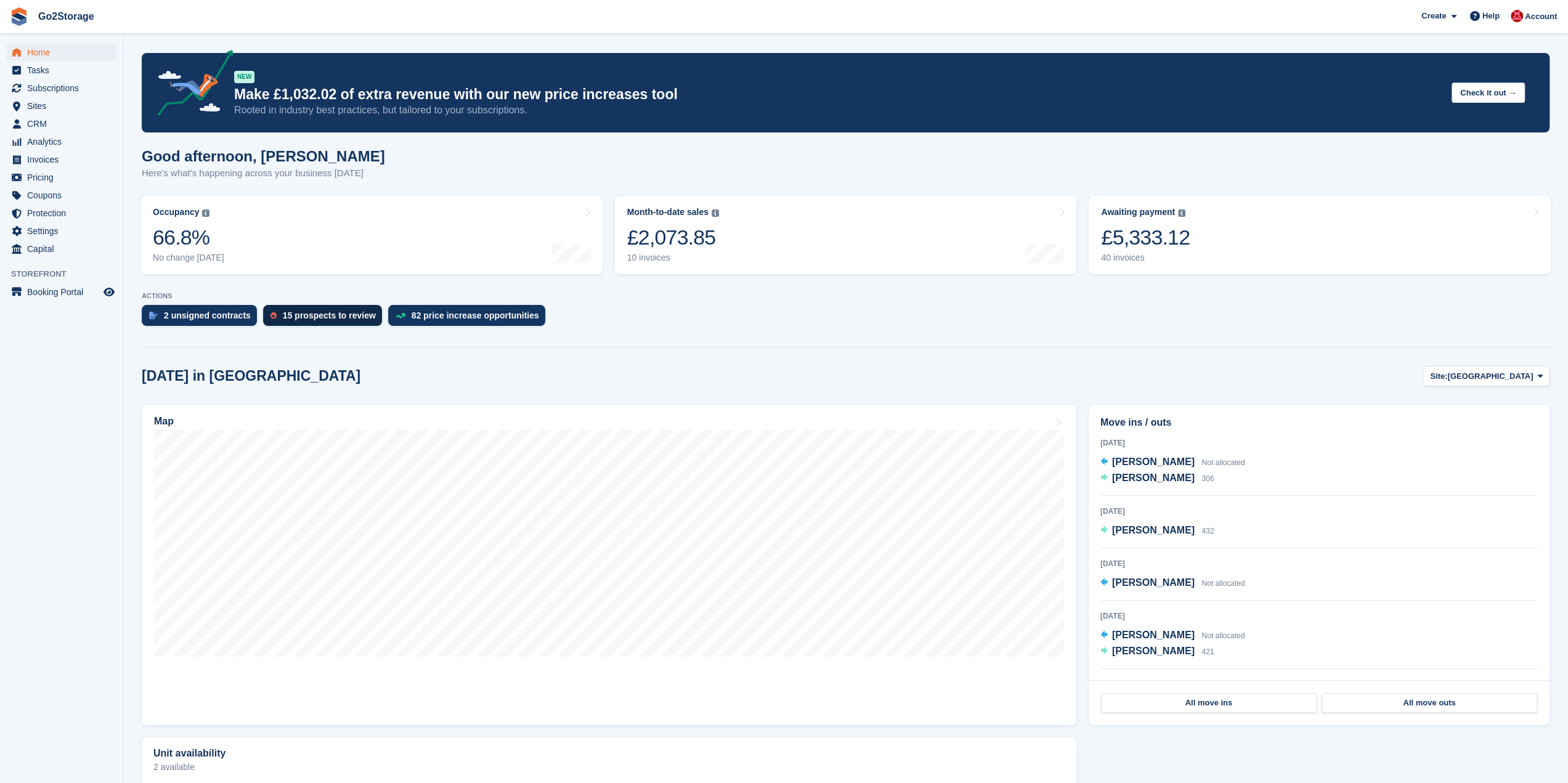
click at [292, 311] on div "15 prospects to review" at bounding box center [329, 315] width 93 height 10
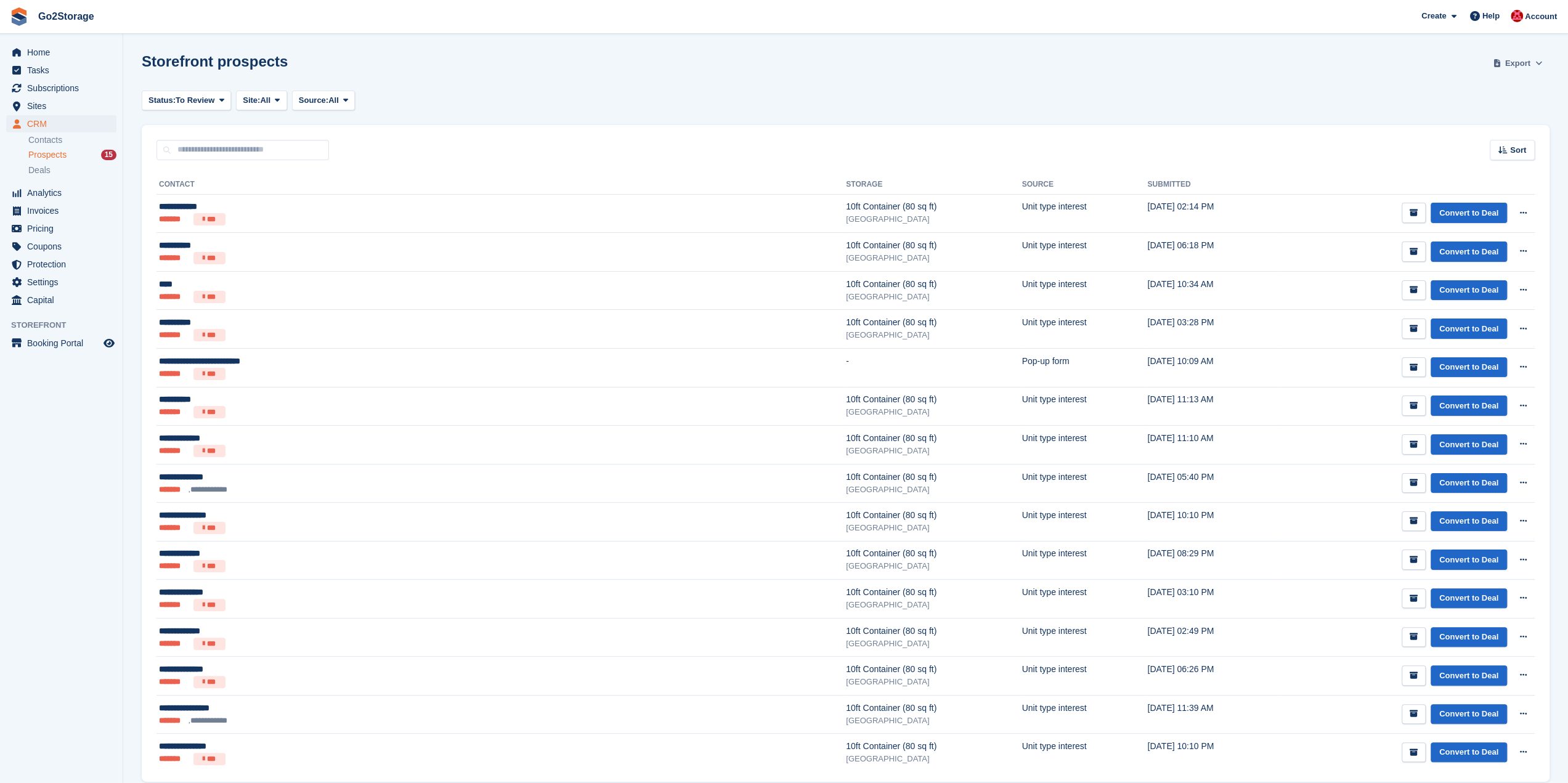
click at [1527, 66] on span "Export" at bounding box center [1518, 63] width 25 height 13
click at [1468, 151] on link "Start Export" at bounding box center [1470, 158] width 139 height 20
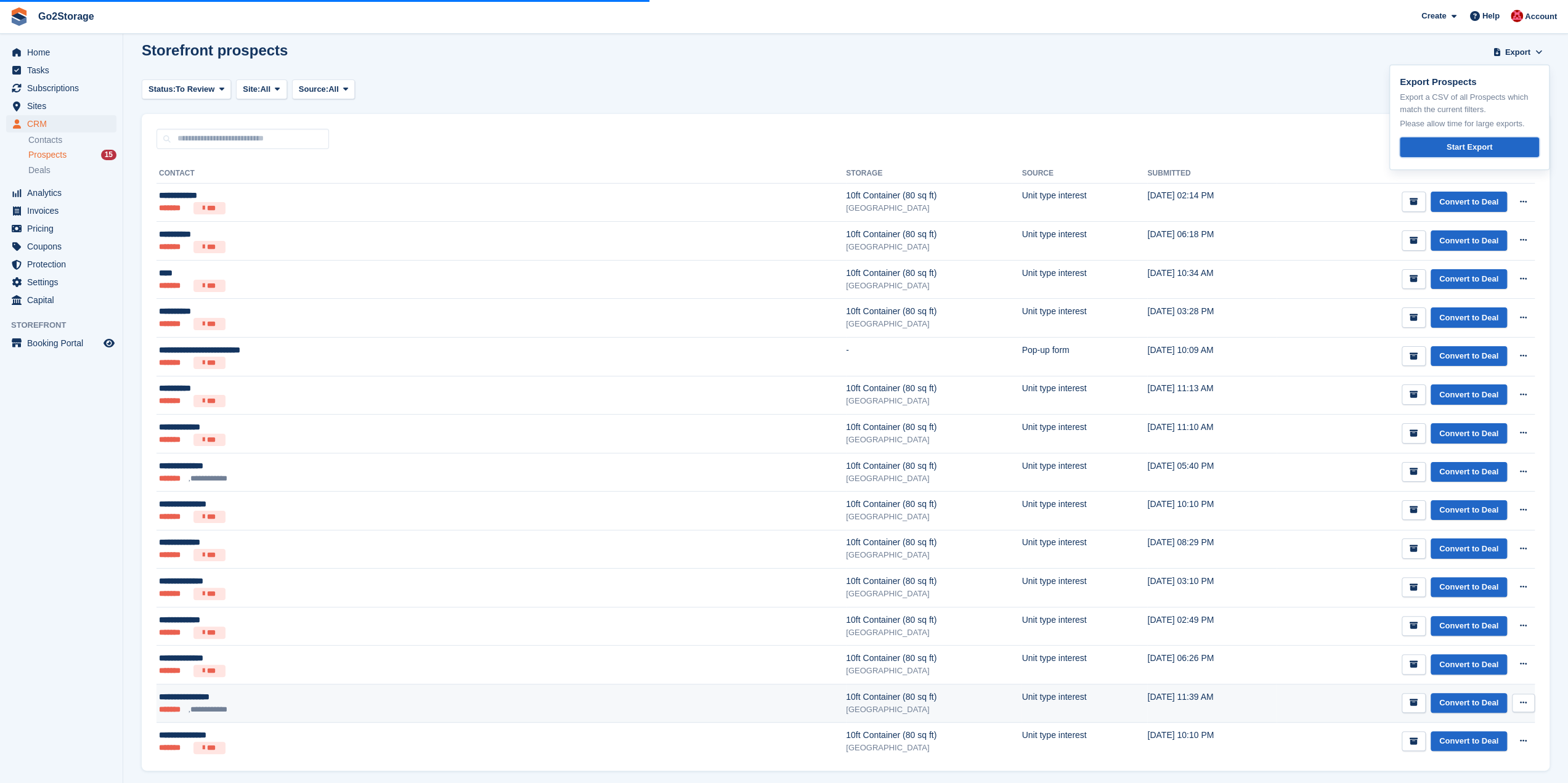
scroll to position [47, 0]
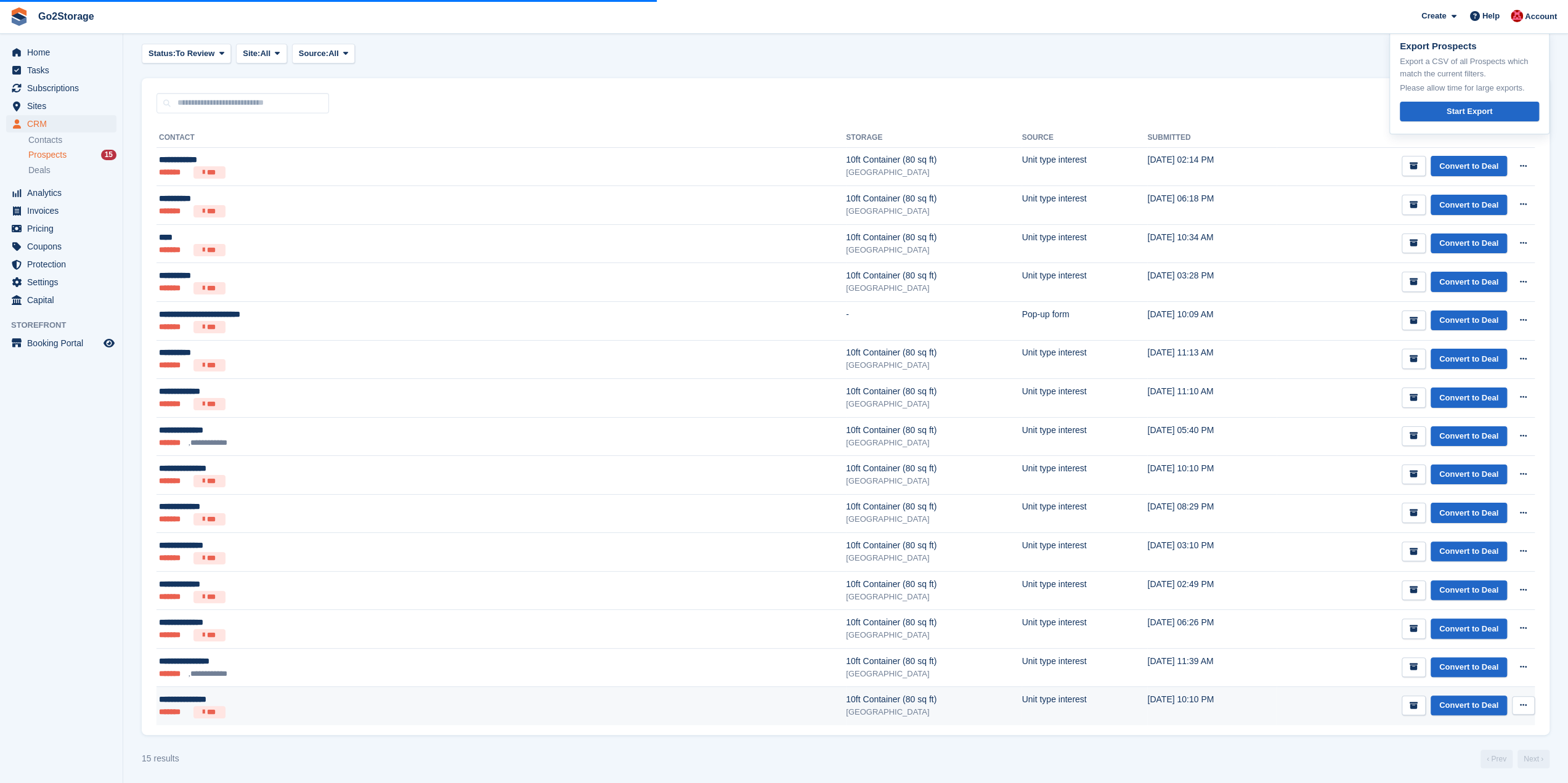
click at [1148, 692] on td "13 Jun, 10:10 PM" at bounding box center [1212, 706] width 129 height 38
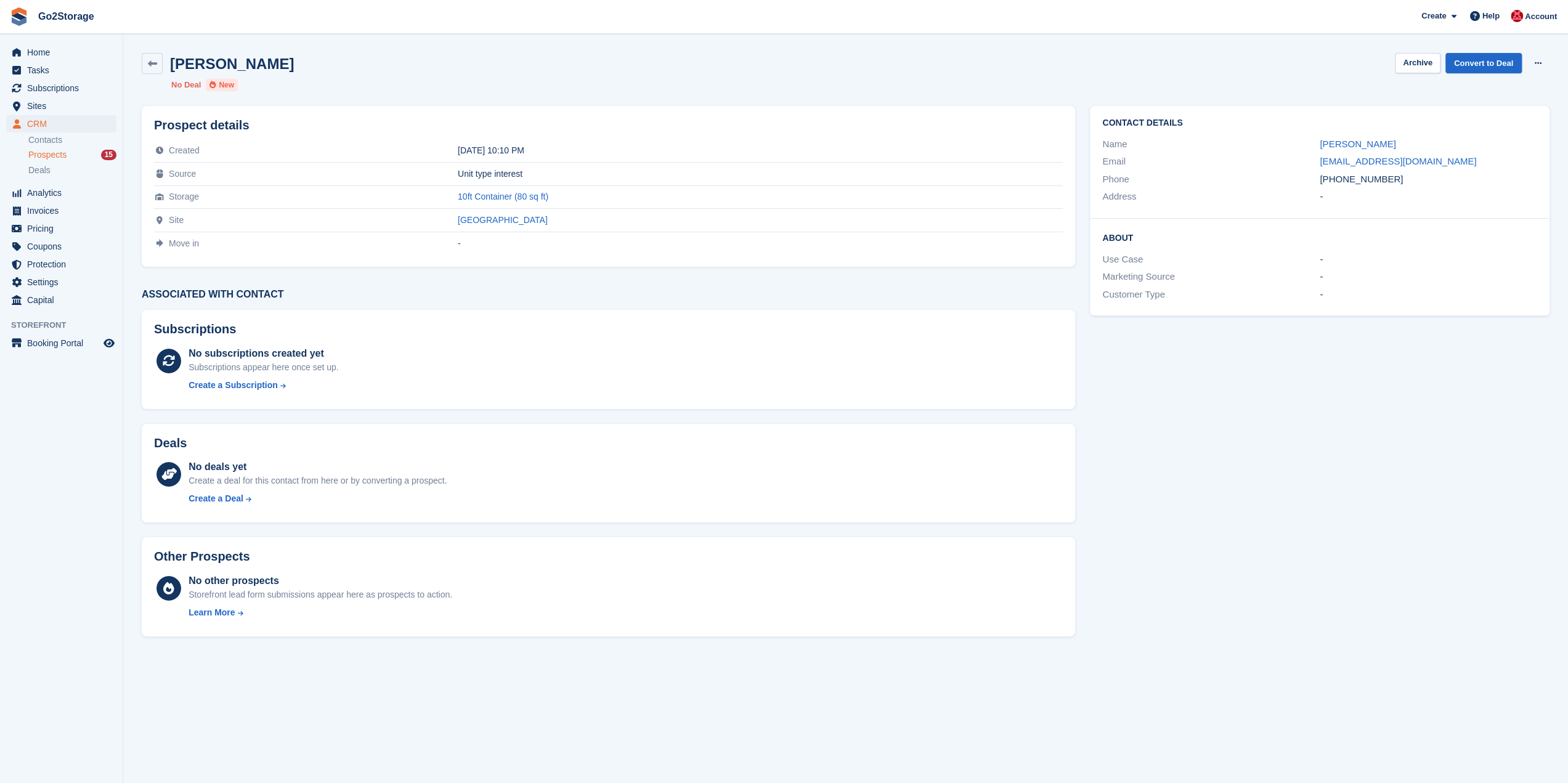
drag, startPoint x: 1414, startPoint y: 180, endPoint x: 1315, endPoint y: 178, distance: 99.0
click at [1315, 178] on div "Phone +447867931561" at bounding box center [1320, 180] width 435 height 18
copy div "+447867931561"
click at [1417, 65] on button "Archive" at bounding box center [1418, 63] width 45 height 20
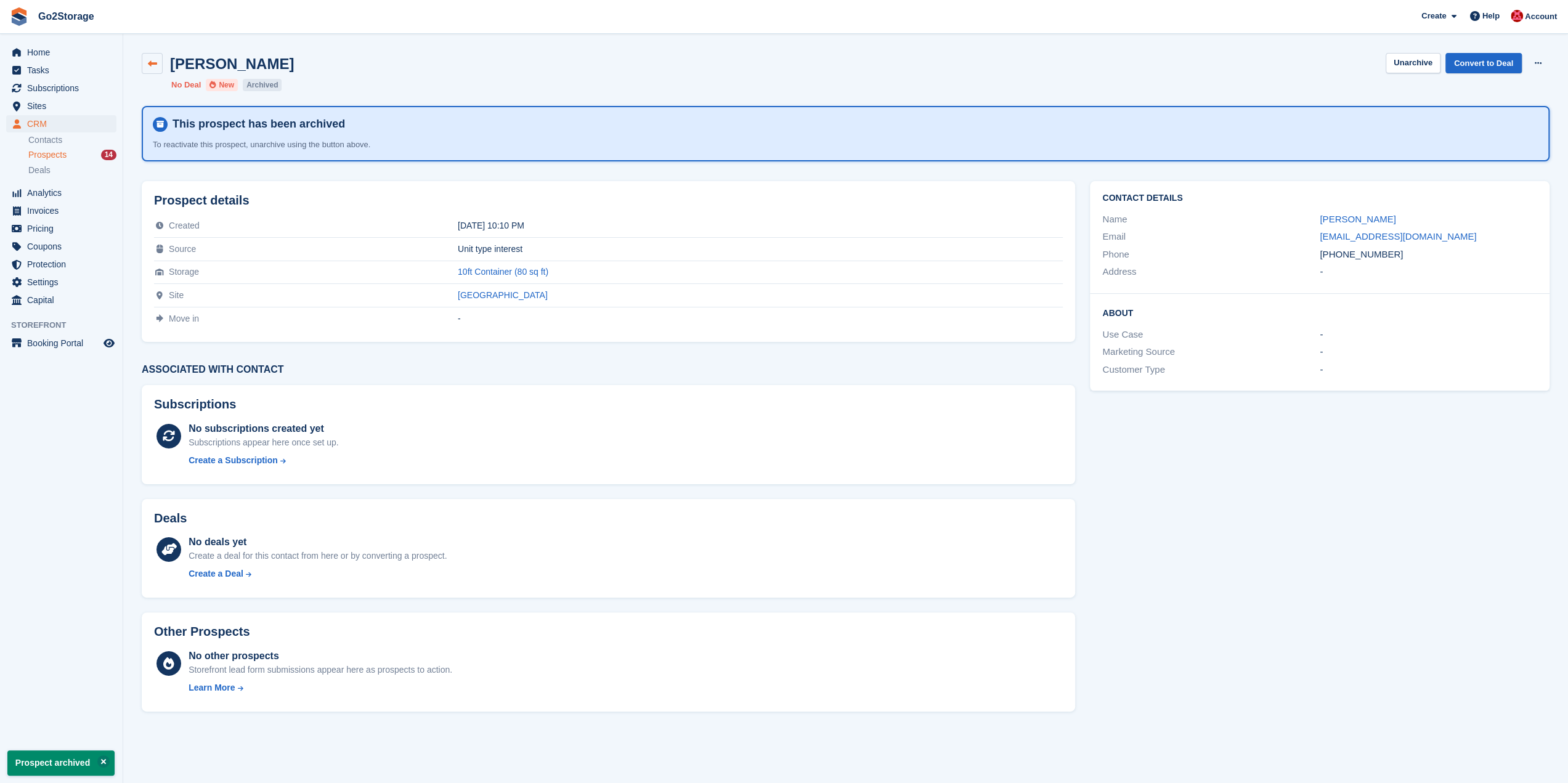
click at [151, 59] on icon at bounding box center [152, 63] width 9 height 9
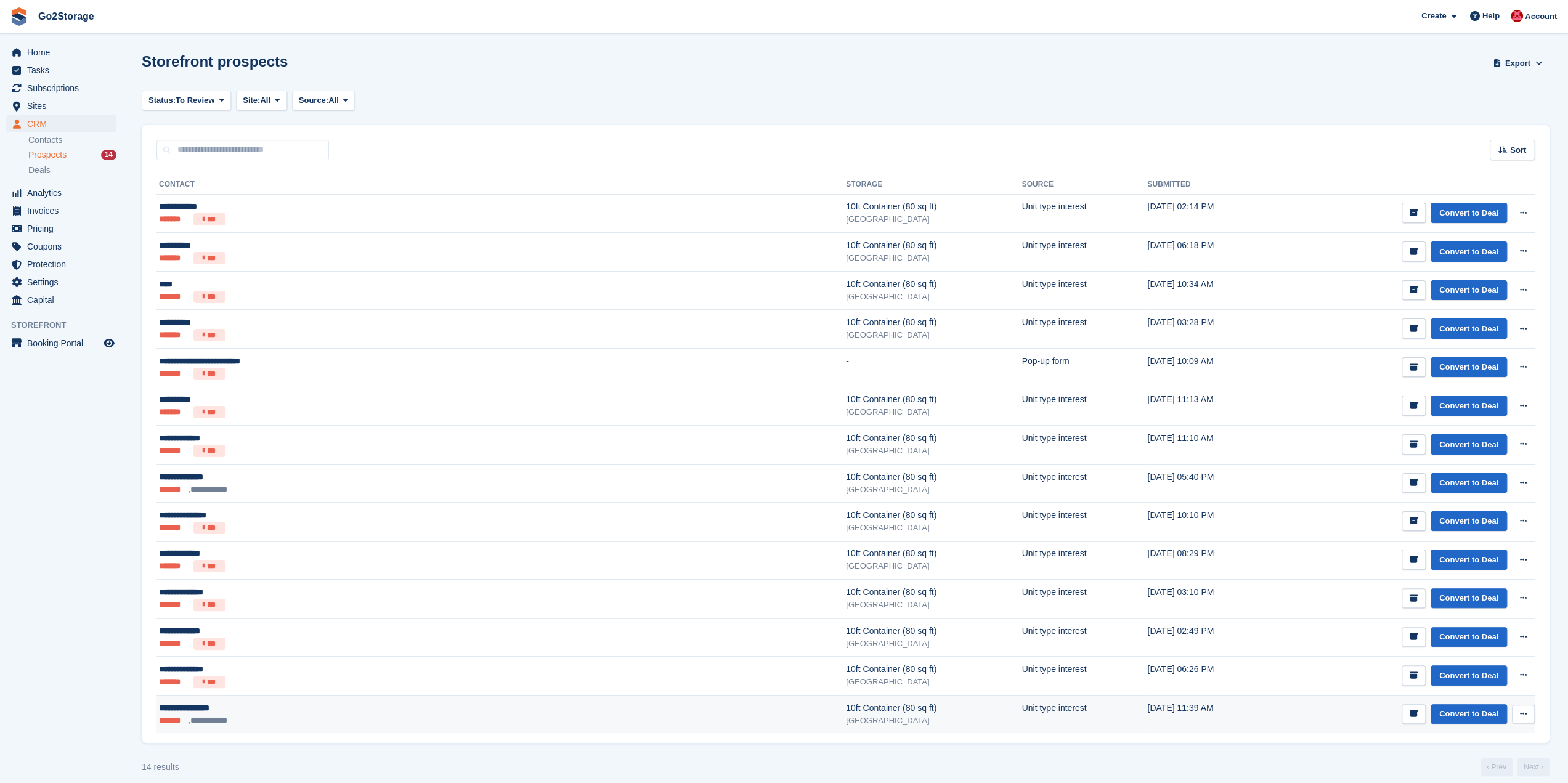
click at [846, 703] on div "10ft Container (80 sq ft)" at bounding box center [934, 708] width 176 height 13
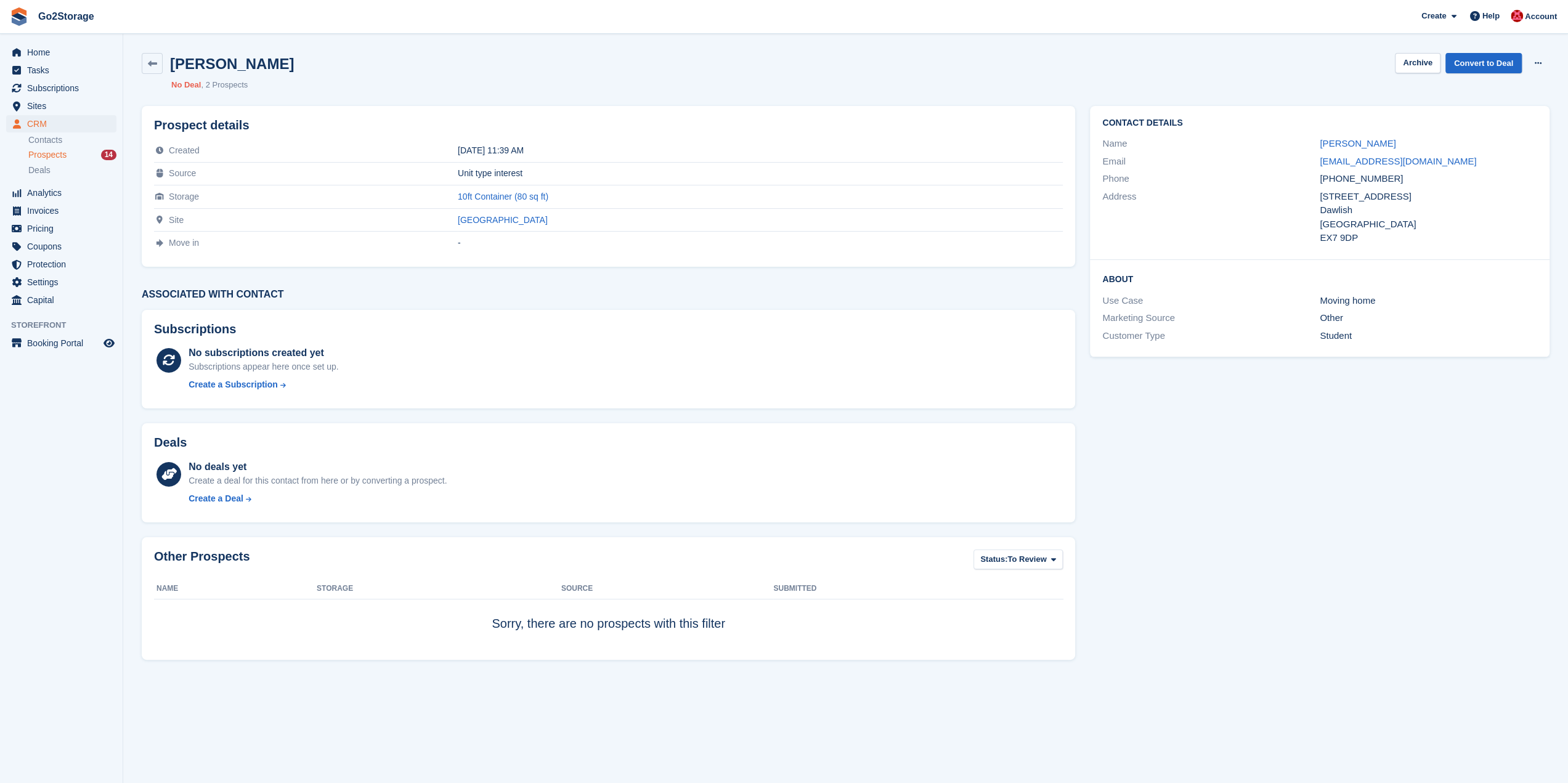
drag, startPoint x: 1404, startPoint y: 180, endPoint x: 1318, endPoint y: 177, distance: 86.1
click at [1318, 177] on div "Phone [PHONE_NUMBER]" at bounding box center [1320, 179] width 435 height 18
copy div "[PHONE_NUMBER]"
drag, startPoint x: 1425, startPoint y: 57, endPoint x: 1416, endPoint y: 62, distance: 10.3
click at [1425, 57] on button "Archive" at bounding box center [1418, 63] width 45 height 20
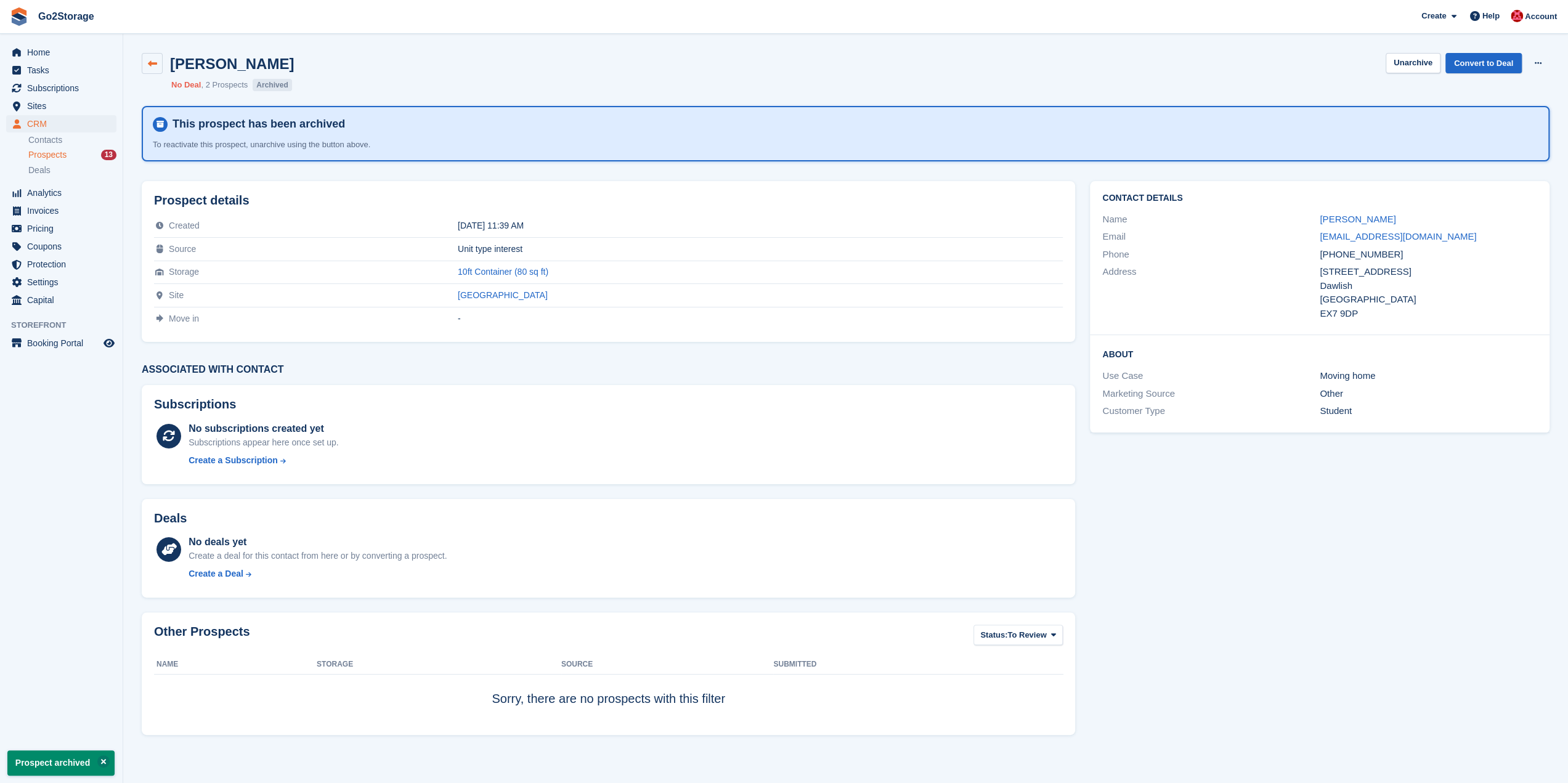
click at [148, 64] on icon at bounding box center [152, 63] width 9 height 9
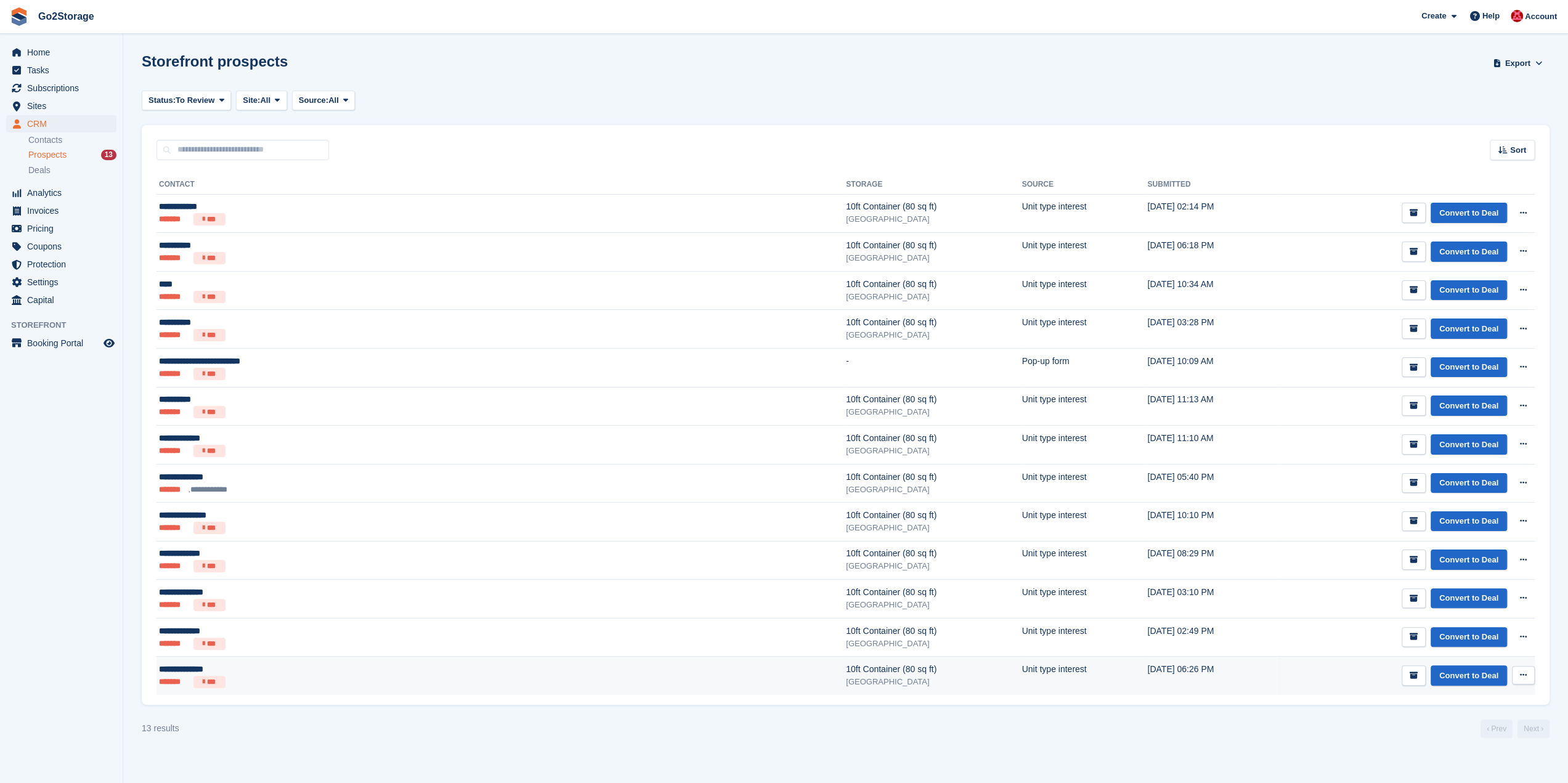
click at [1022, 673] on td "Unit type interest" at bounding box center [1085, 676] width 126 height 38
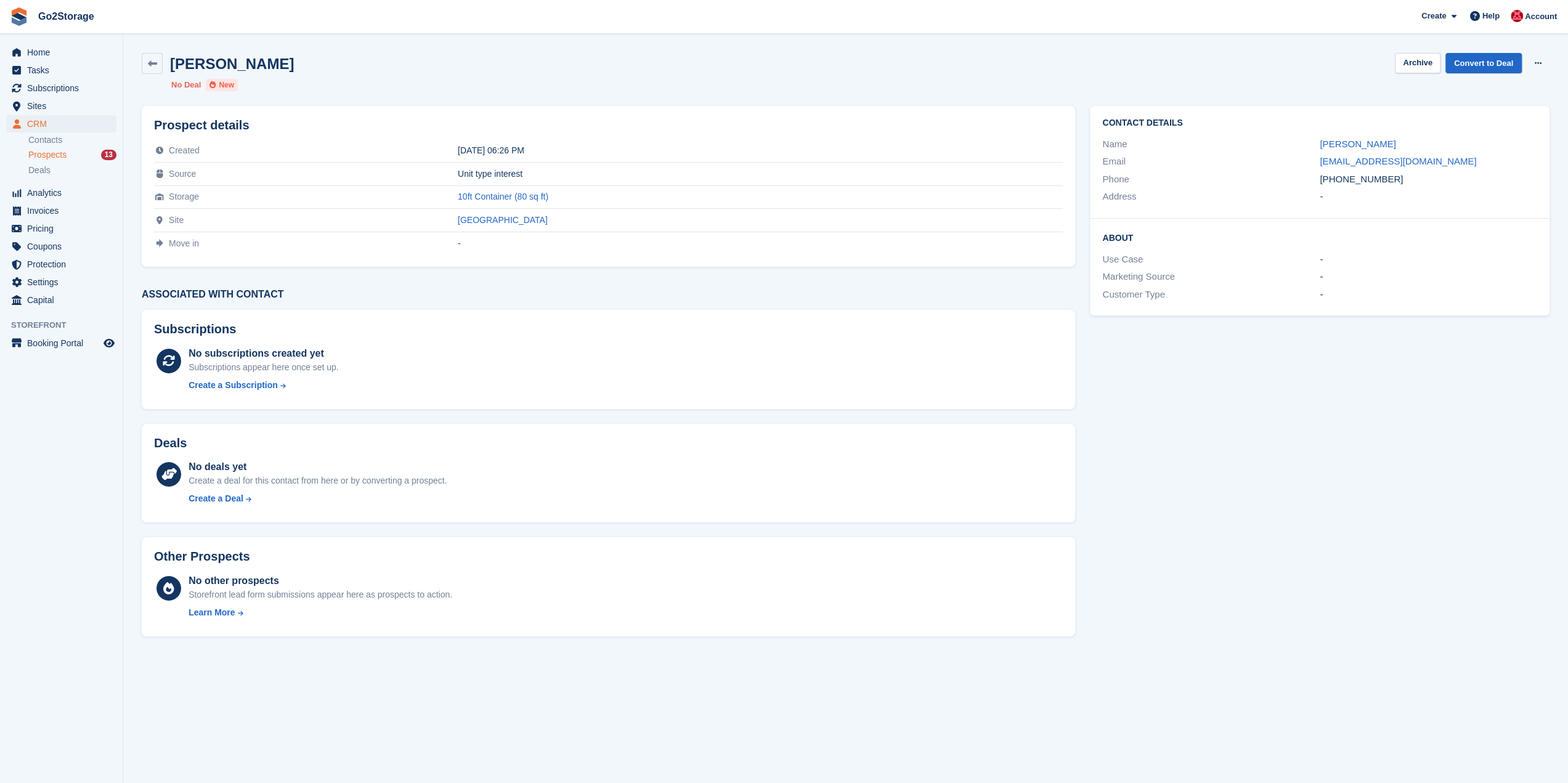
drag, startPoint x: 1429, startPoint y: 182, endPoint x: 1317, endPoint y: 178, distance: 112.1
click at [1317, 178] on div "Phone +447716309171" at bounding box center [1320, 180] width 435 height 18
copy div "+447716309171"
click at [146, 63] on link at bounding box center [152, 63] width 21 height 21
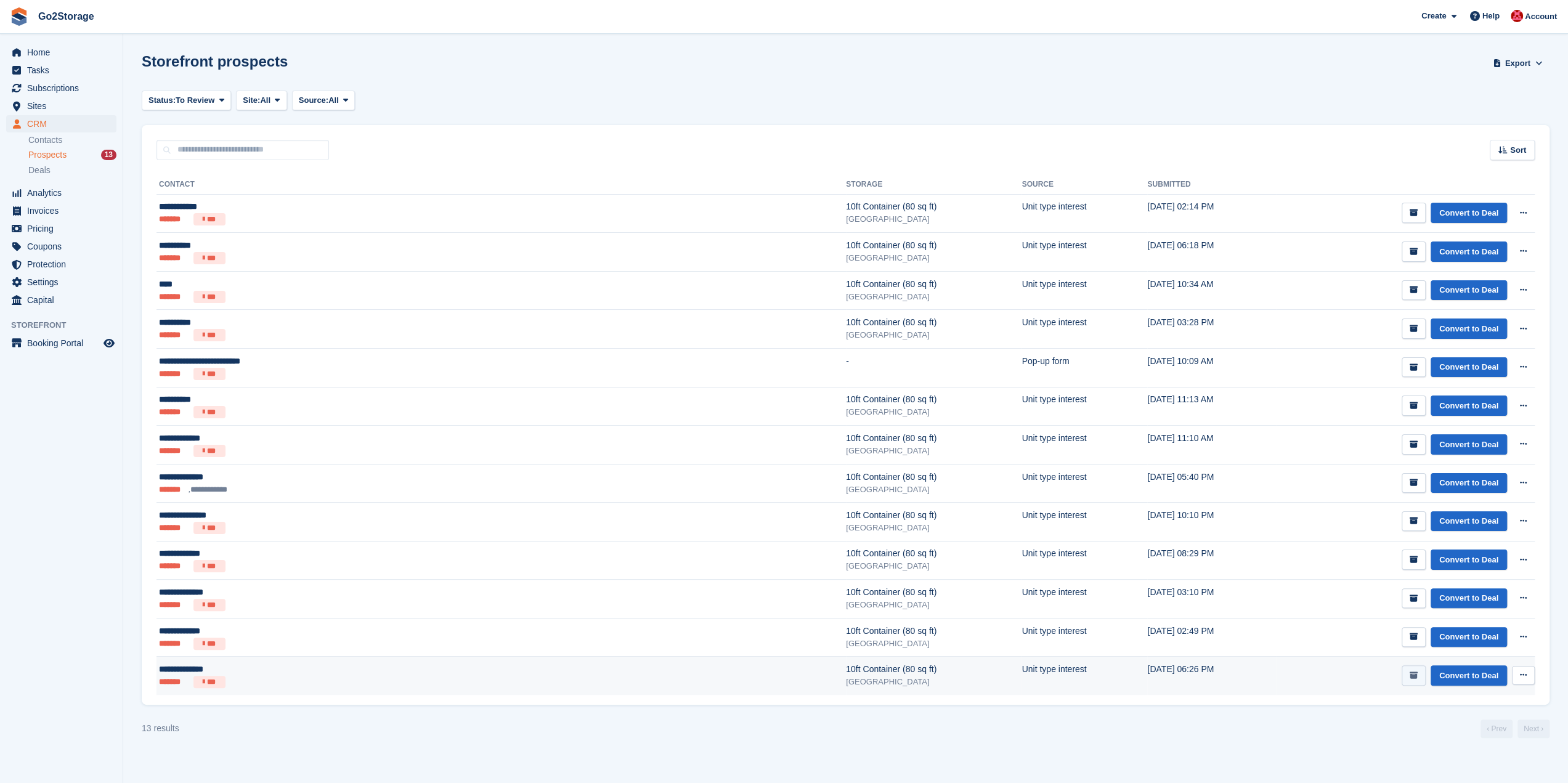
click at [1408, 670] on button "submit" at bounding box center [1414, 675] width 24 height 20
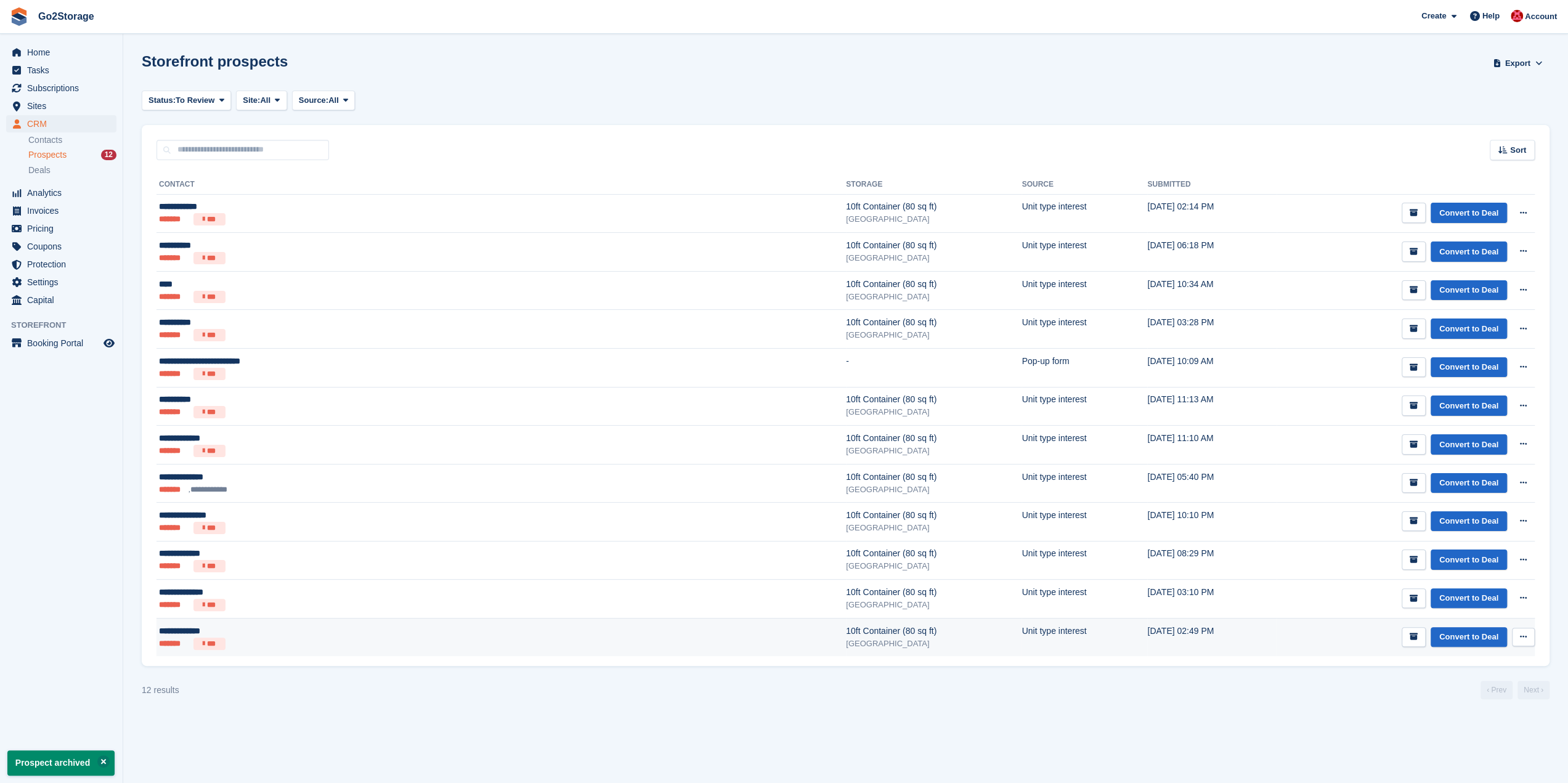
click at [846, 645] on div "[GEOGRAPHIC_DATA]" at bounding box center [934, 645] width 176 height 13
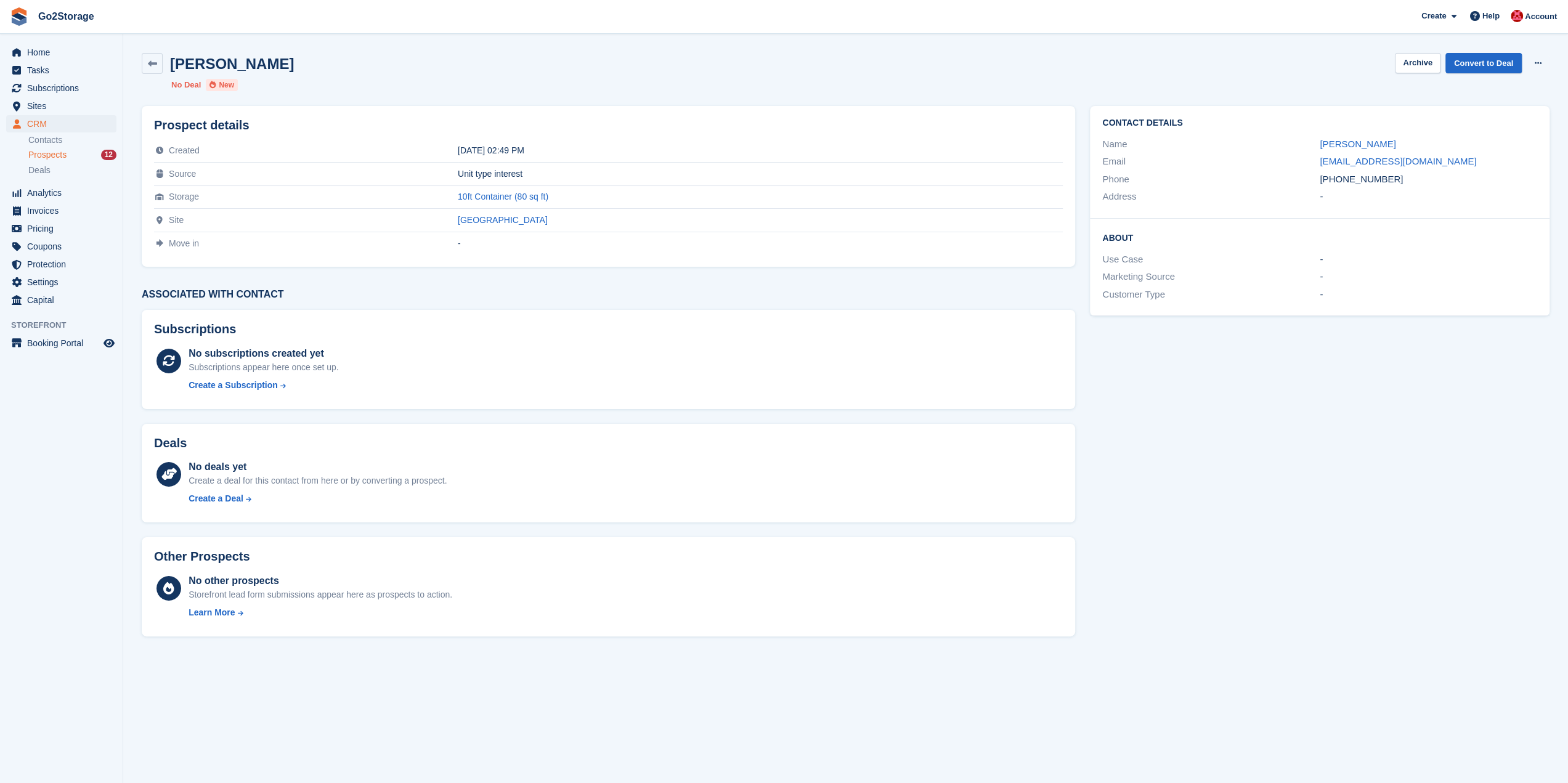
drag, startPoint x: 1423, startPoint y: 180, endPoint x: 1320, endPoint y: 180, distance: 103.0
click at [1320, 180] on div "+447549608038" at bounding box center [1429, 180] width 217 height 14
copy div "+447549608038"
click at [1410, 67] on button "Archive" at bounding box center [1418, 63] width 45 height 20
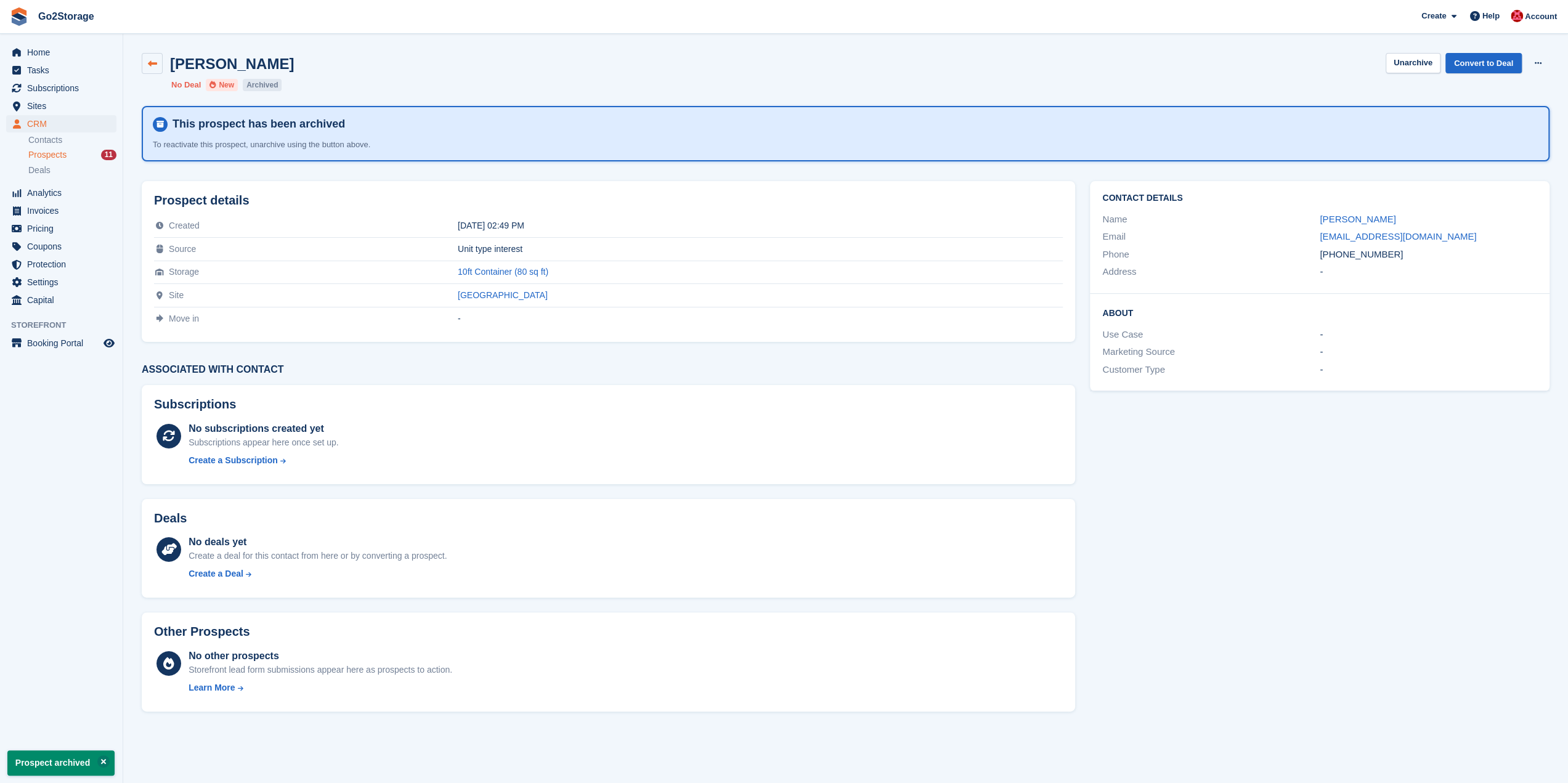
click at [158, 62] on link at bounding box center [152, 63] width 21 height 21
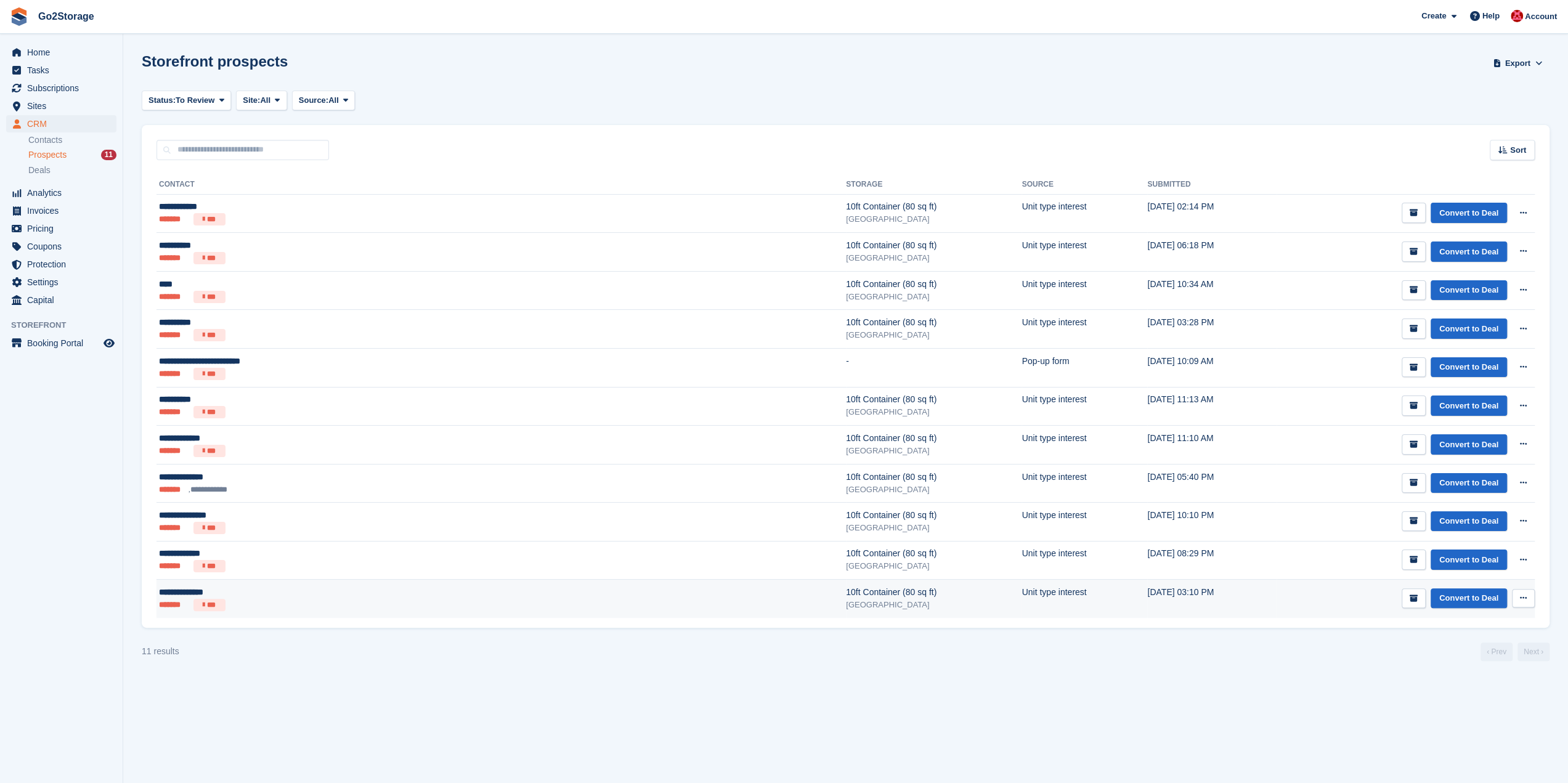
click at [1276, 585] on td "Convert to Deal View contact Edit contact Delete prospect" at bounding box center [1405, 599] width 258 height 38
click at [1022, 580] on td "Unit type interest" at bounding box center [1085, 599] width 126 height 38
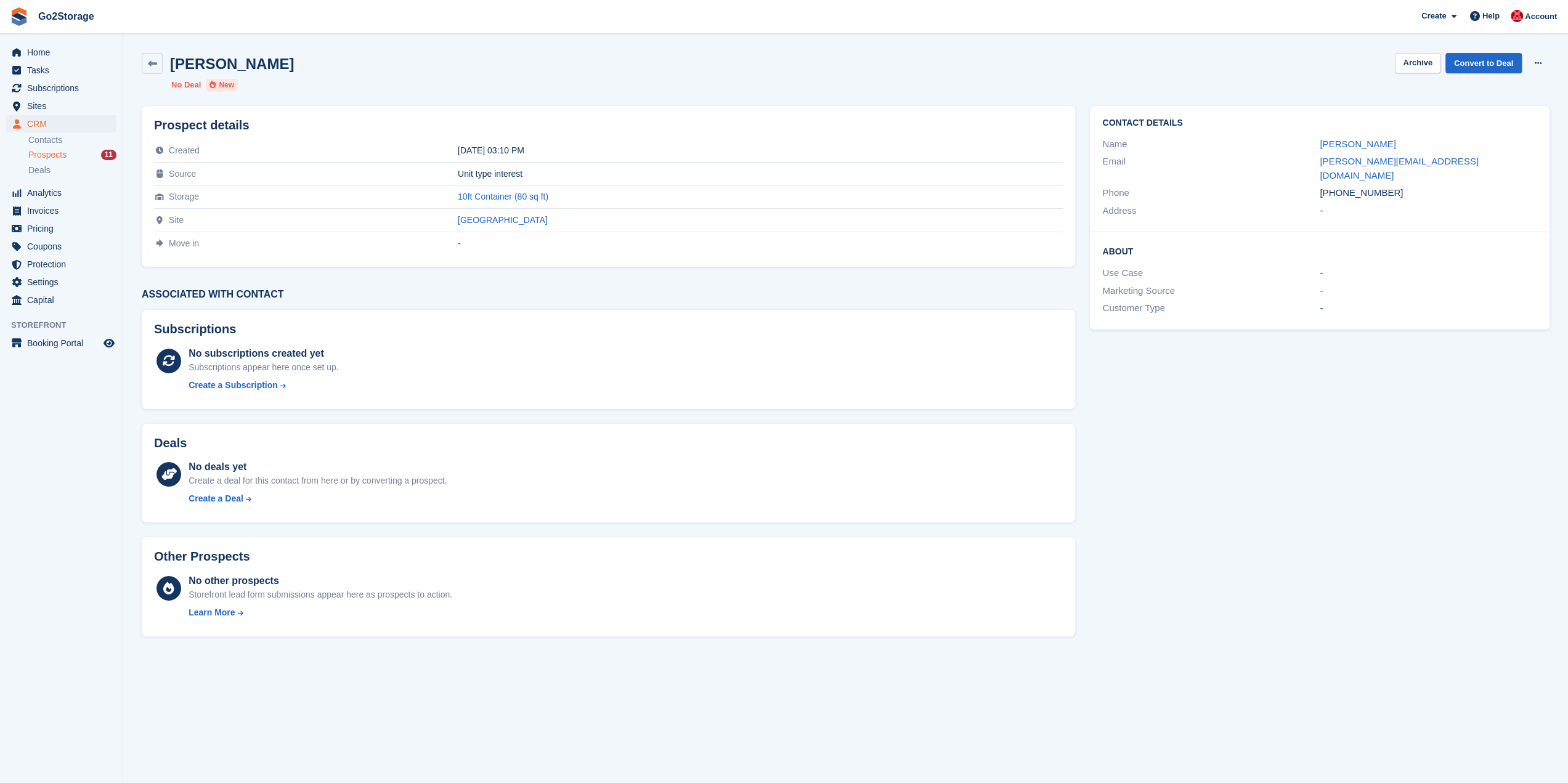
drag, startPoint x: 1415, startPoint y: 177, endPoint x: 1299, endPoint y: 179, distance: 116.0
click at [1299, 185] on div "Phone +447757841795" at bounding box center [1320, 194] width 435 height 18
copy div "+447757841795"
click at [1411, 63] on button "Archive" at bounding box center [1418, 63] width 45 height 20
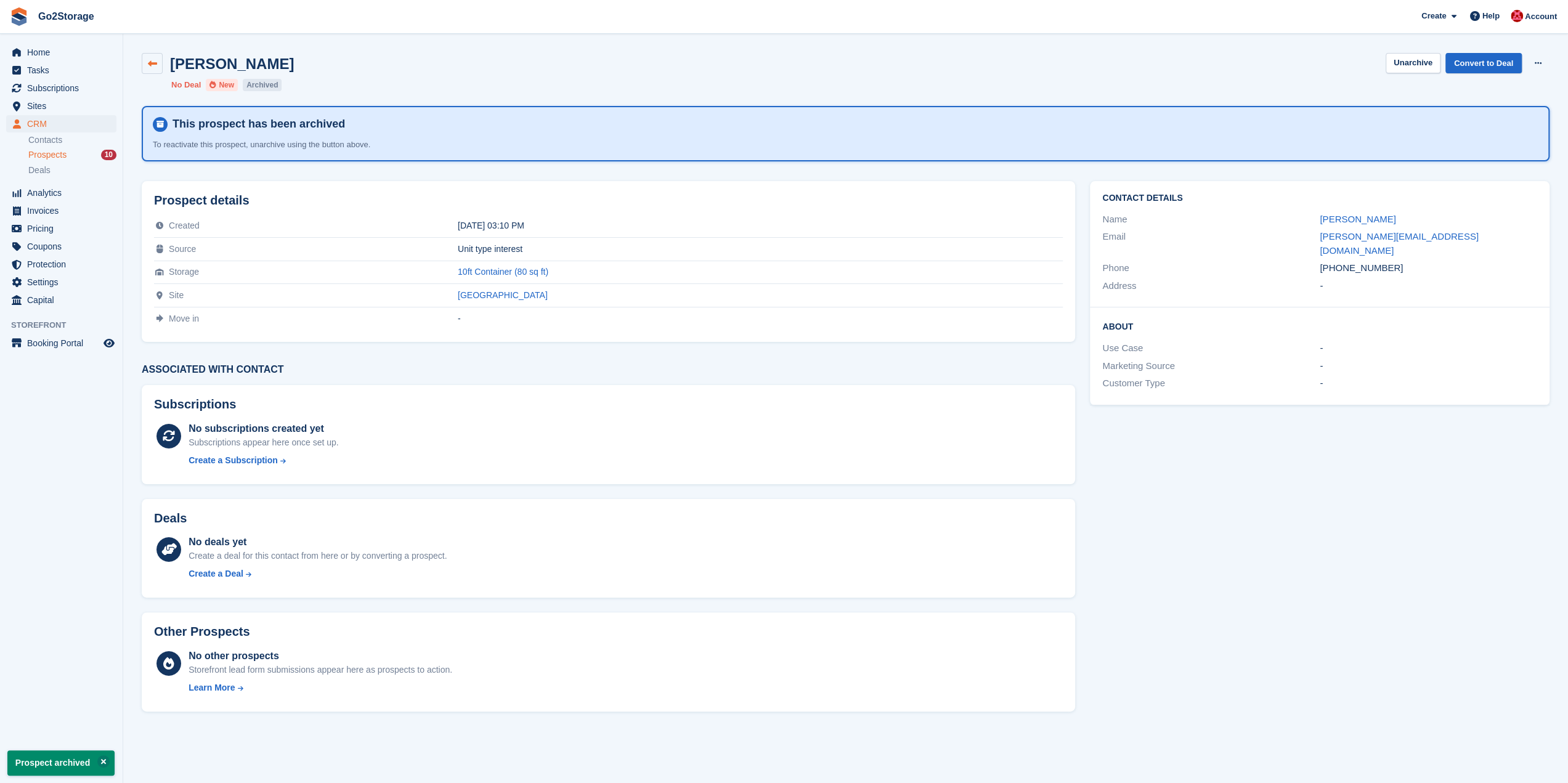
click at [154, 64] on icon at bounding box center [152, 63] width 9 height 9
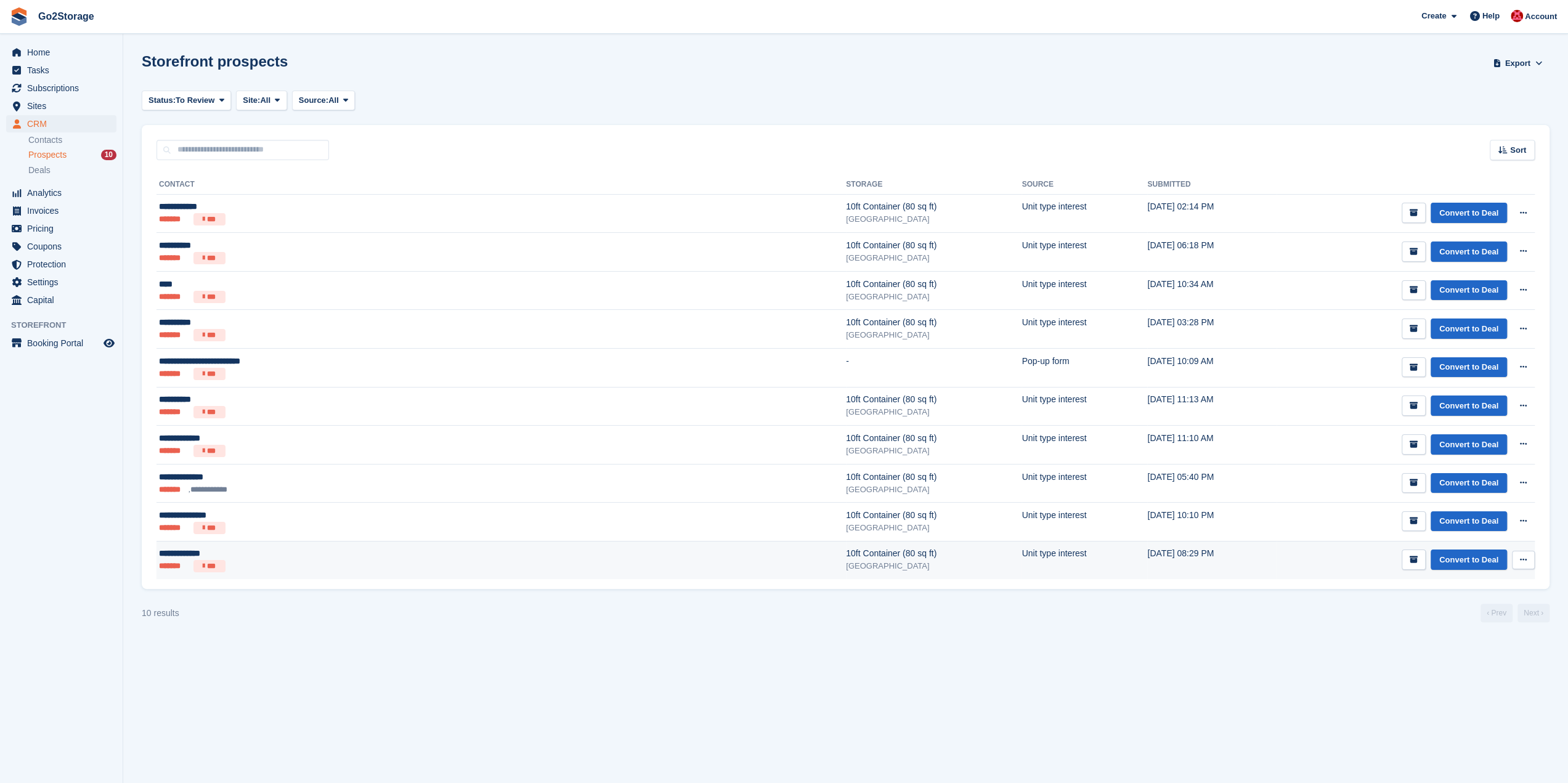
click at [349, 553] on div "**********" at bounding box center [336, 553] width 353 height 13
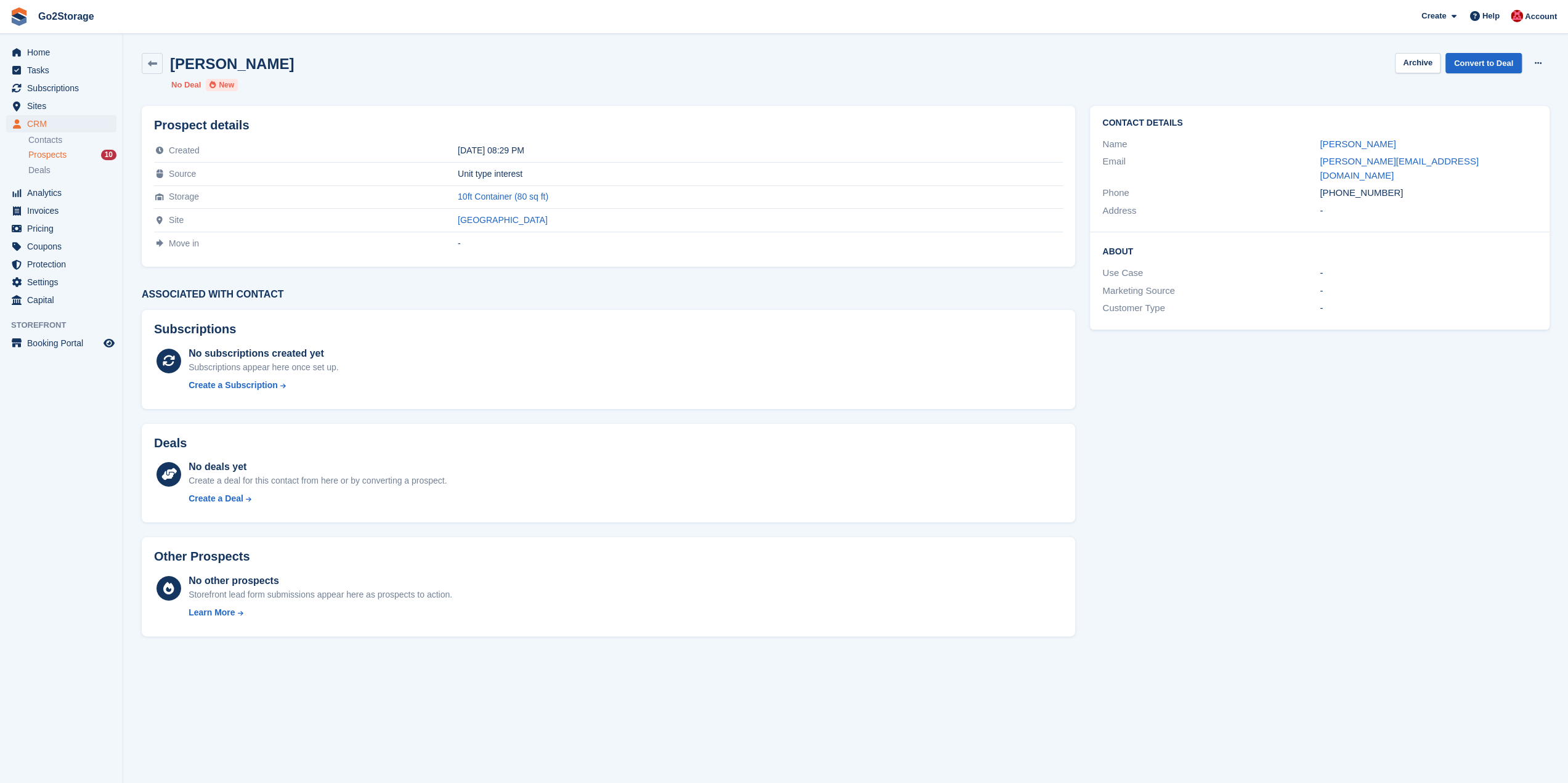
drag, startPoint x: 1402, startPoint y: 181, endPoint x: 1319, endPoint y: 181, distance: 83.0
click at [1319, 185] on div "Phone [PHONE_NUMBER]" at bounding box center [1320, 194] width 435 height 18
copy div "[PHONE_NUMBER]"
click at [1410, 64] on button "Archive" at bounding box center [1418, 63] width 45 height 20
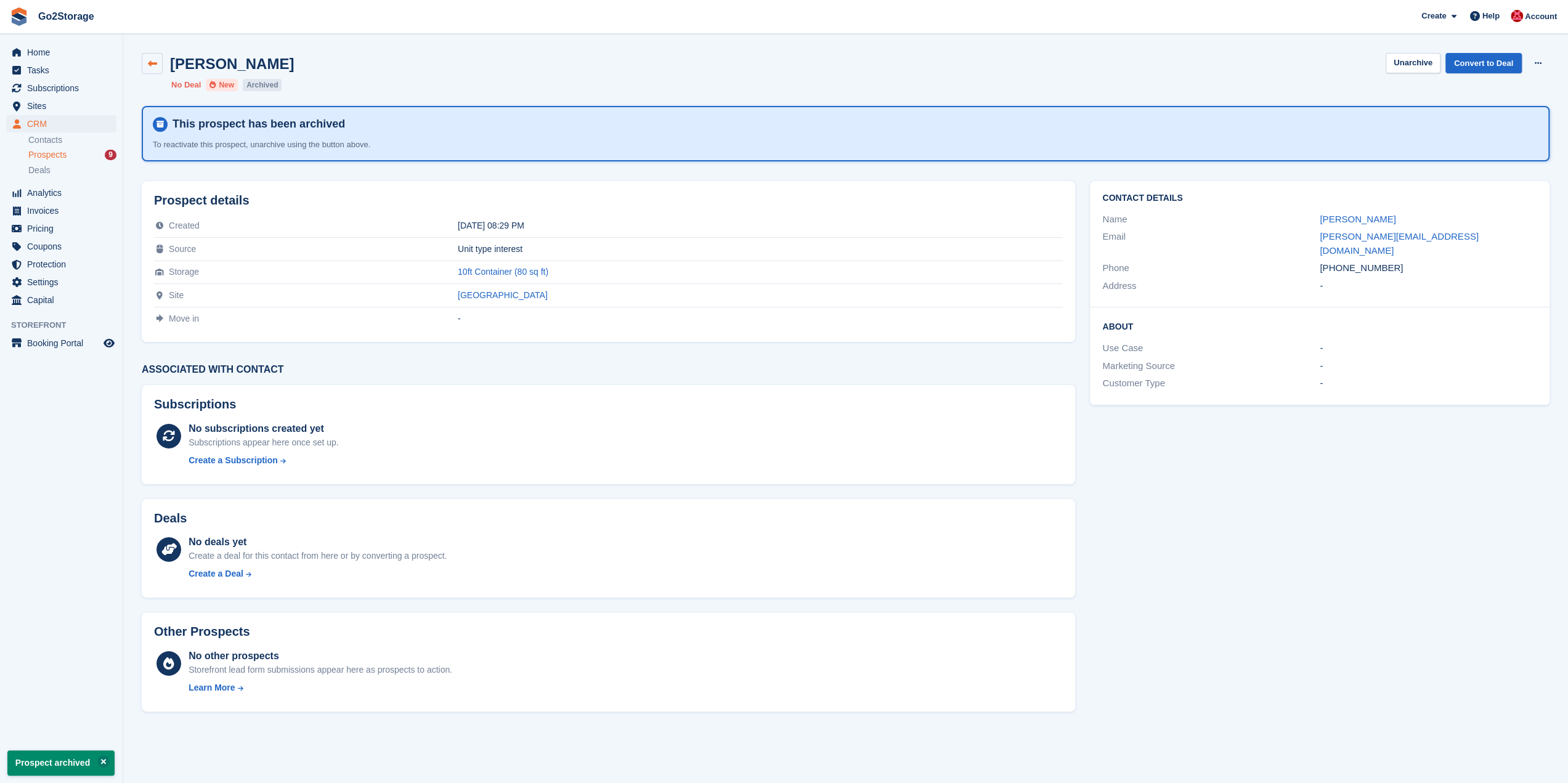
click at [154, 69] on link at bounding box center [152, 63] width 21 height 21
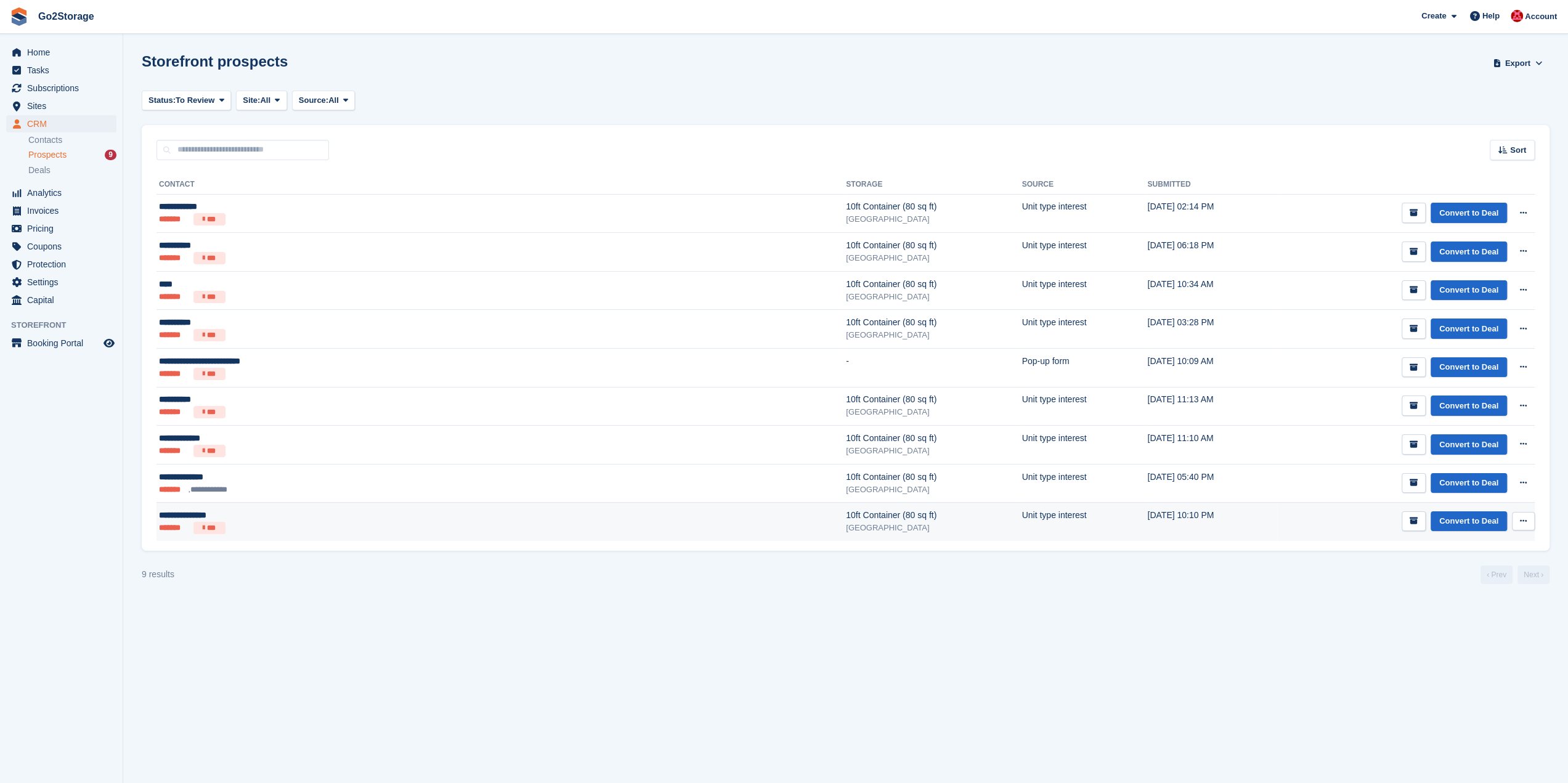
click at [846, 522] on div "[GEOGRAPHIC_DATA]" at bounding box center [934, 529] width 176 height 13
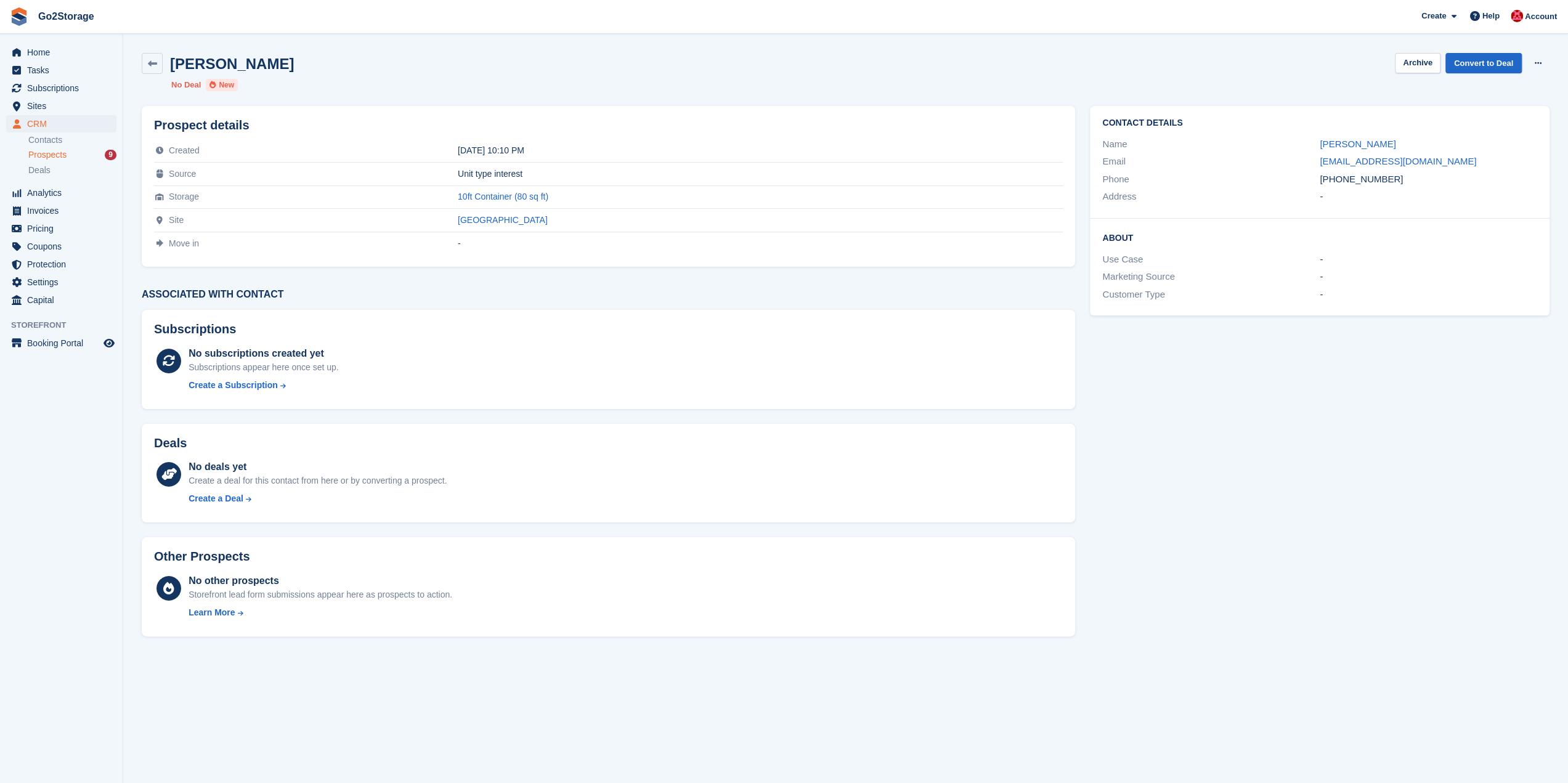
drag, startPoint x: 1401, startPoint y: 180, endPoint x: 1305, endPoint y: 185, distance: 96.1
click at [1305, 185] on div "Phone +447821875846" at bounding box center [1320, 180] width 435 height 18
copy div "+447821875846"
click at [1410, 69] on button "Archive" at bounding box center [1418, 63] width 45 height 20
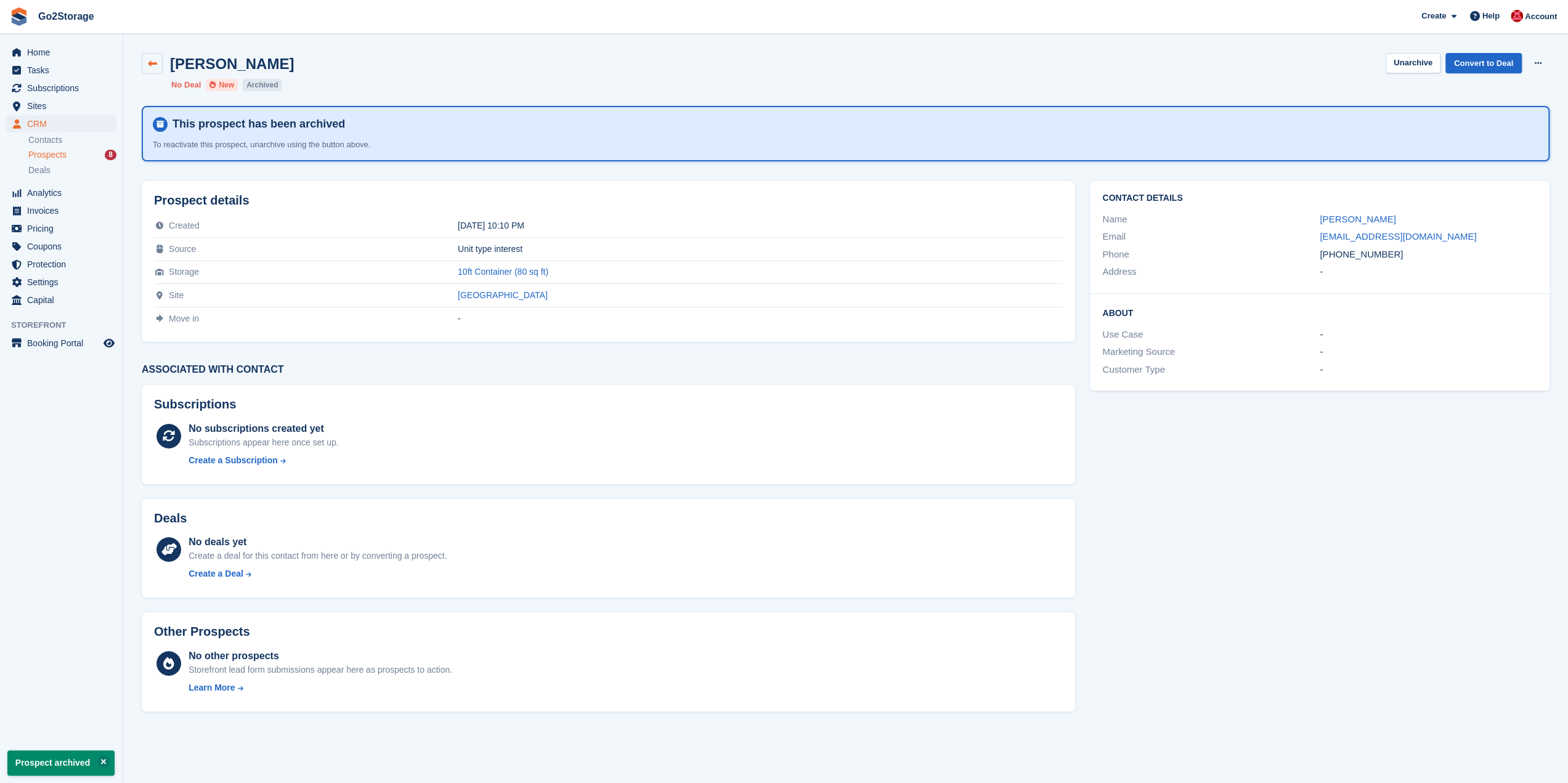
click at [153, 63] on icon at bounding box center [152, 63] width 9 height 9
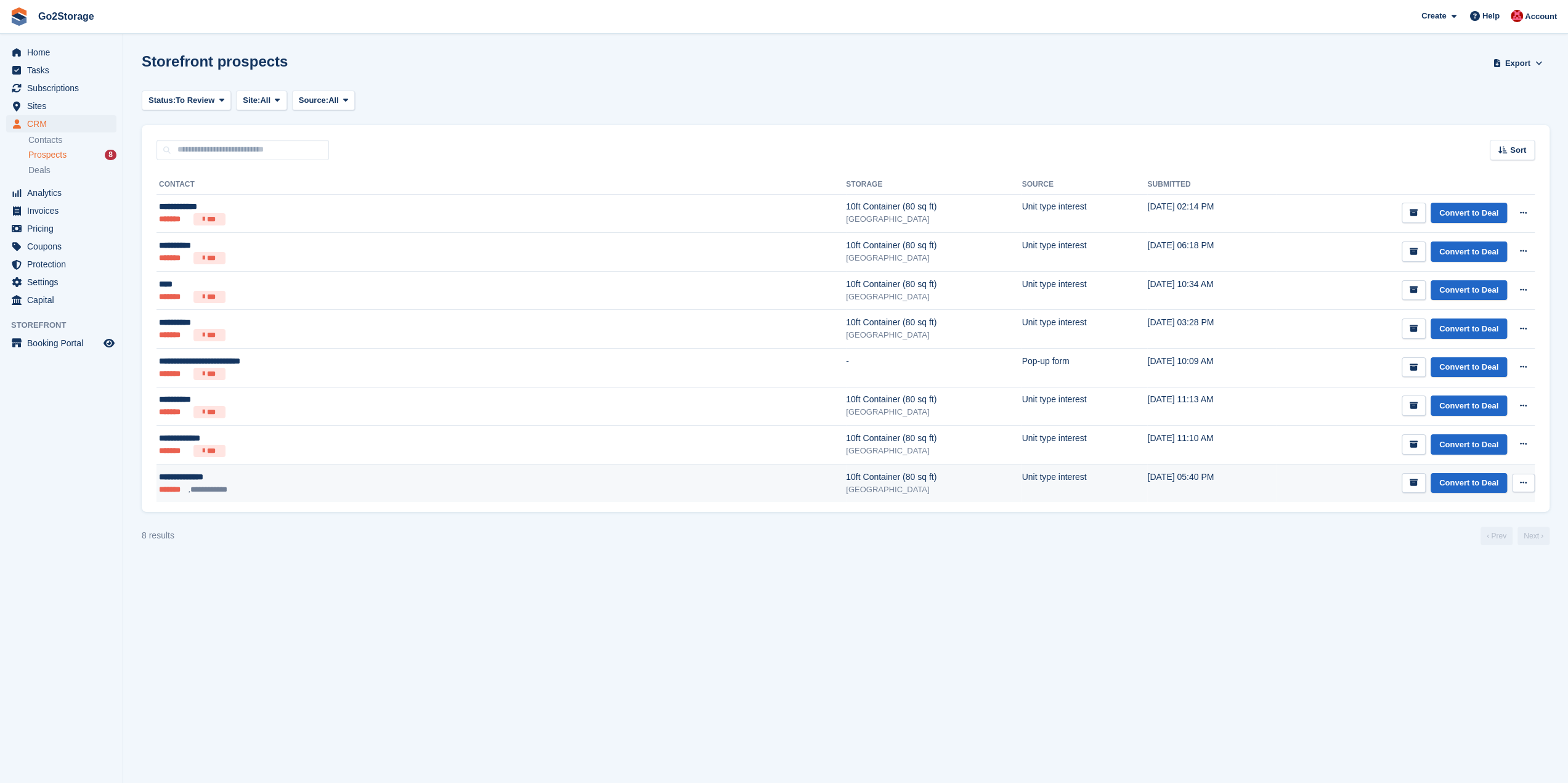
click at [354, 483] on ul "**********" at bounding box center [336, 490] width 353 height 13
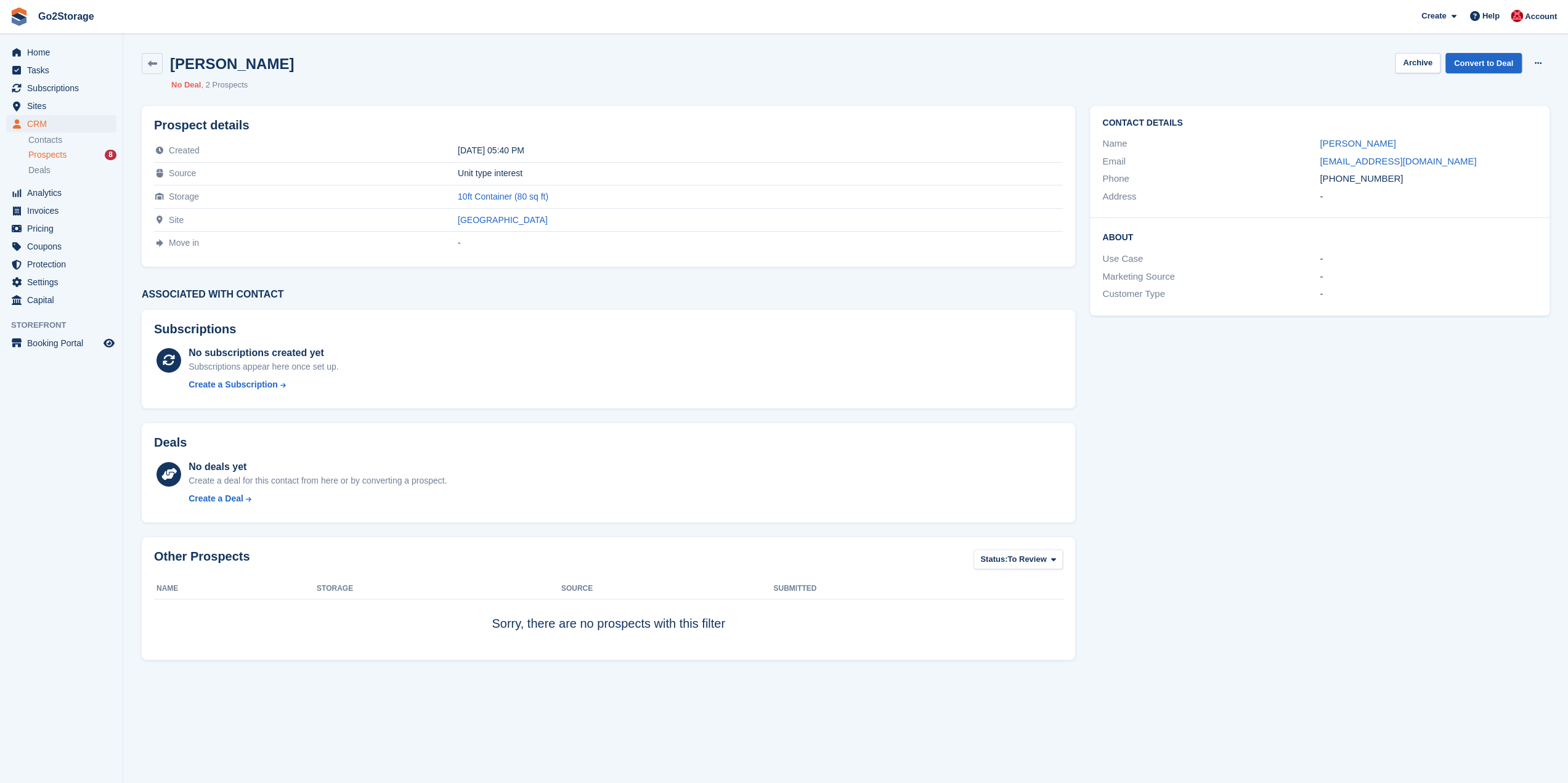
drag, startPoint x: 1433, startPoint y: 179, endPoint x: 1293, endPoint y: 184, distance: 140.1
click at [1293, 184] on div "Phone +447711218625" at bounding box center [1320, 179] width 435 height 18
copy div "+447711218625"
click at [1410, 63] on button "Archive" at bounding box center [1418, 63] width 45 height 20
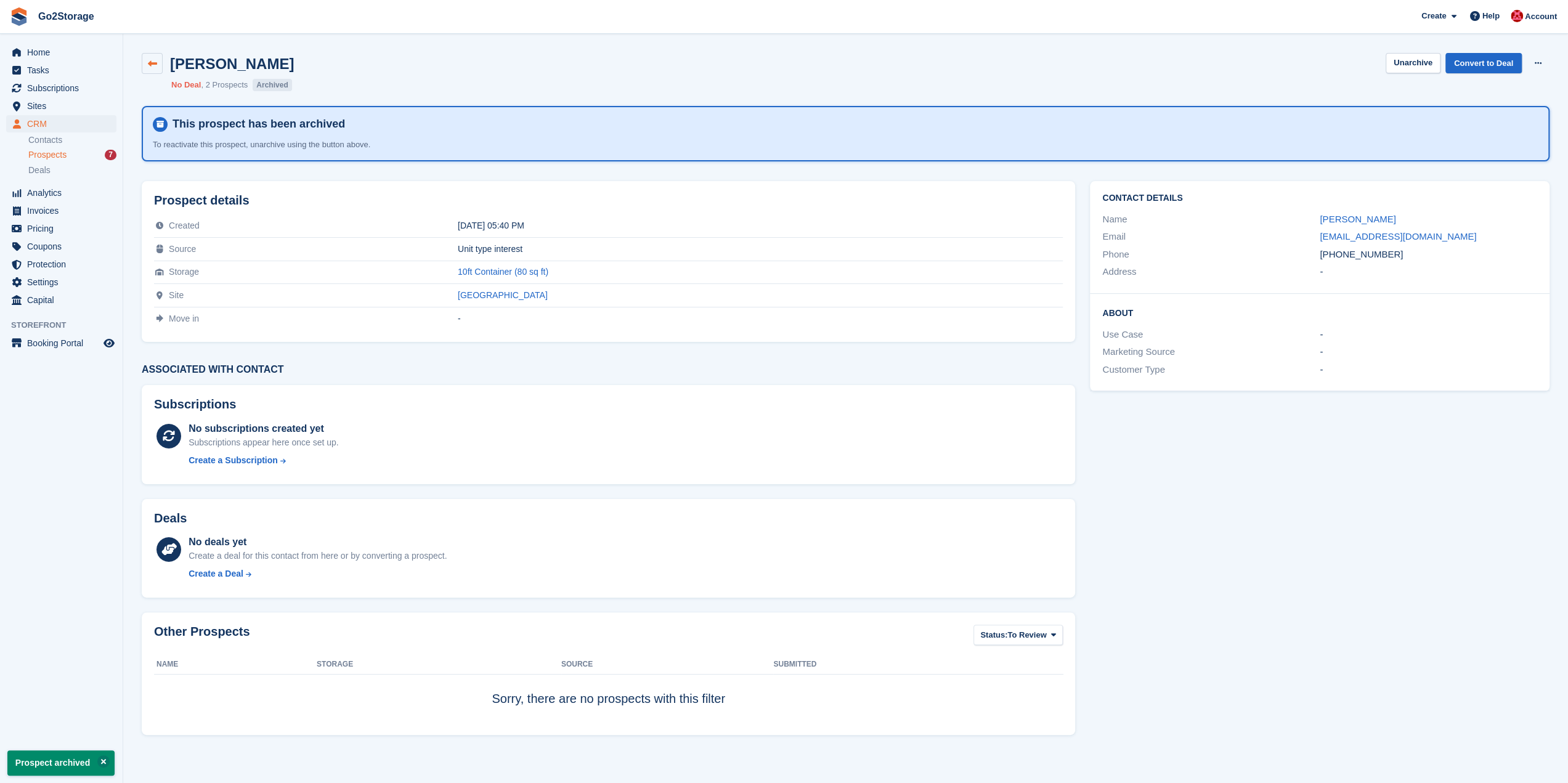
click at [157, 71] on link at bounding box center [152, 63] width 21 height 21
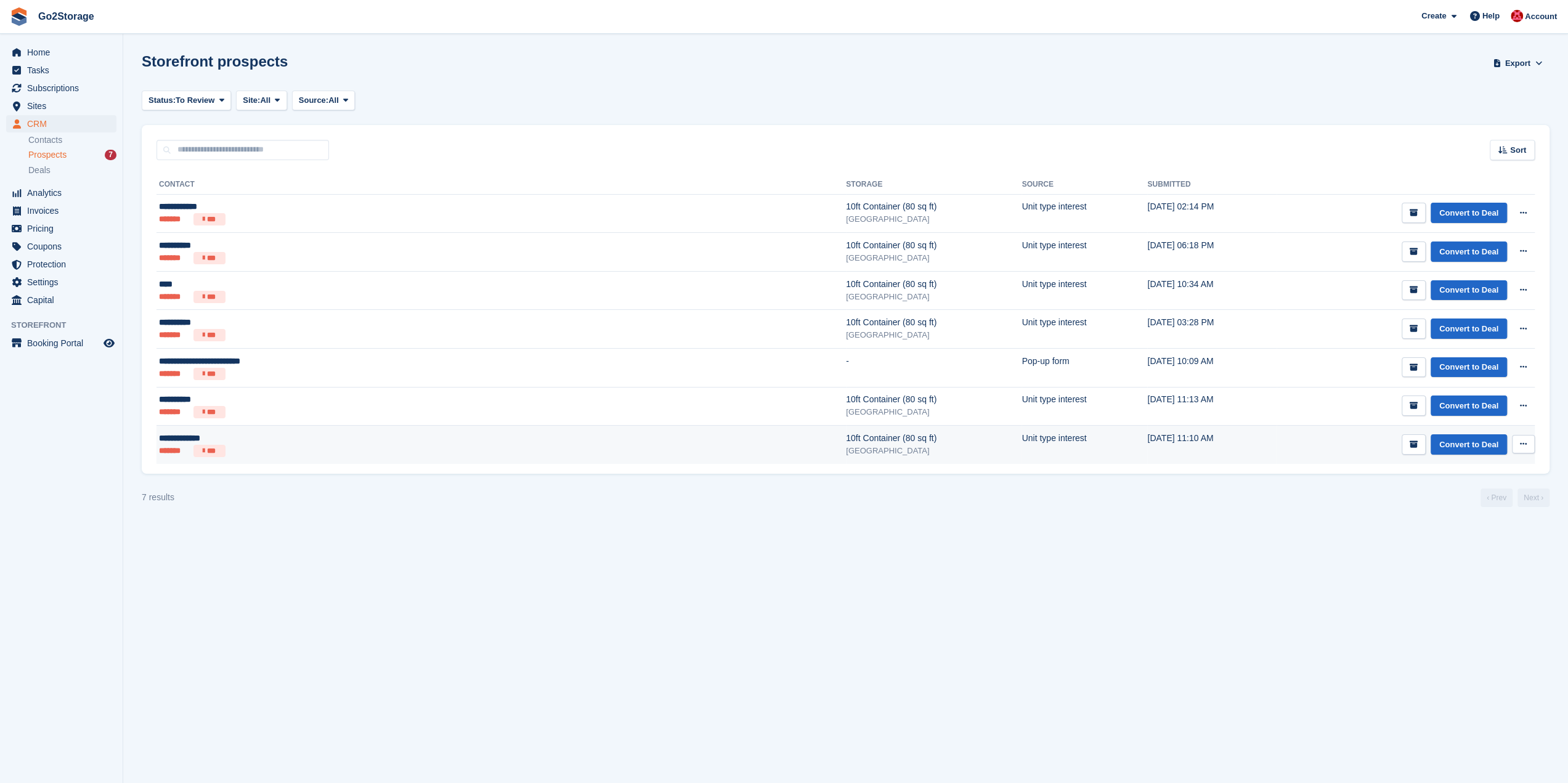
click at [846, 447] on div "[GEOGRAPHIC_DATA]" at bounding box center [934, 451] width 176 height 13
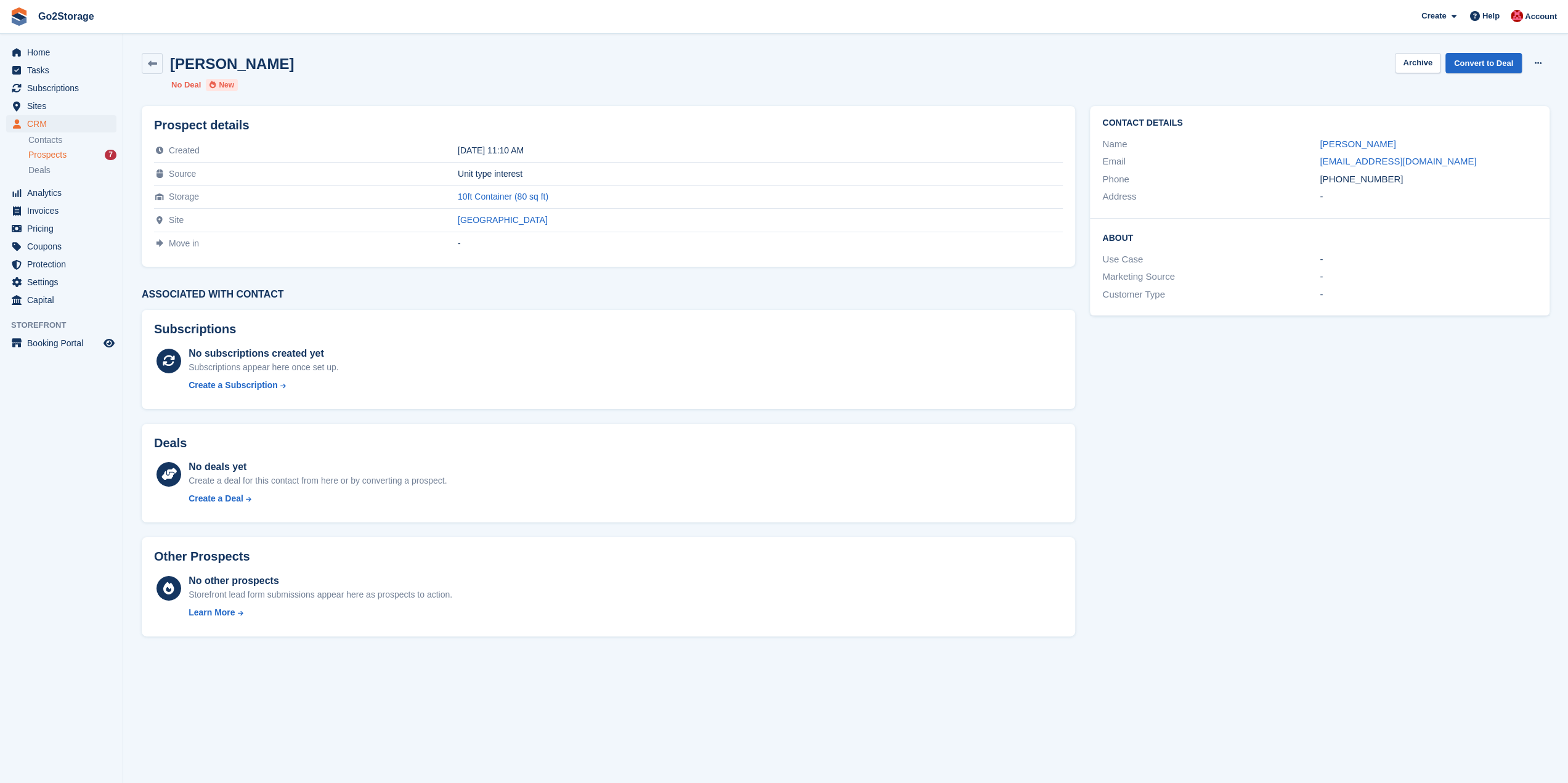
drag, startPoint x: 1415, startPoint y: 184, endPoint x: 1302, endPoint y: 185, distance: 113.0
click at [1302, 185] on div "Phone [PHONE_NUMBER]" at bounding box center [1320, 180] width 435 height 18
copy div "[PHONE_NUMBER]"
click at [1428, 63] on button "Archive" at bounding box center [1418, 63] width 45 height 20
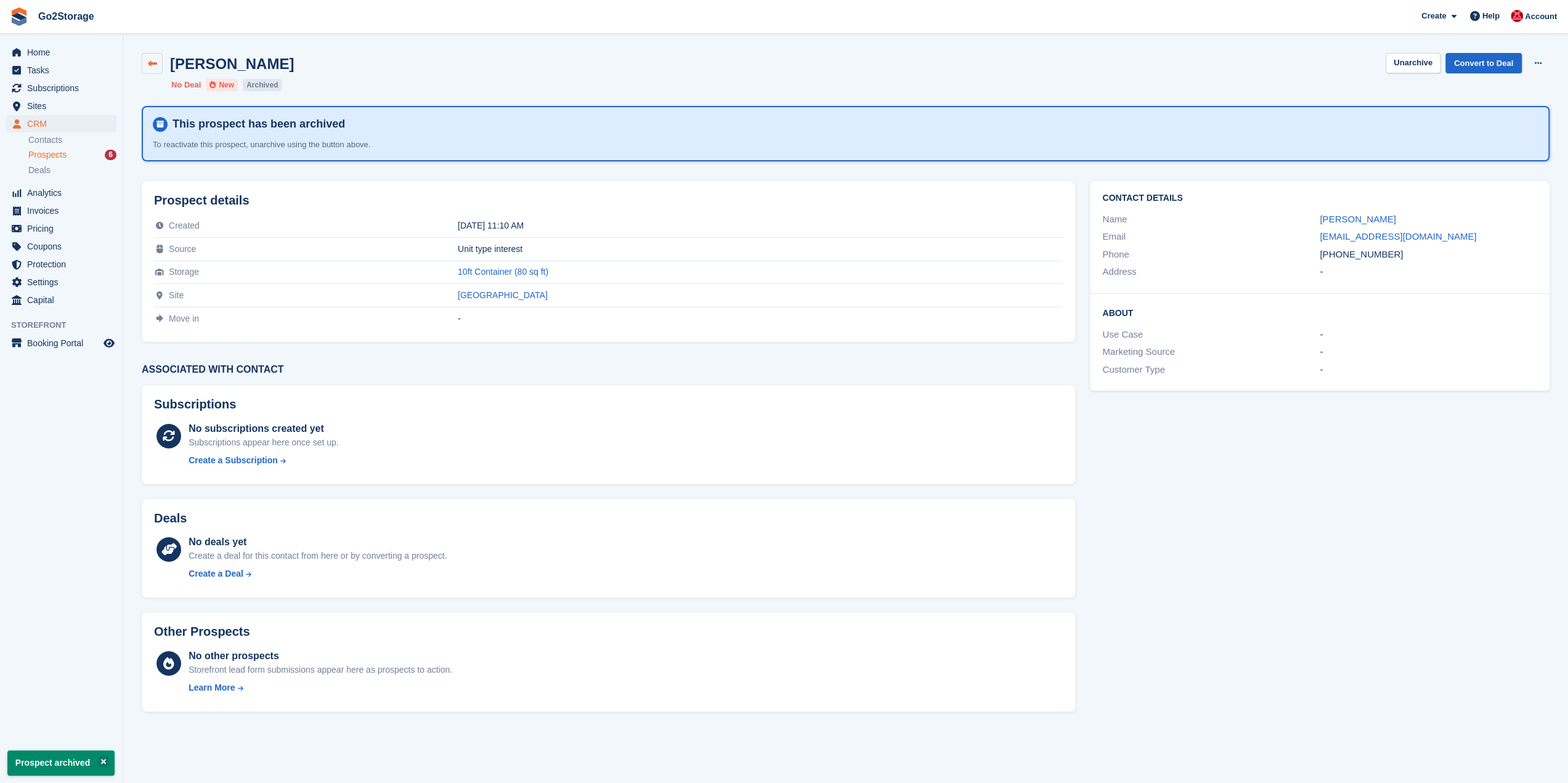
click at [154, 66] on icon at bounding box center [152, 63] width 9 height 9
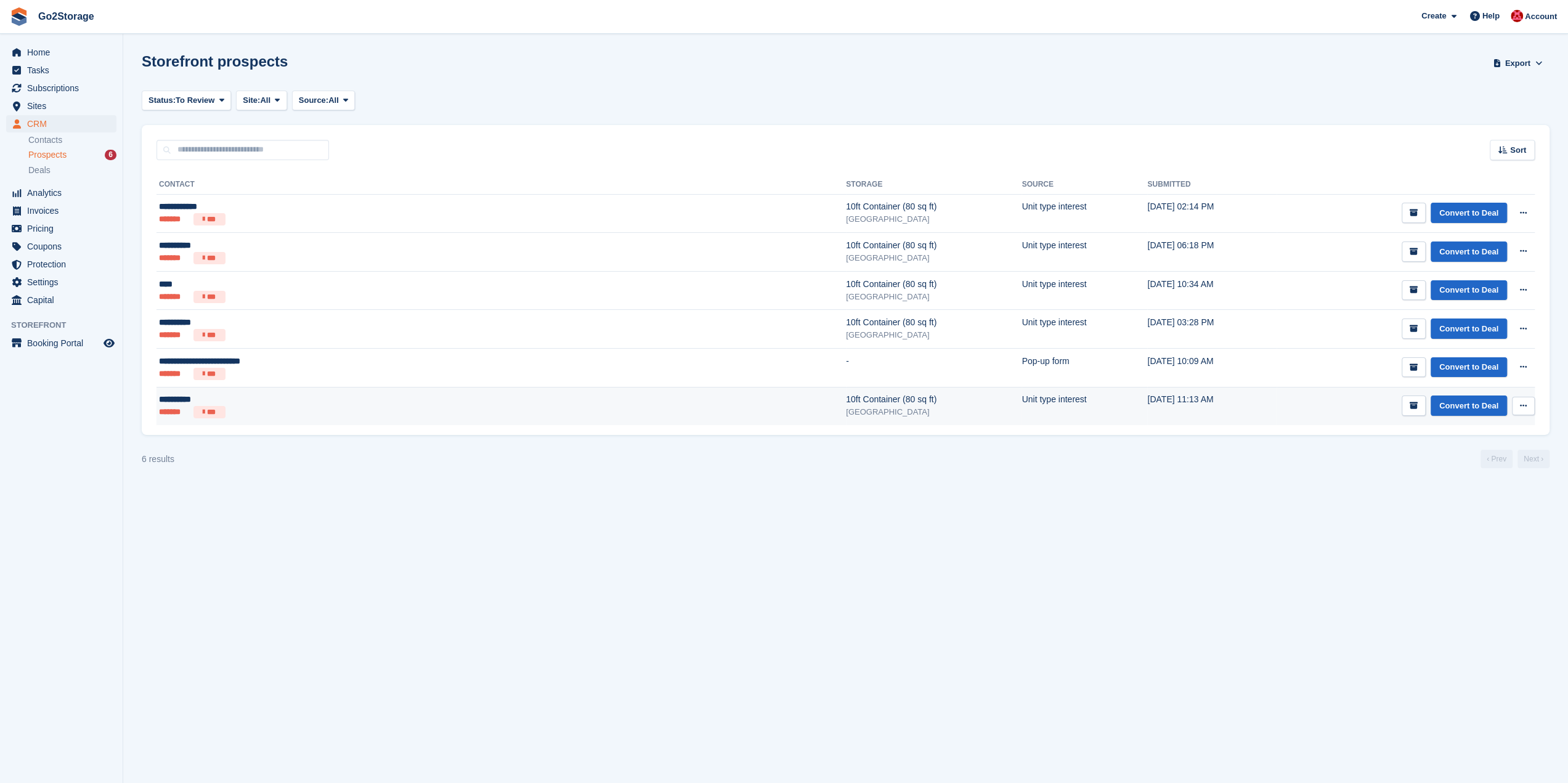
click at [321, 395] on div "**********" at bounding box center [336, 399] width 353 height 13
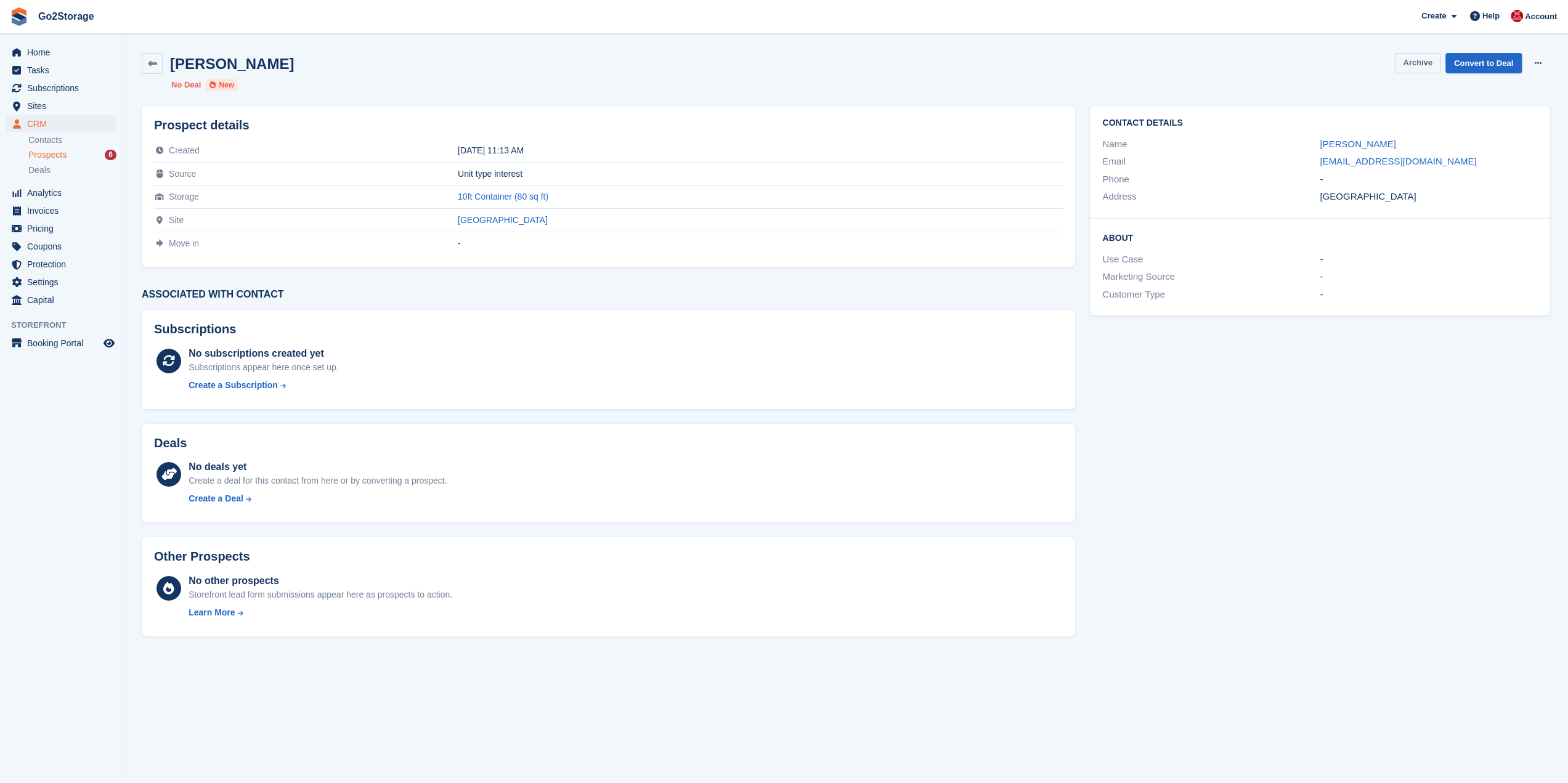
click at [1425, 69] on button "Archive" at bounding box center [1418, 63] width 45 height 20
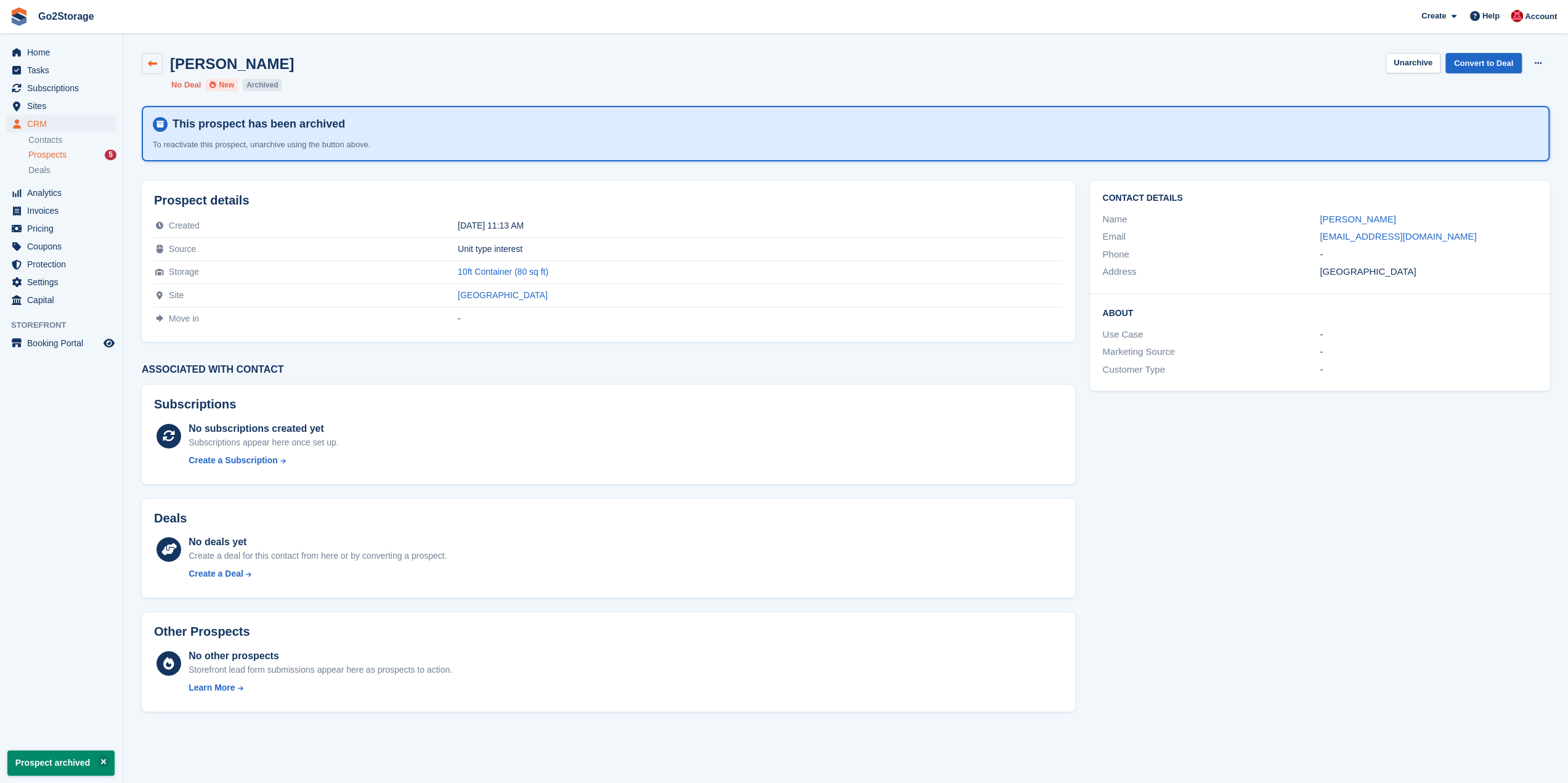
click at [153, 61] on icon at bounding box center [152, 63] width 9 height 9
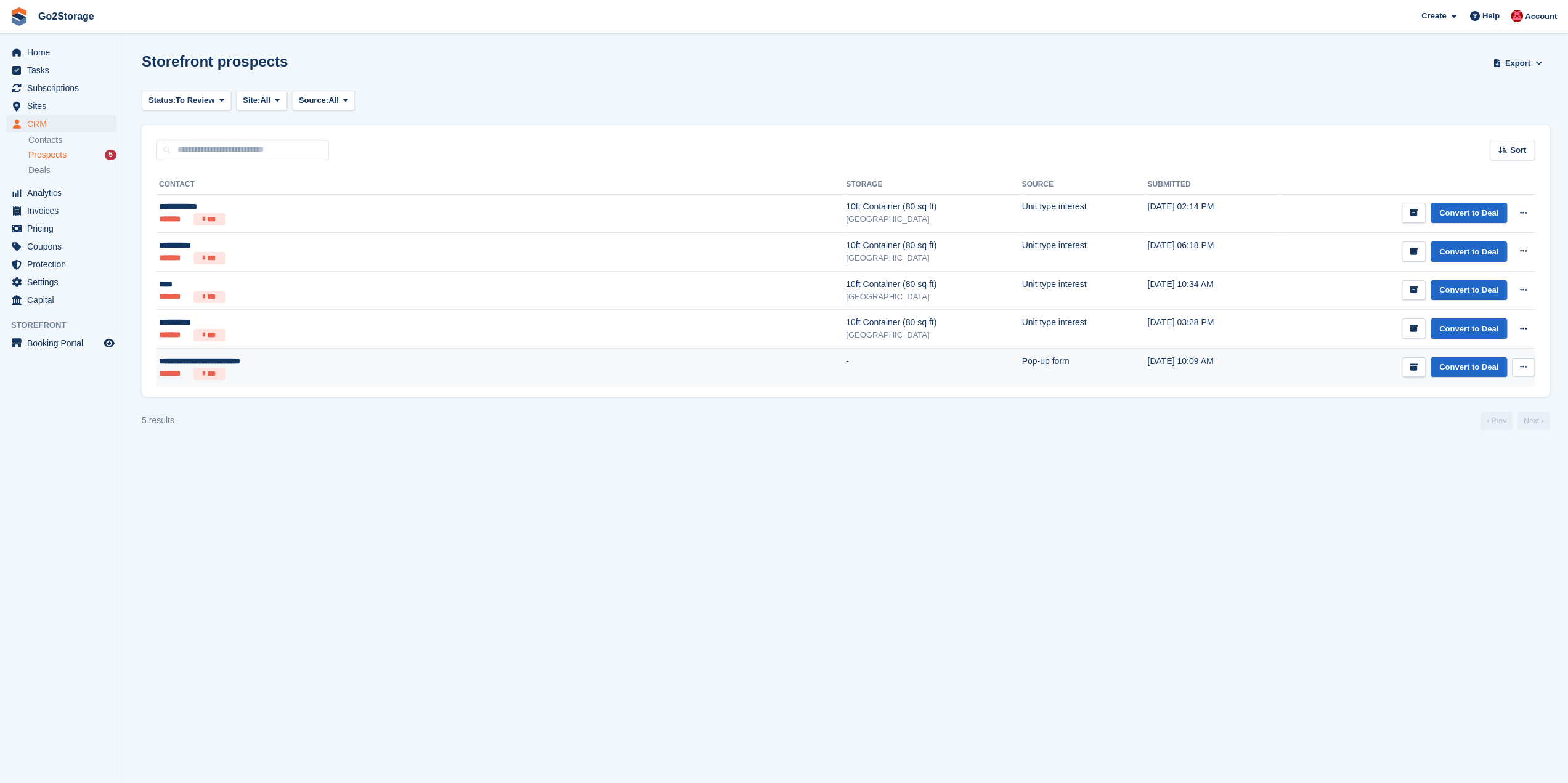
click at [354, 377] on ul "******* ***" at bounding box center [336, 374] width 353 height 13
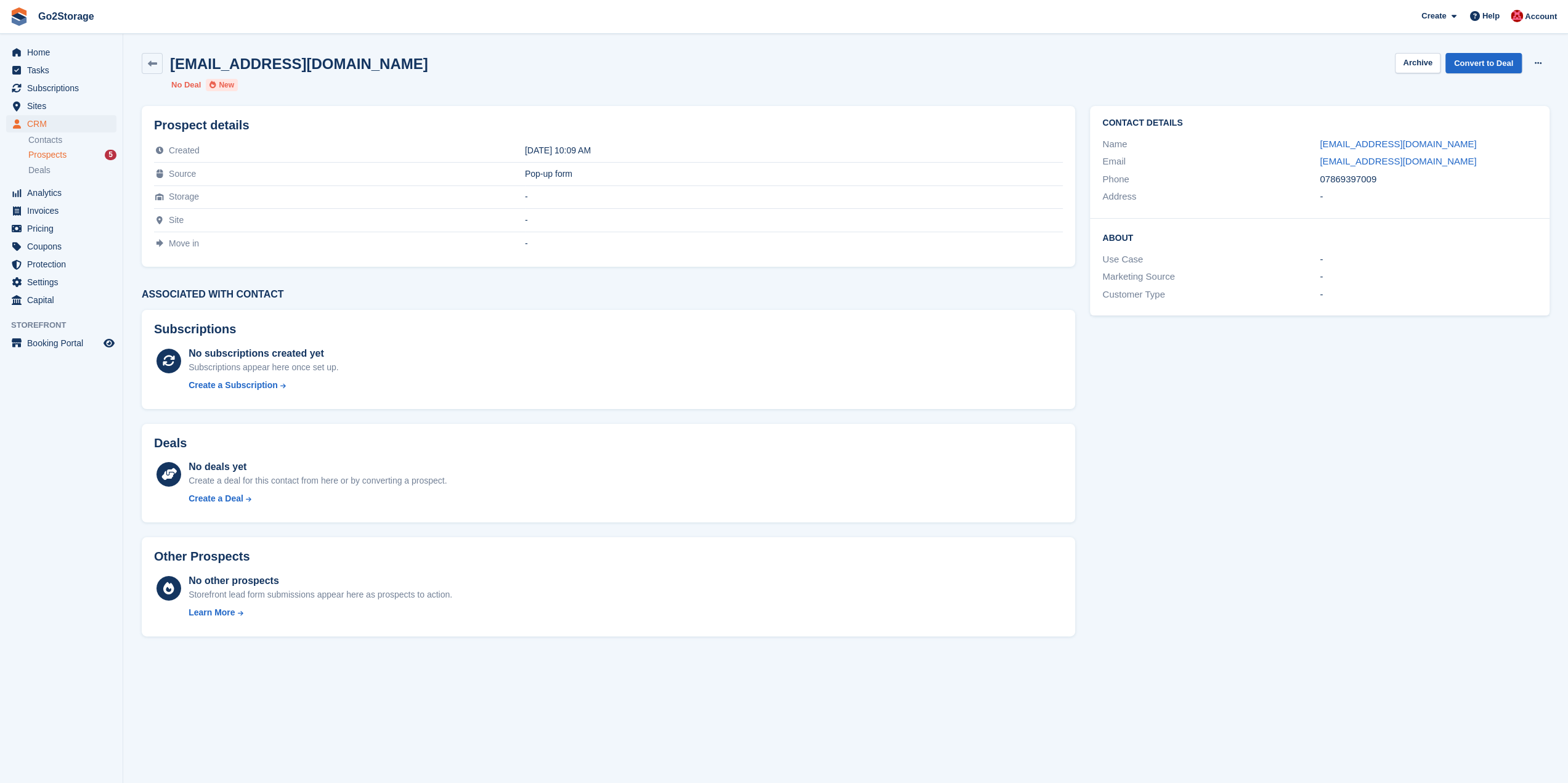
drag, startPoint x: 1393, startPoint y: 175, endPoint x: 1310, endPoint y: 175, distance: 83.0
click at [1310, 175] on div "Phone 07869397009" at bounding box center [1320, 180] width 435 height 18
copy div "07869397009"
click at [151, 59] on icon at bounding box center [152, 63] width 9 height 9
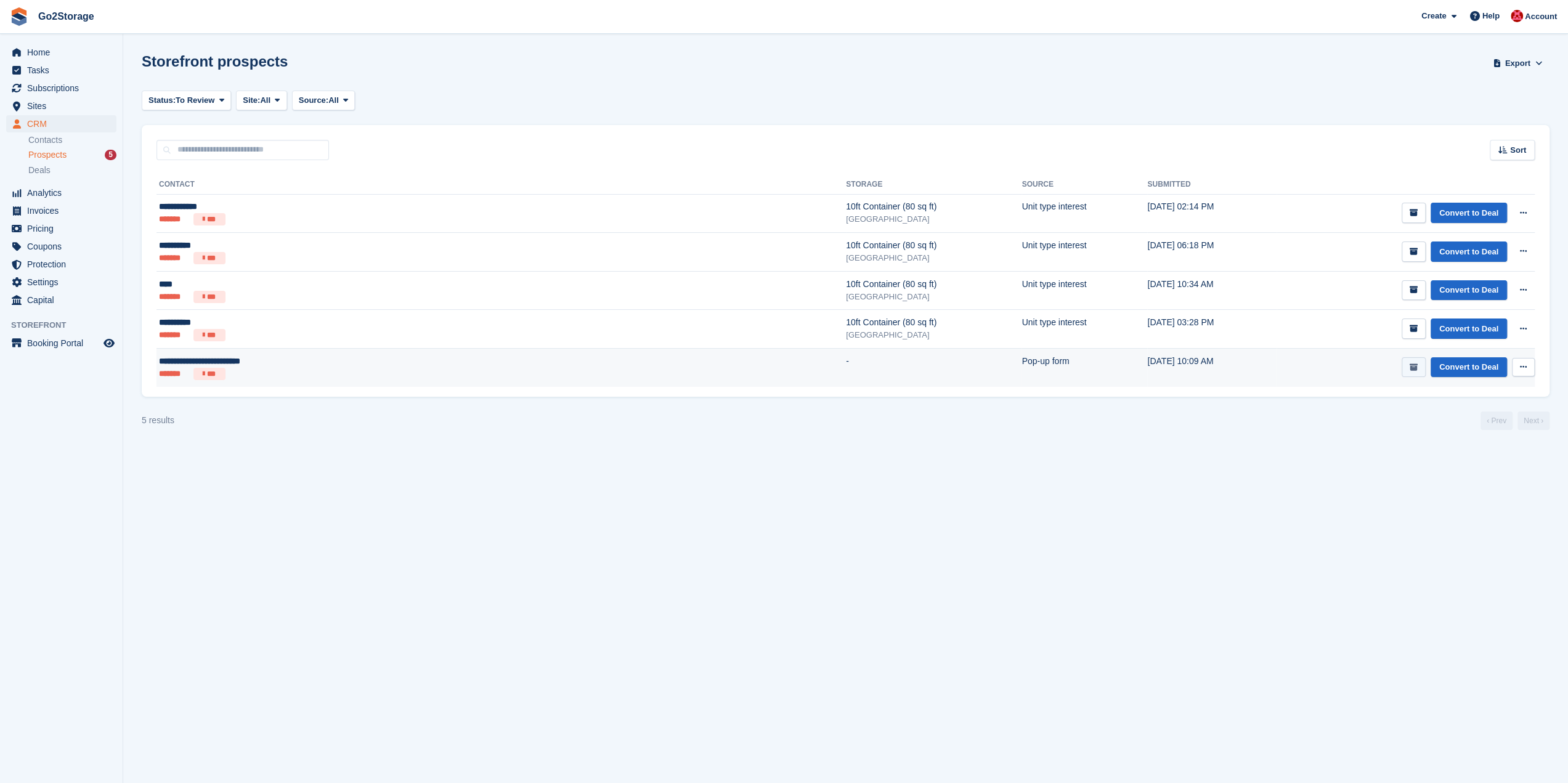
click at [1414, 366] on icon "submit" at bounding box center [1414, 368] width 8 height 8
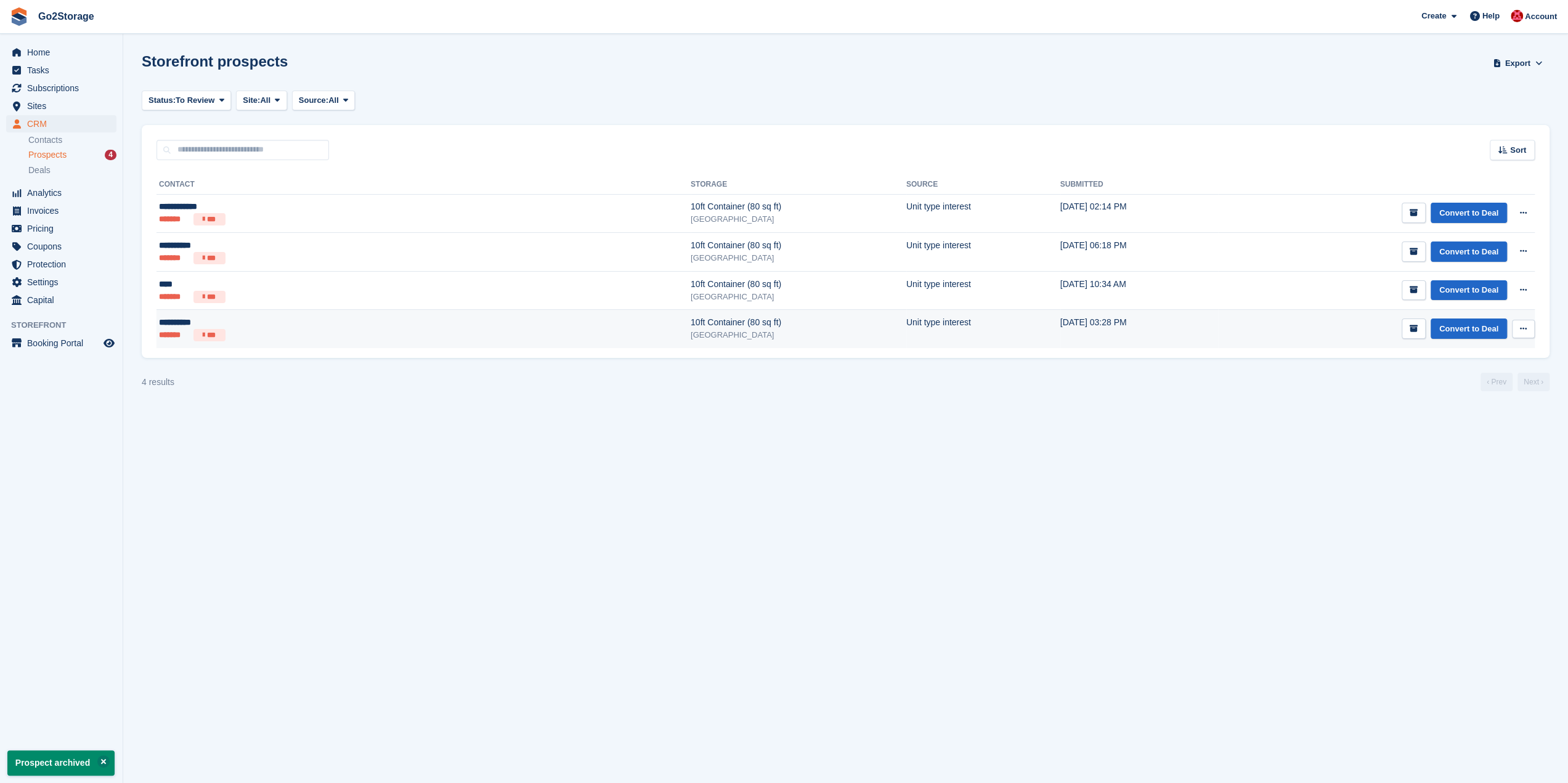
click at [691, 341] on td "10ft Container (80 sq ft) Bristol" at bounding box center [798, 329] width 215 height 38
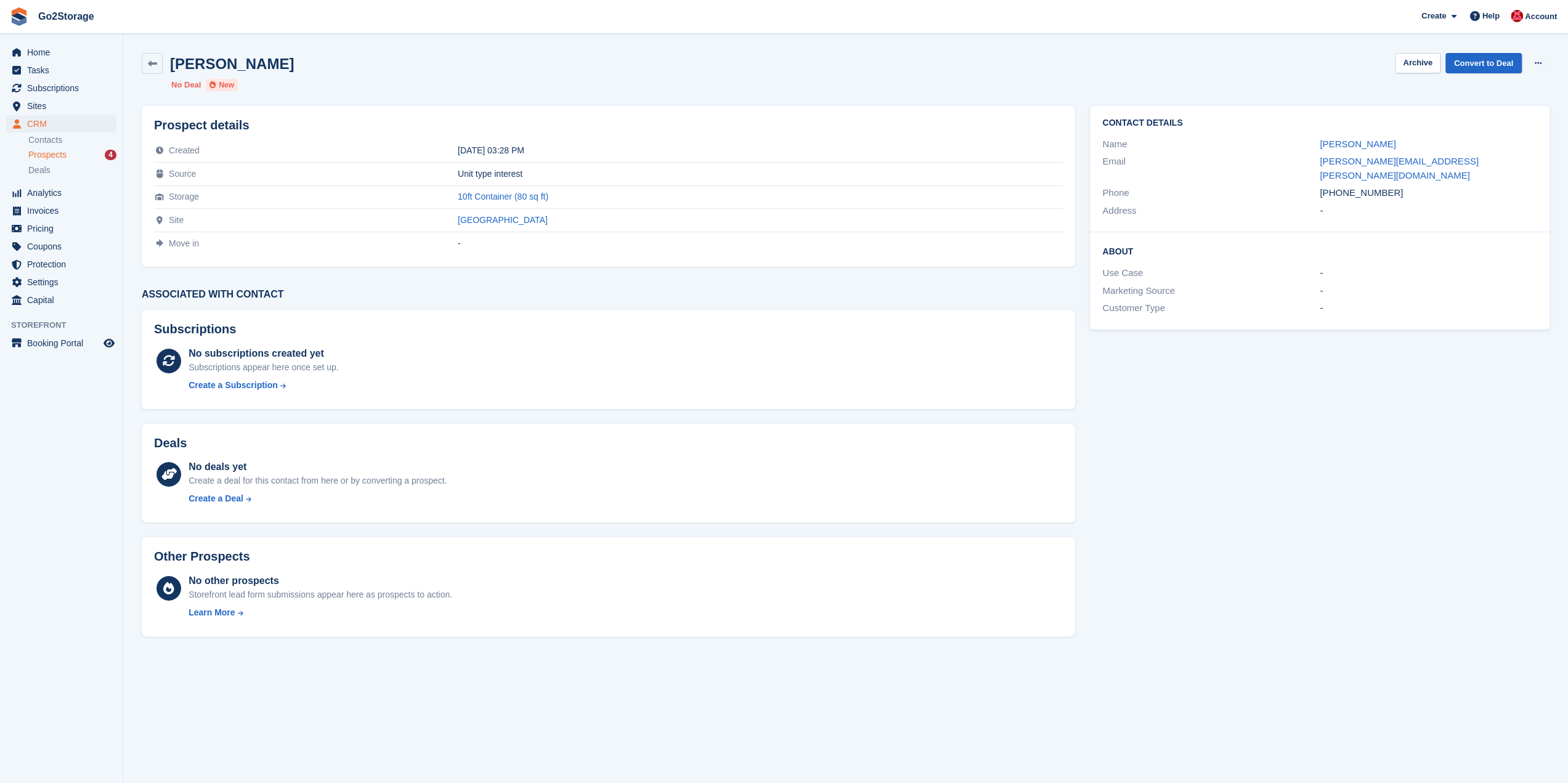
drag, startPoint x: 1399, startPoint y: 183, endPoint x: 1320, endPoint y: 179, distance: 79.1
click at [1320, 186] on div "+447766993577" at bounding box center [1429, 194] width 217 height 14
copy div "+447766993577"
click at [1410, 61] on button "Archive" at bounding box center [1418, 63] width 45 height 20
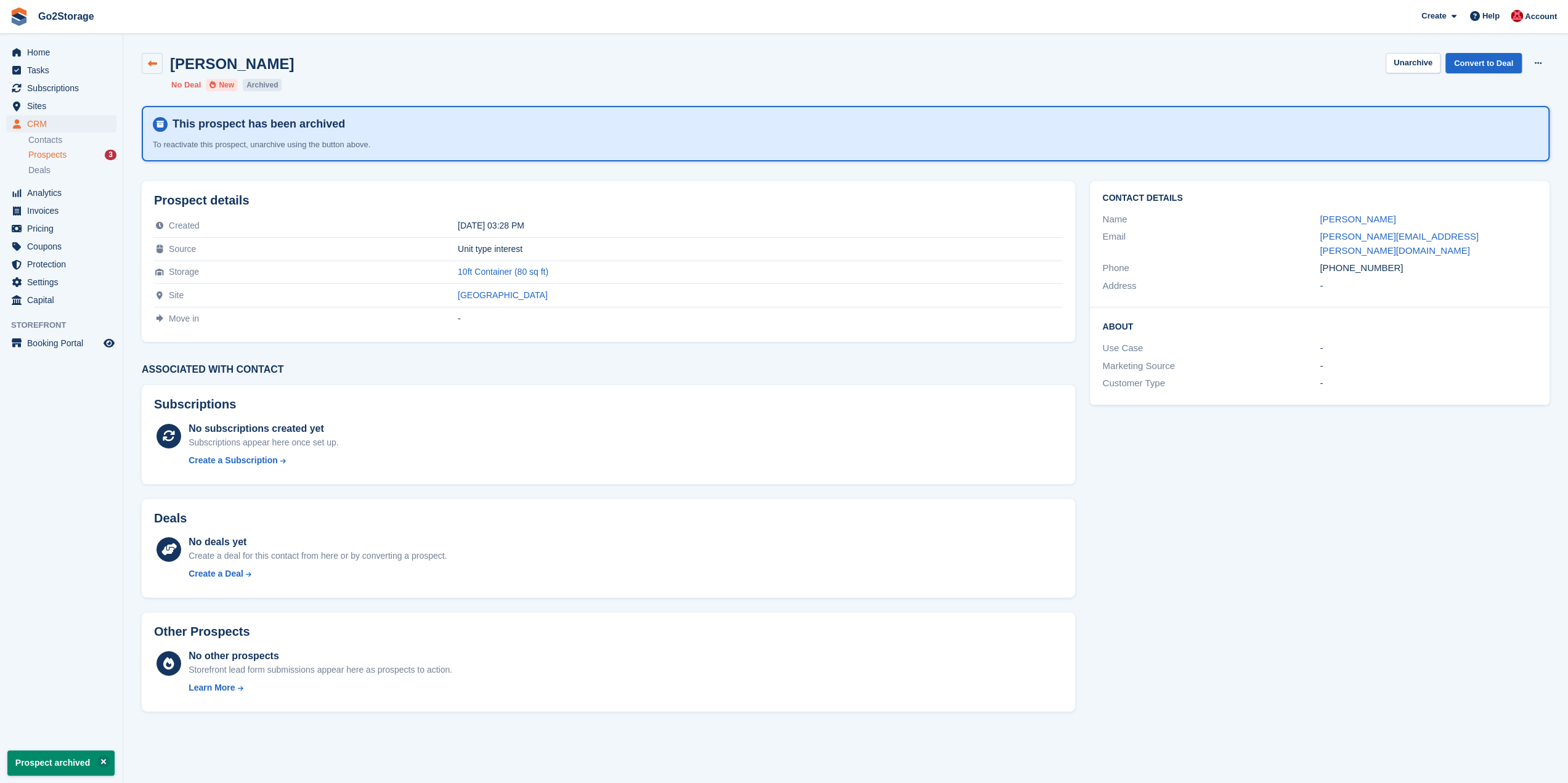
click at [147, 66] on link at bounding box center [152, 63] width 21 height 21
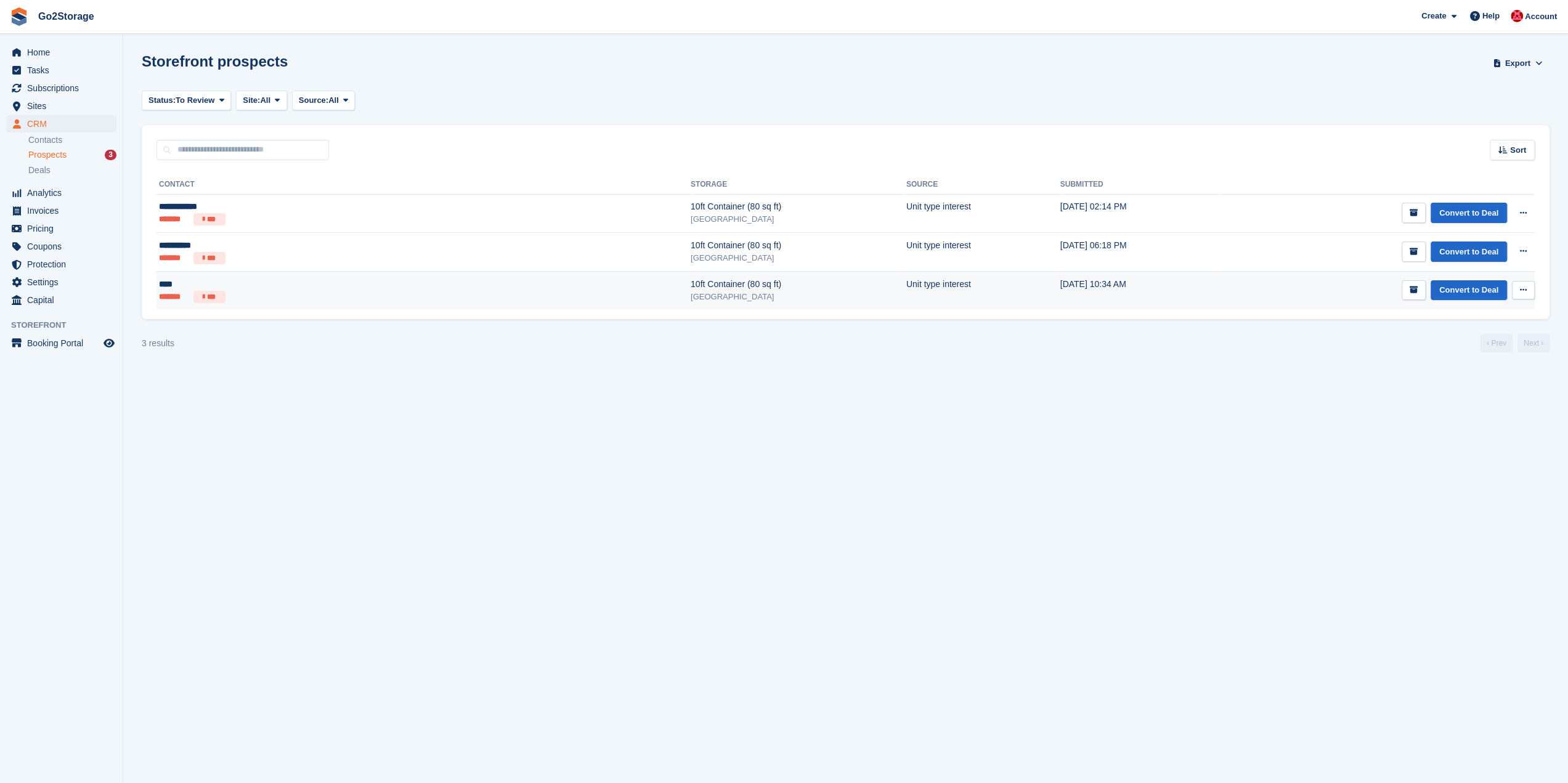
click at [691, 291] on div "[GEOGRAPHIC_DATA]" at bounding box center [798, 297] width 215 height 13
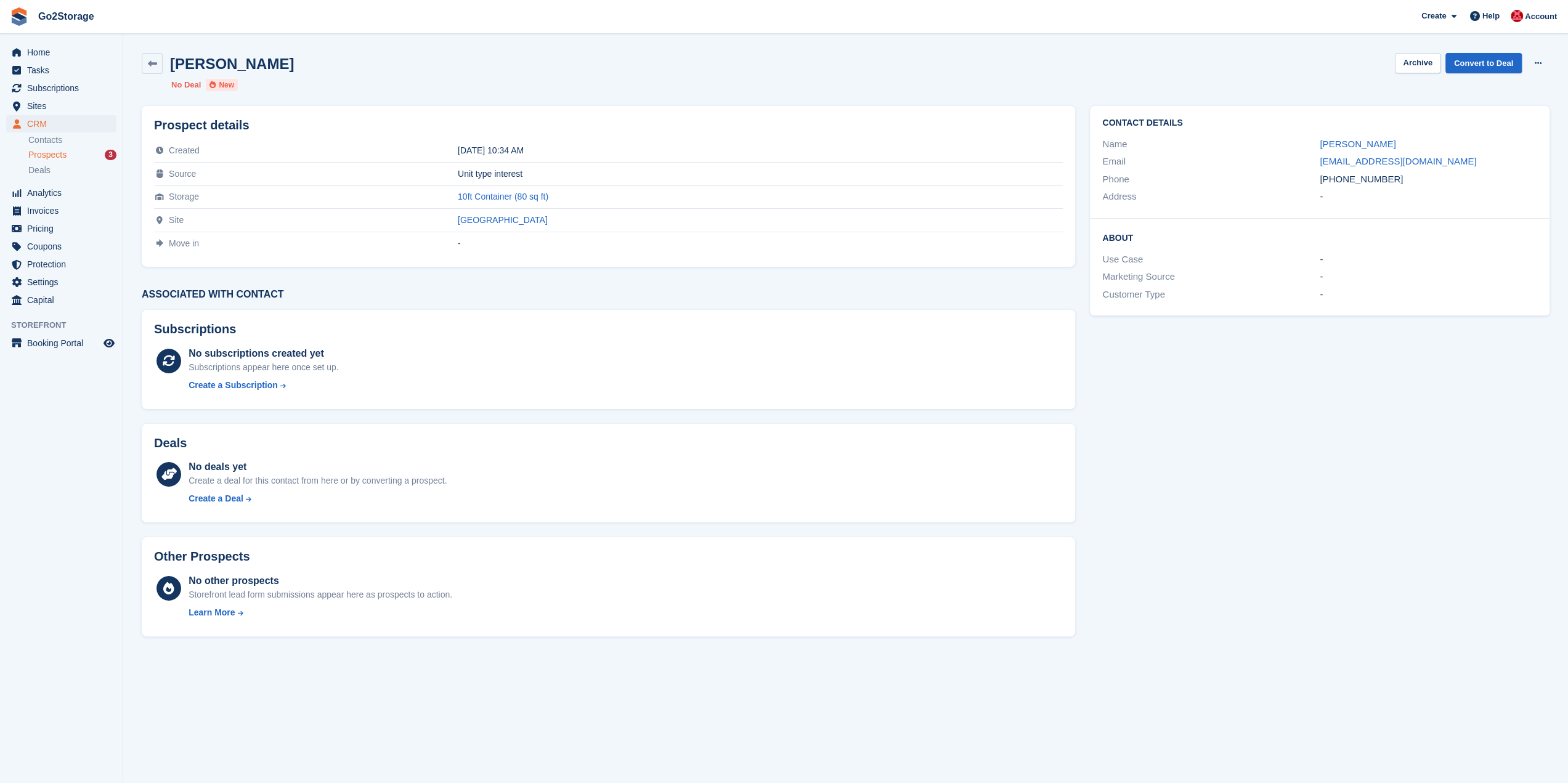
drag, startPoint x: 1409, startPoint y: 186, endPoint x: 1302, endPoint y: 185, distance: 107.0
click at [1302, 185] on div "Phone +447379076616" at bounding box center [1320, 180] width 435 height 18
copy div "+447379076616"
click at [1428, 64] on button "Archive" at bounding box center [1418, 63] width 45 height 20
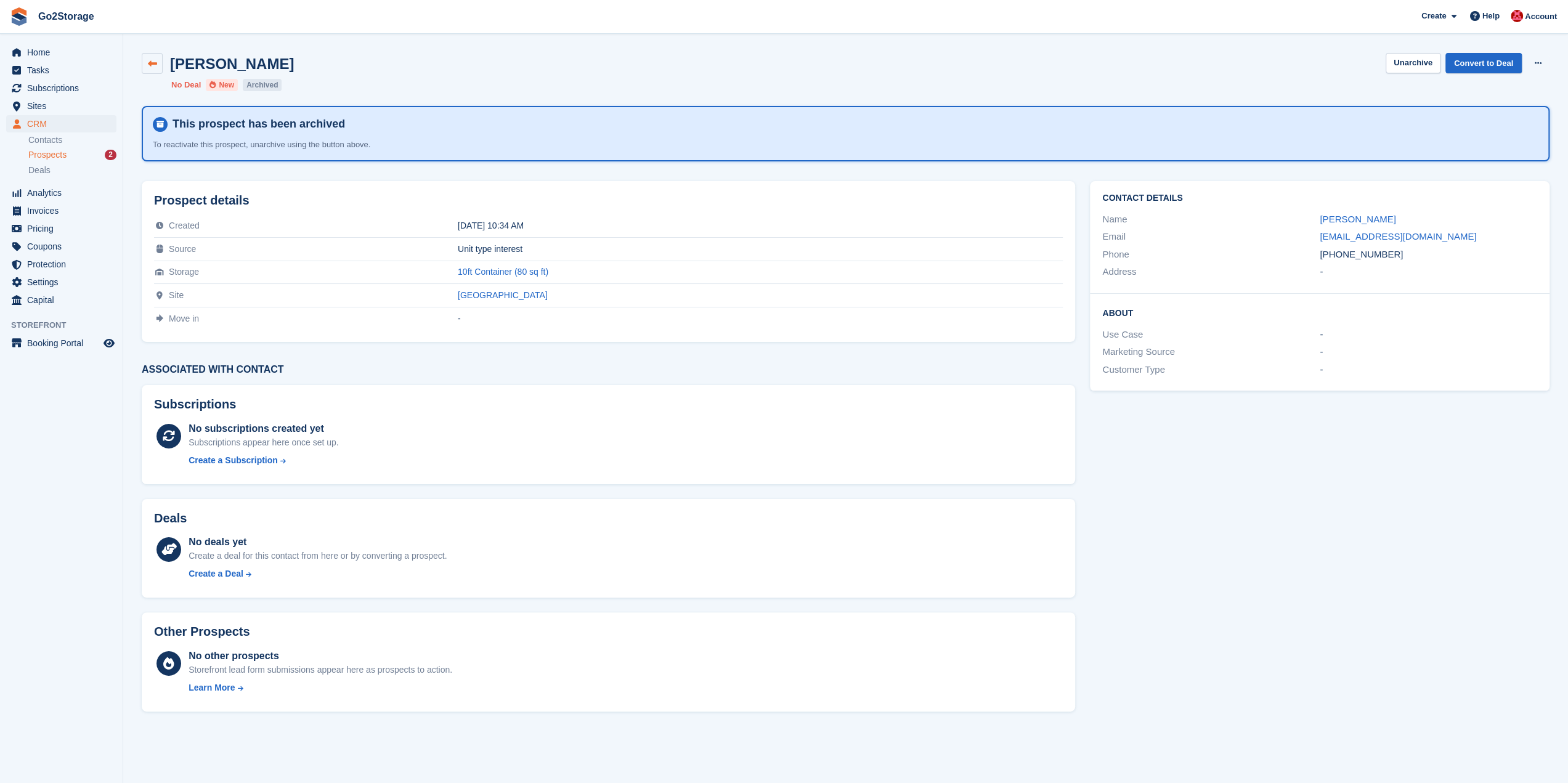
click at [154, 64] on icon at bounding box center [152, 63] width 9 height 9
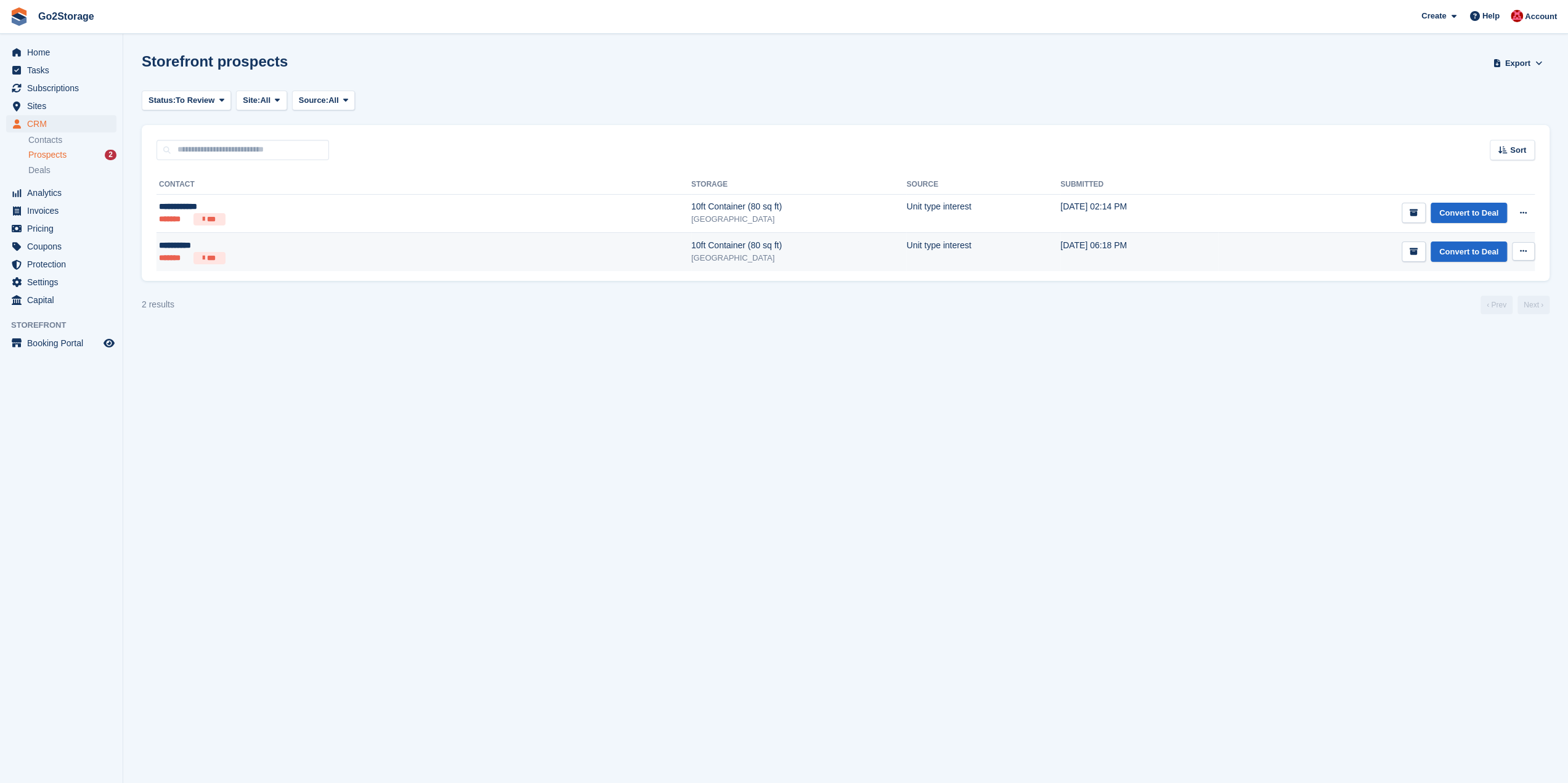
click at [1315, 260] on td "Convert to Deal View contact Edit contact Delete prospect" at bounding box center [1377, 252] width 317 height 38
click at [1219, 245] on td "Convert to Deal View contact Edit contact Delete prospect" at bounding box center [1377, 252] width 317 height 38
click at [906, 258] on td "Unit type interest" at bounding box center [983, 252] width 154 height 38
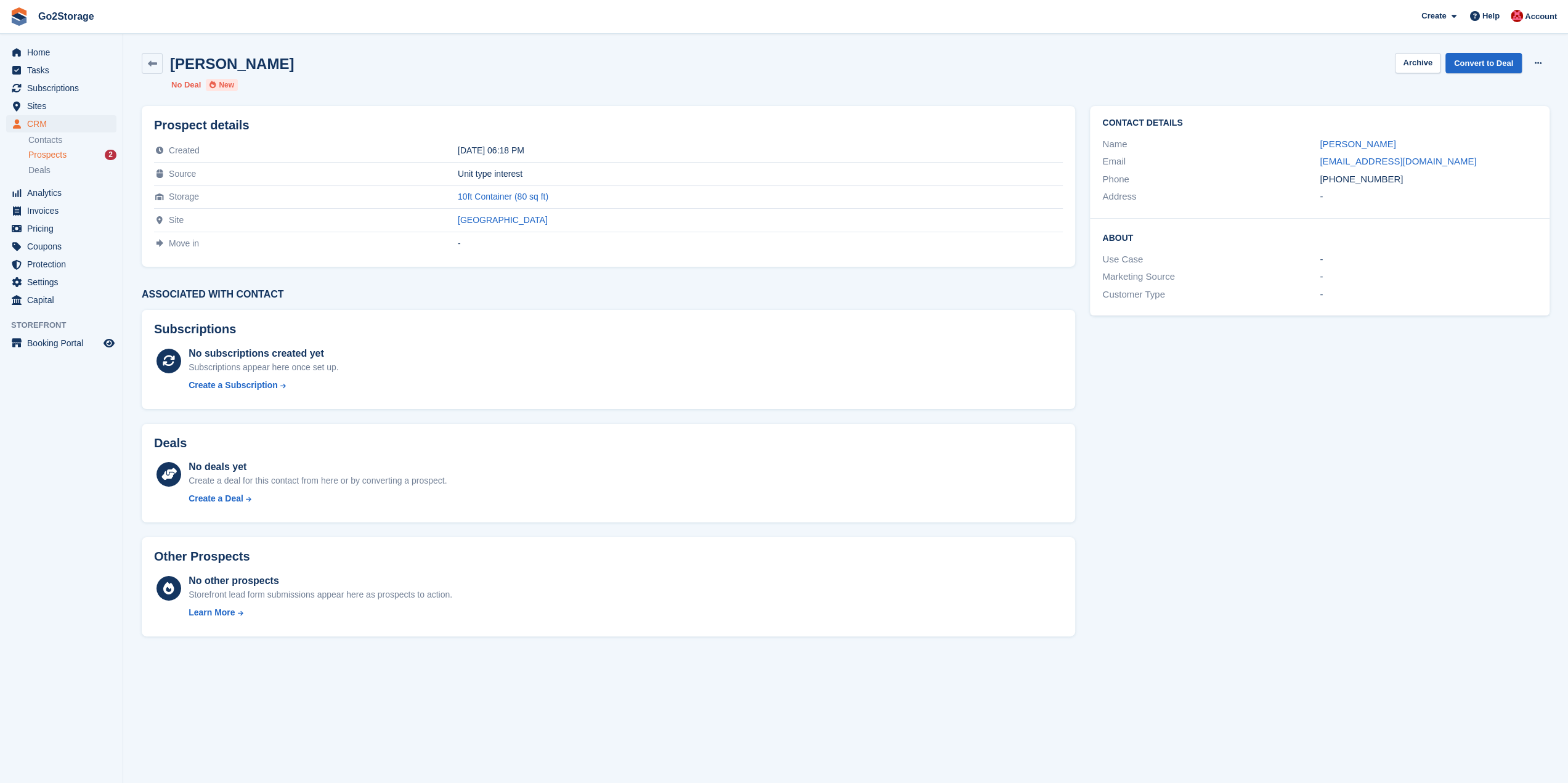
drag, startPoint x: 1419, startPoint y: 183, endPoint x: 1319, endPoint y: 182, distance: 100.0
click at [1320, 182] on div "[PHONE_NUMBER]" at bounding box center [1429, 180] width 217 height 14
copy div "[PHONE_NUMBER]"
click at [1429, 62] on button "Archive" at bounding box center [1418, 63] width 45 height 20
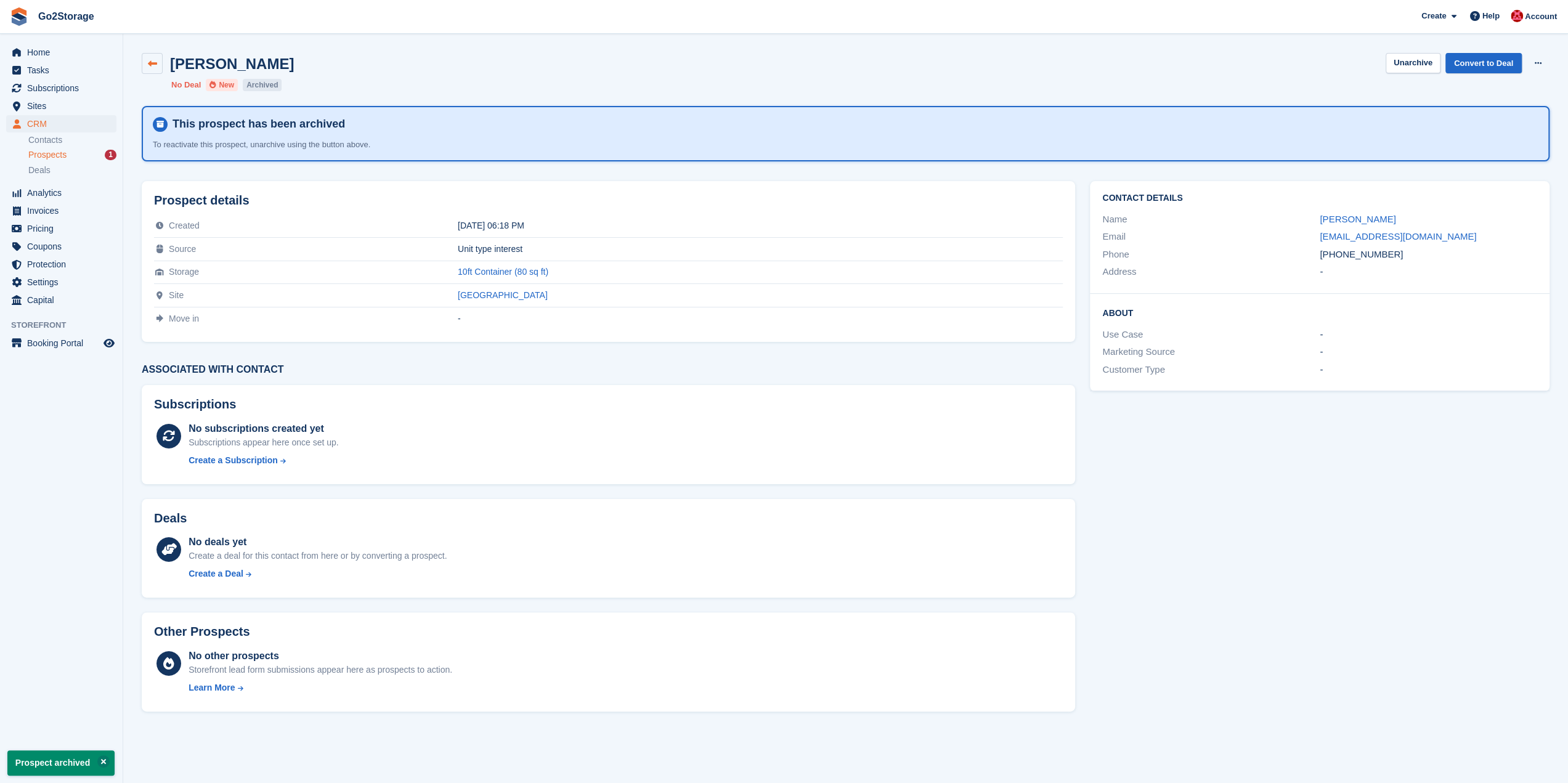
click at [158, 64] on link at bounding box center [152, 63] width 21 height 21
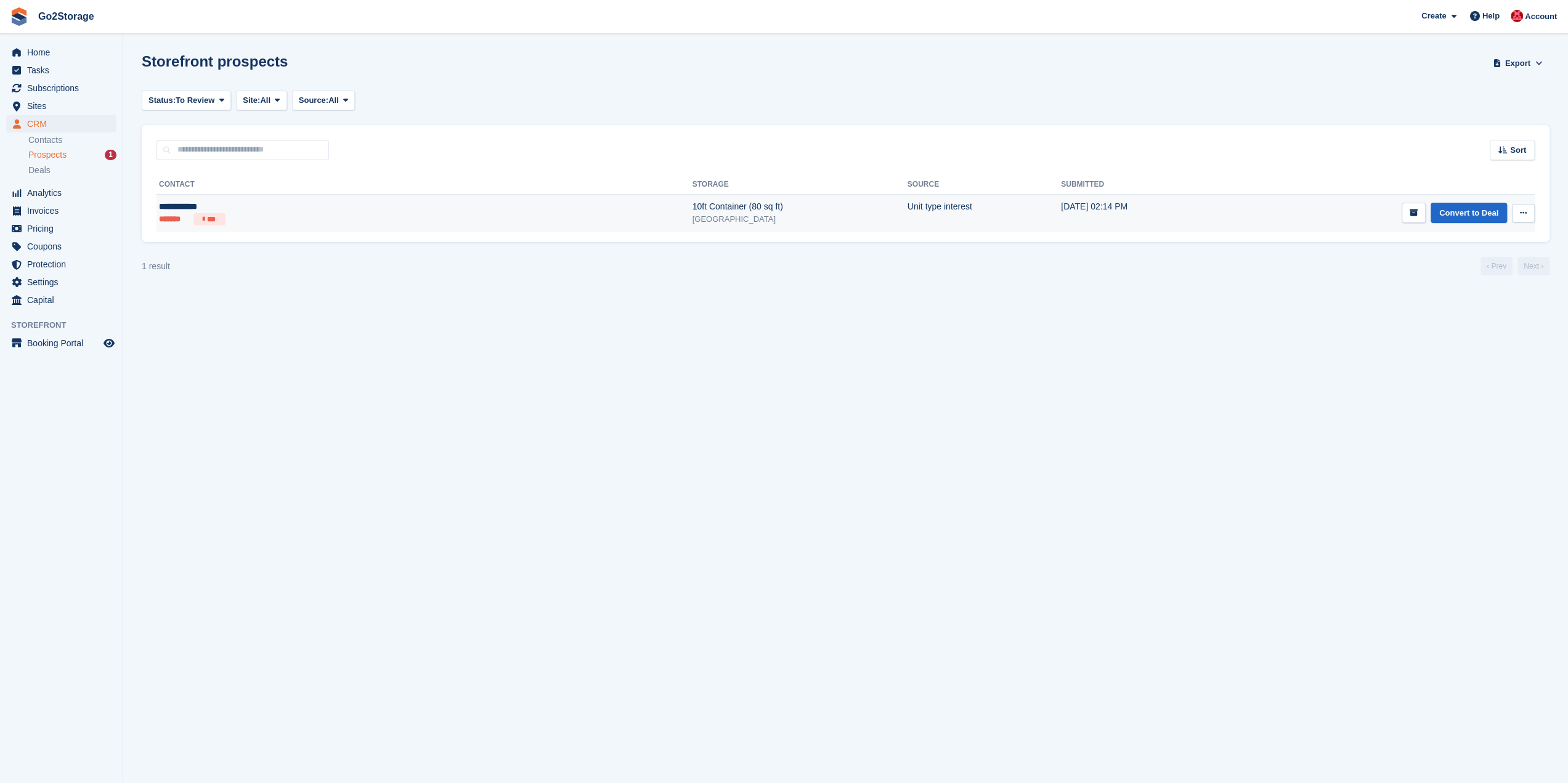
click at [908, 222] on td "Unit type interest" at bounding box center [985, 213] width 154 height 38
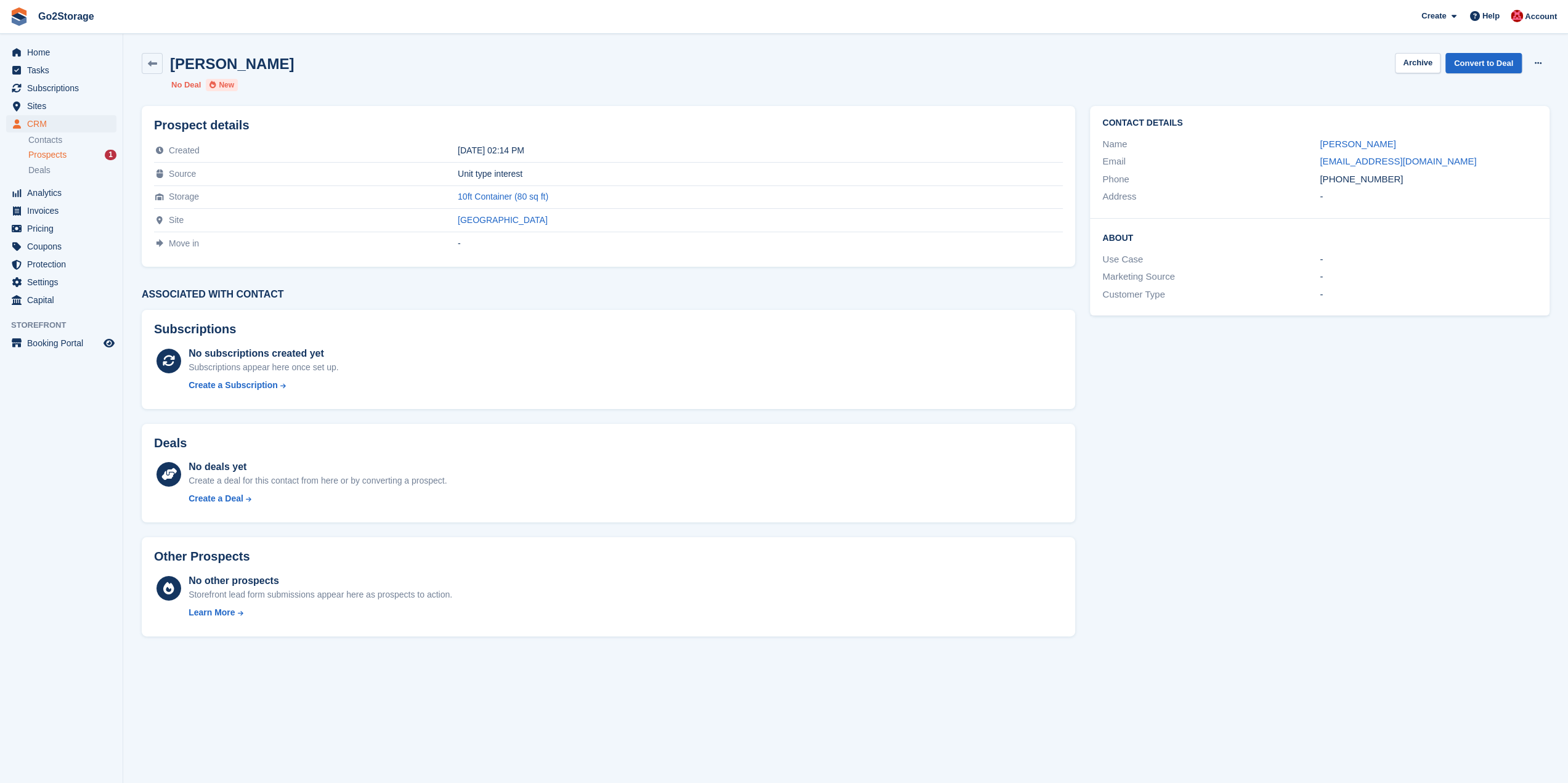
drag, startPoint x: 1404, startPoint y: 183, endPoint x: 1317, endPoint y: 183, distance: 87.0
click at [1317, 183] on div "Phone +447800808819" at bounding box center [1320, 180] width 435 height 18
copy div "+447800808819"
click at [1436, 64] on button "Archive" at bounding box center [1418, 63] width 45 height 20
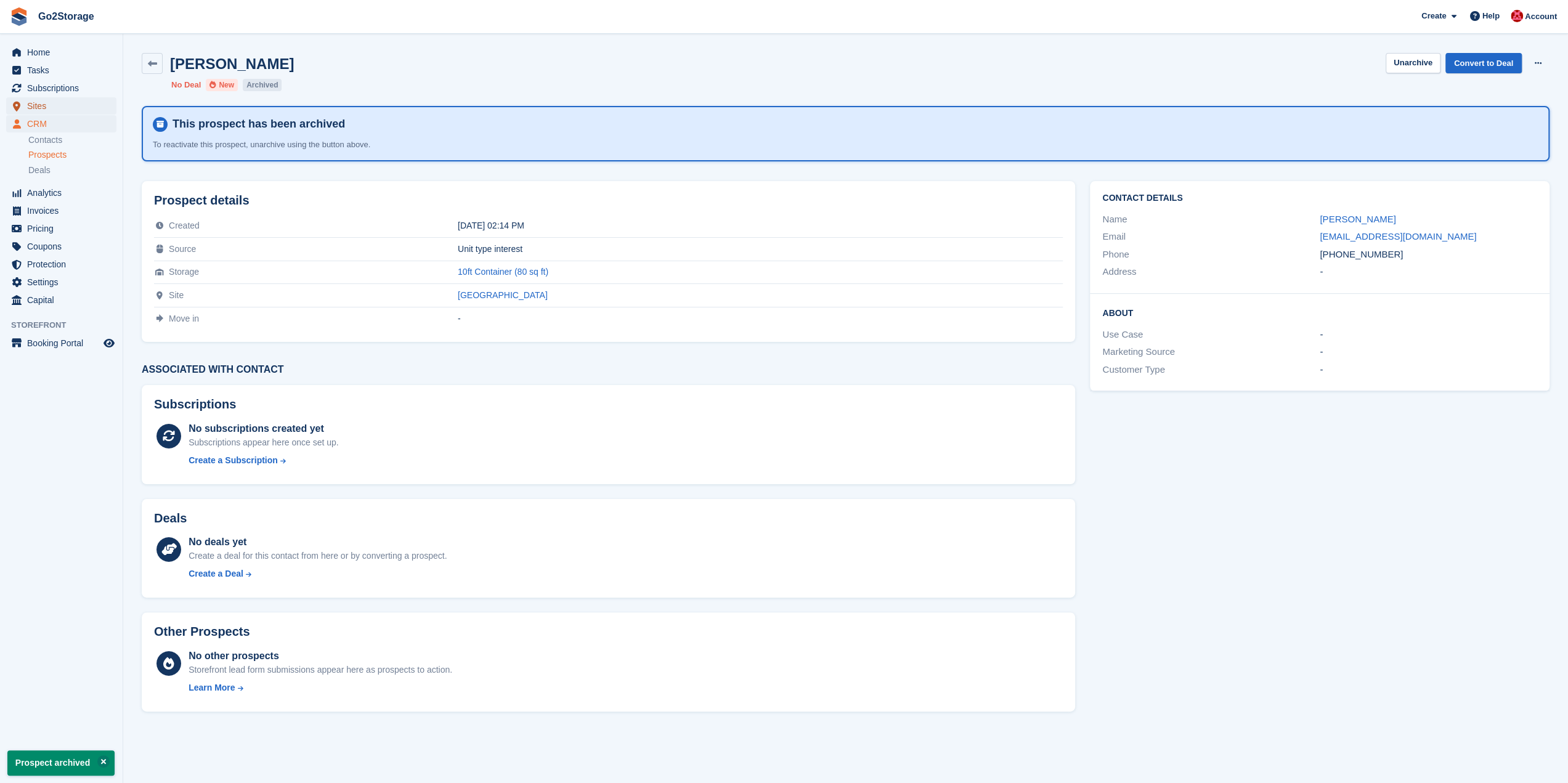
click at [45, 107] on span "Sites" at bounding box center [64, 106] width 74 height 17
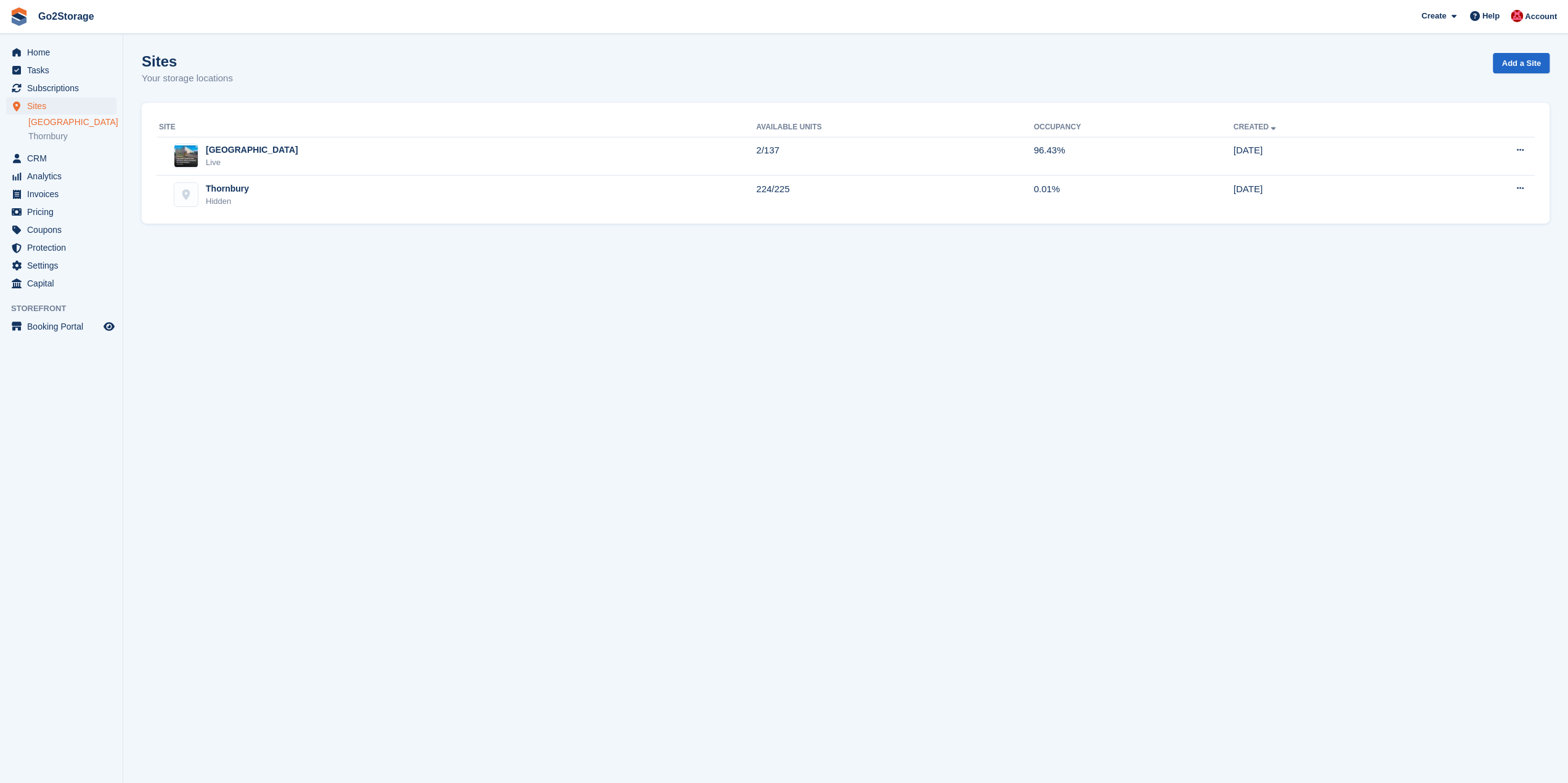
click at [52, 123] on link "[GEOGRAPHIC_DATA]" at bounding box center [72, 122] width 88 height 12
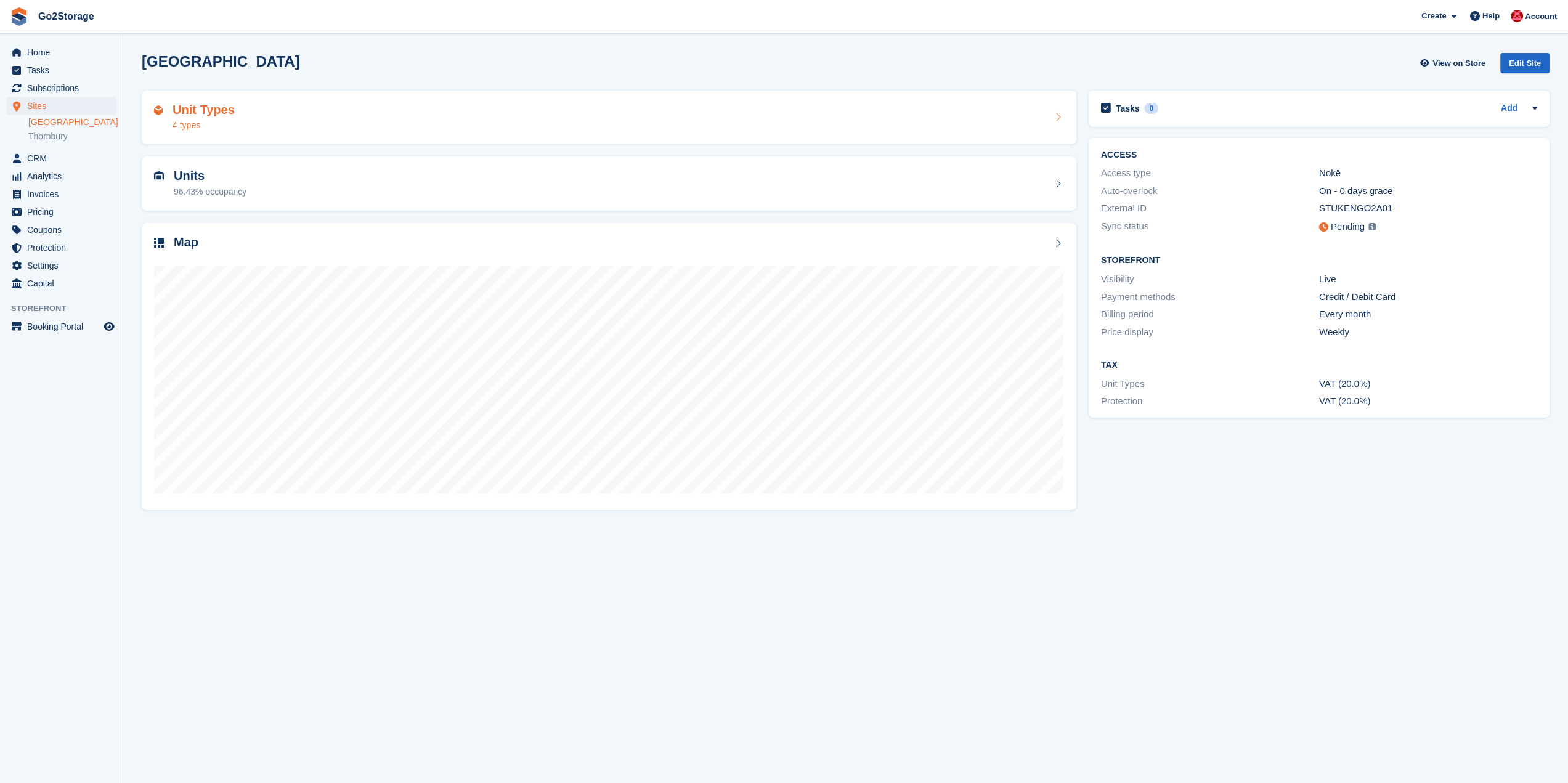
click at [571, 131] on div "Unit Types 4 types" at bounding box center [608, 118] width 910 height 30
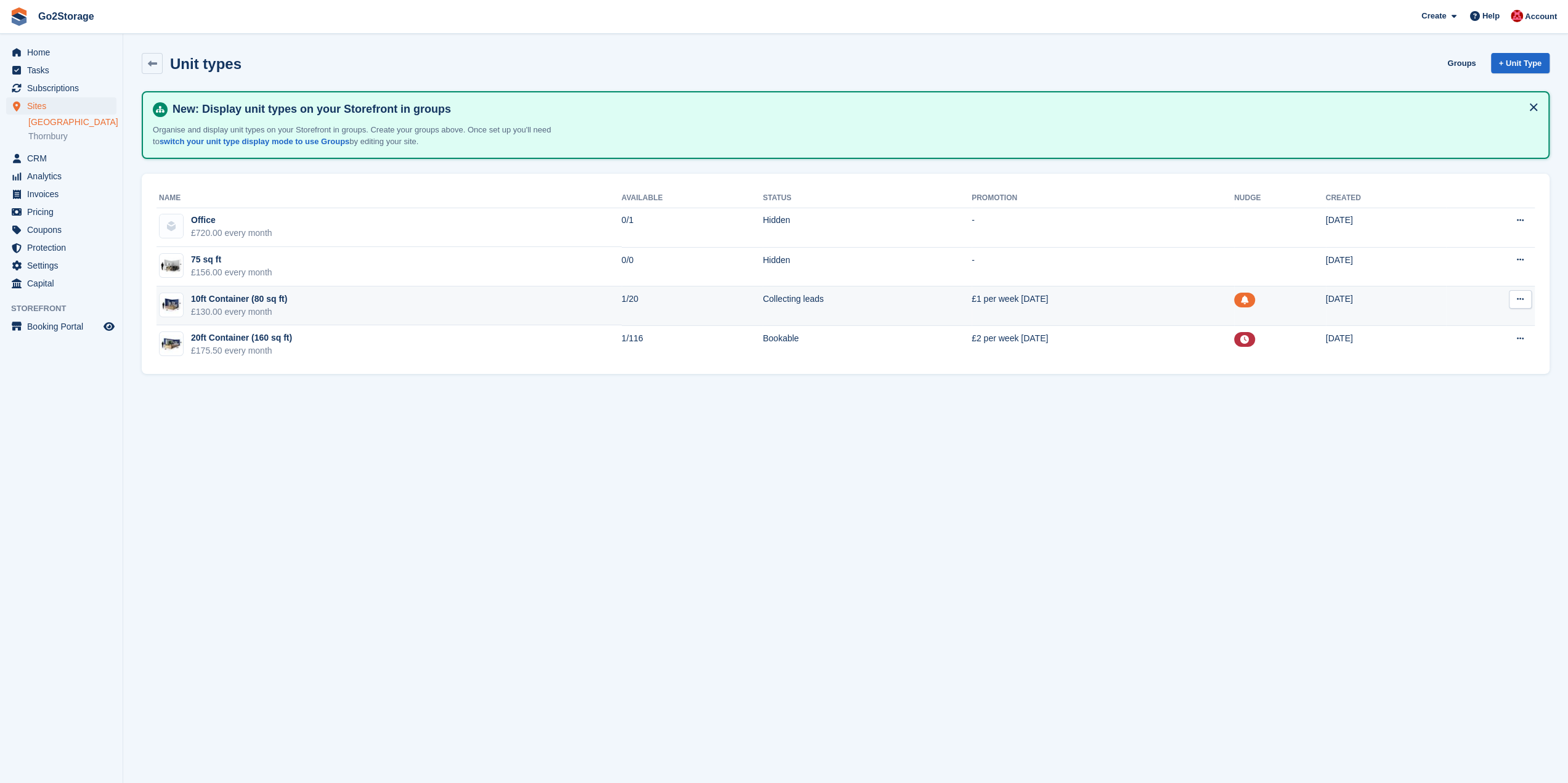
click at [1521, 301] on icon at bounding box center [1520, 299] width 6 height 8
click at [1469, 321] on p "Edit unit type" at bounding box center [1473, 324] width 107 height 16
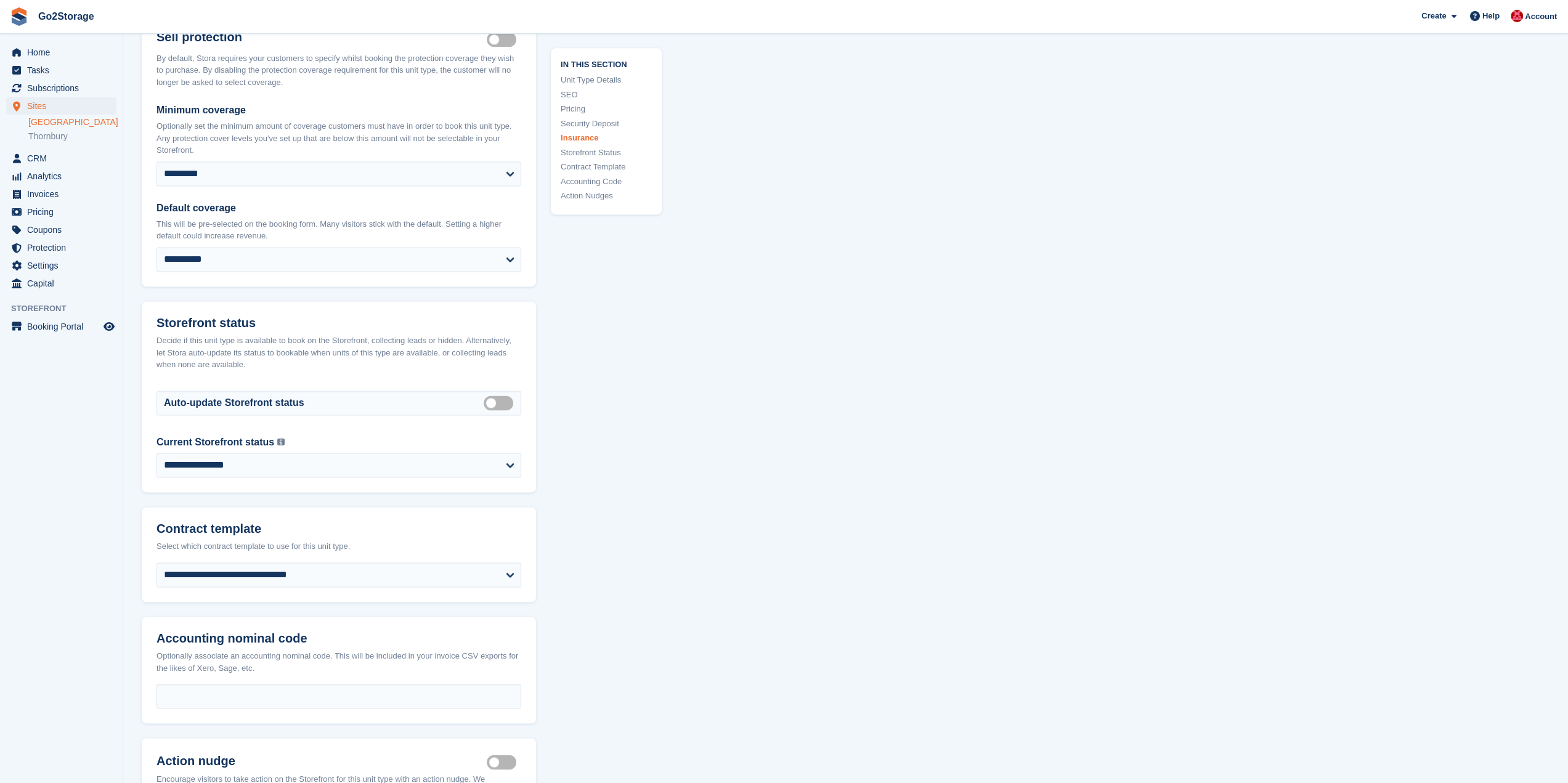
scroll to position [1664, 0]
click at [495, 399] on label "Auto manage storefront status" at bounding box center [501, 400] width 34 height 2
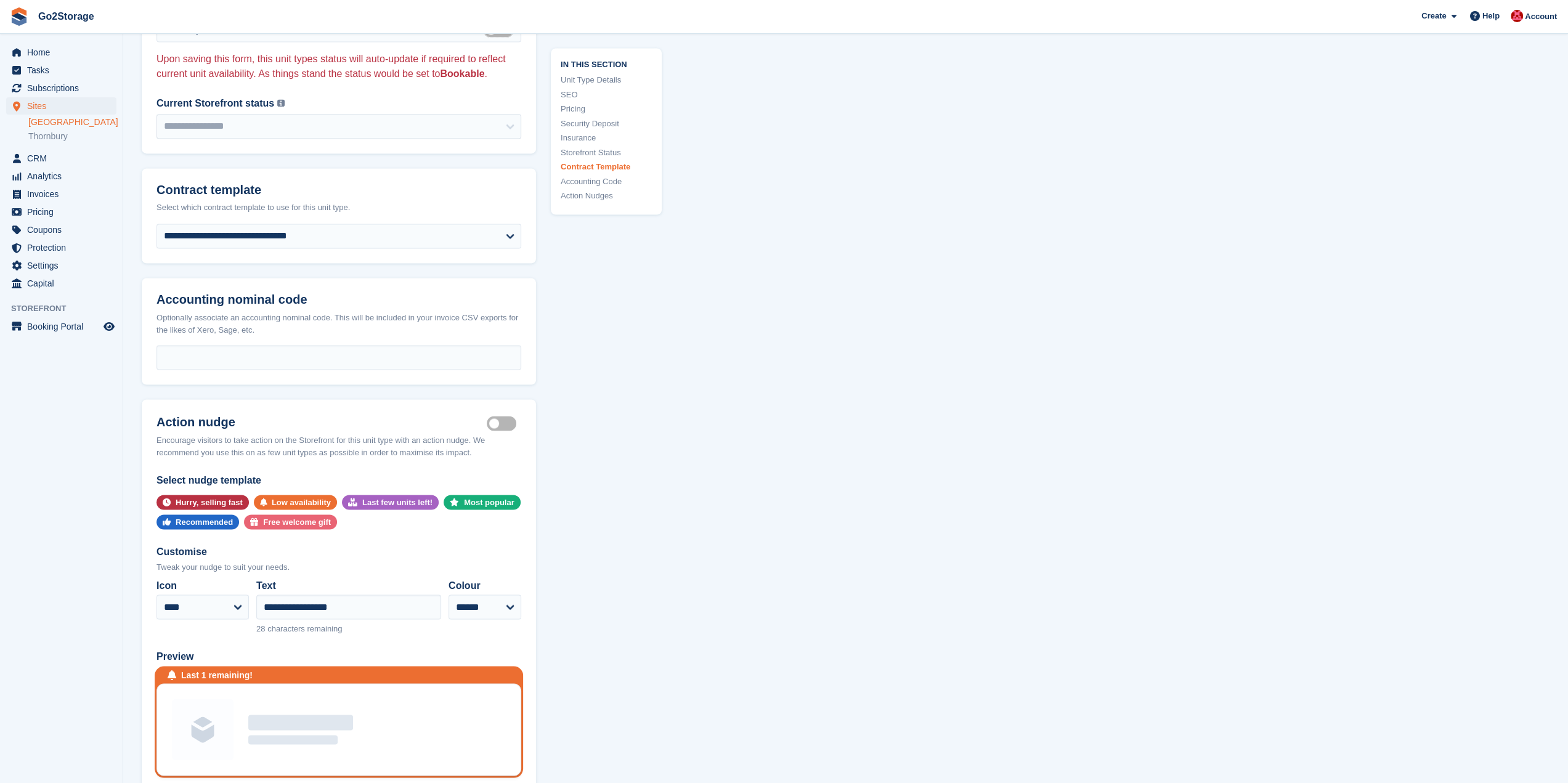
scroll to position [2219, 0]
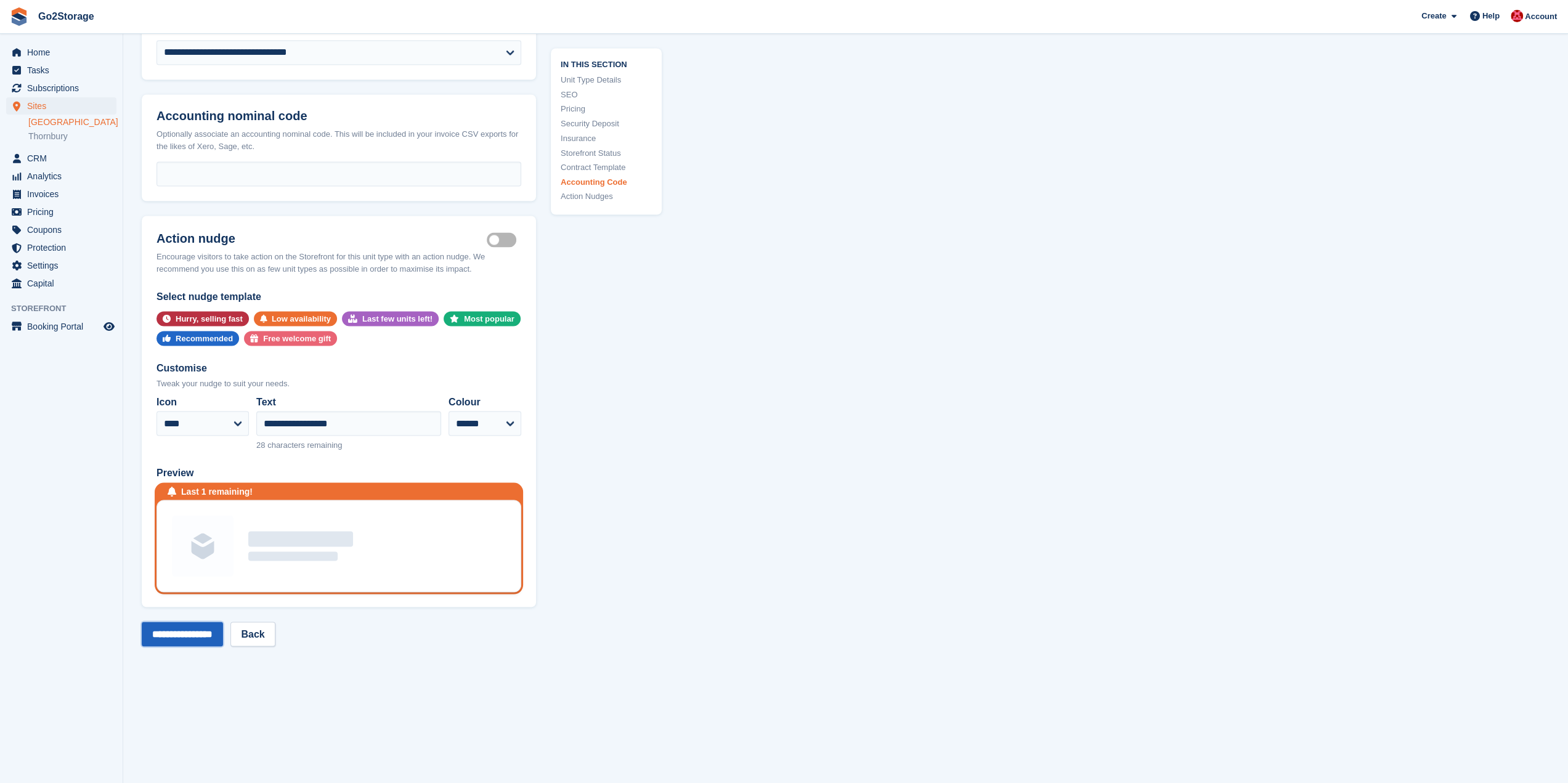
click at [154, 622] on input "**********" at bounding box center [183, 634] width 81 height 24
